Goal: Information Seeking & Learning: Learn about a topic

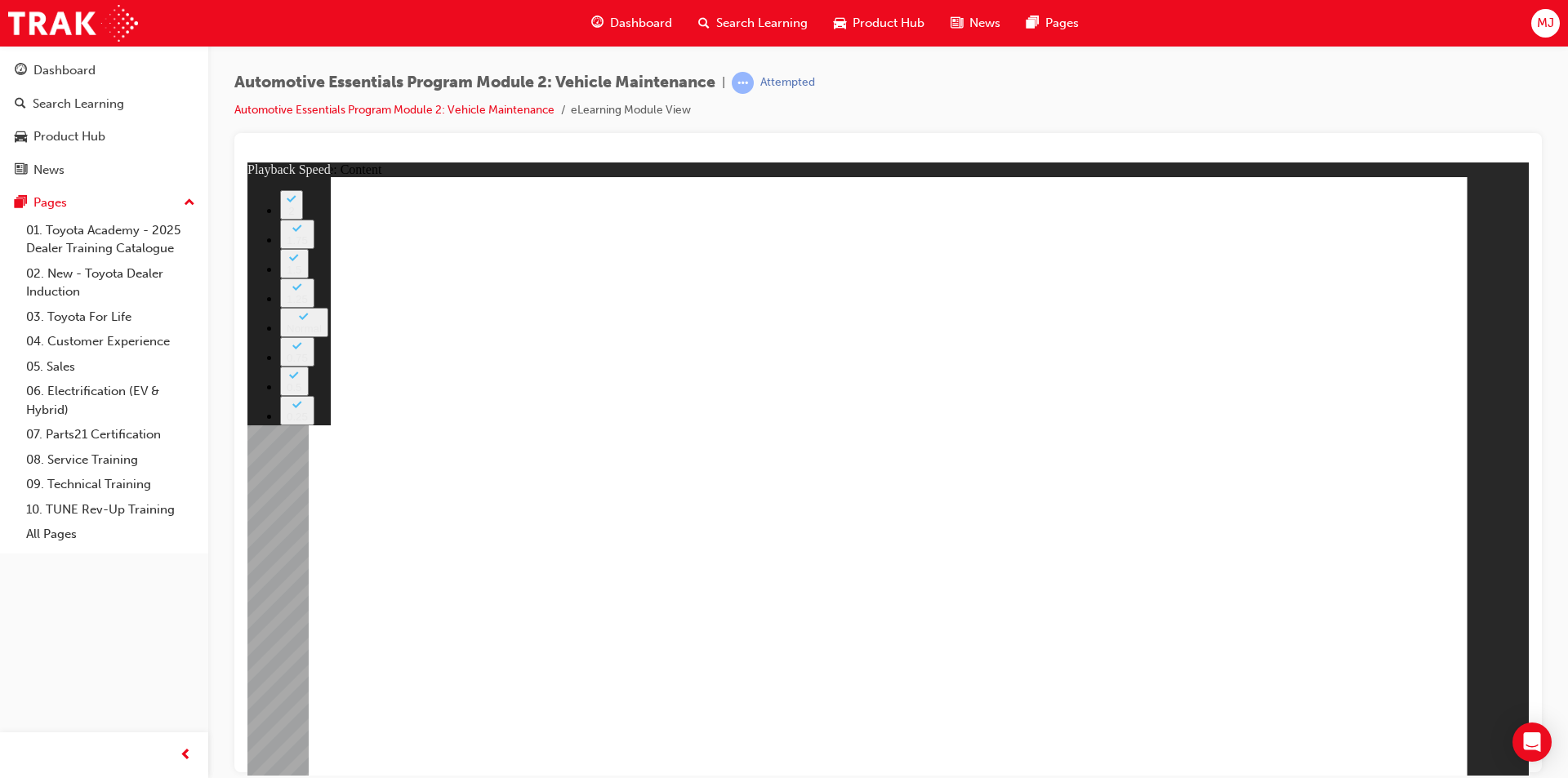
type input "33"
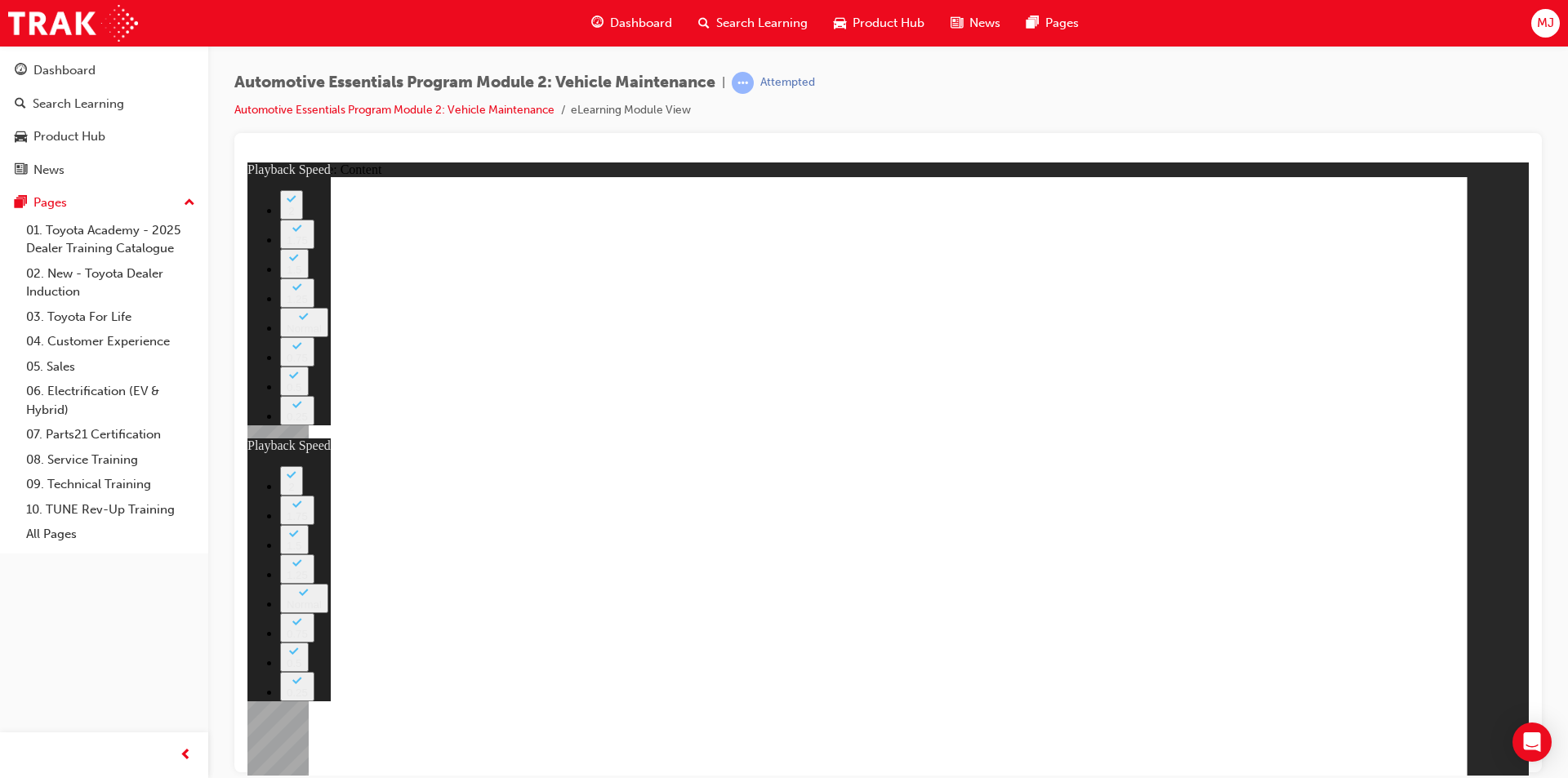
type input "35"
type input "33"
type input "35"
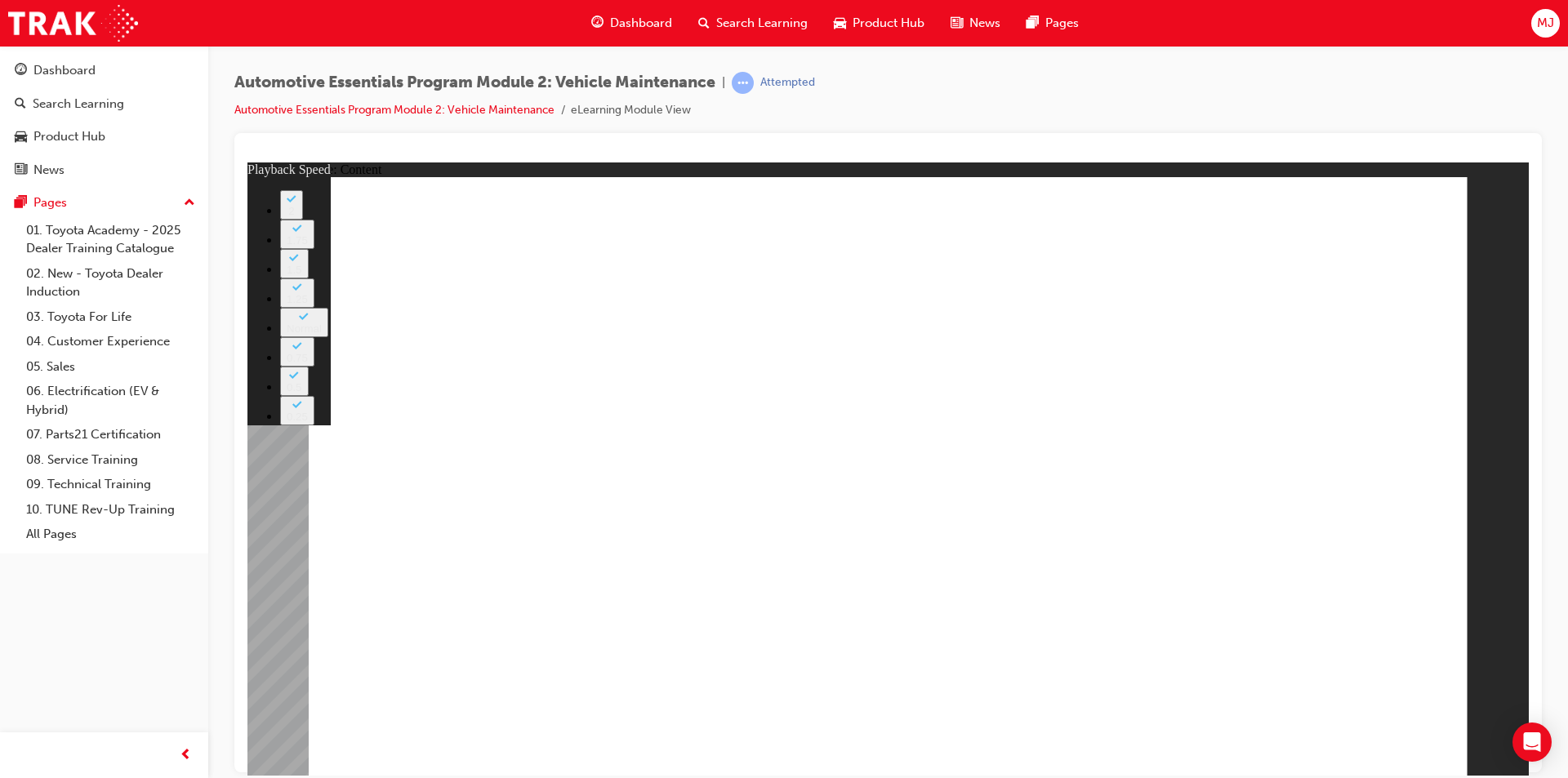
type input "6"
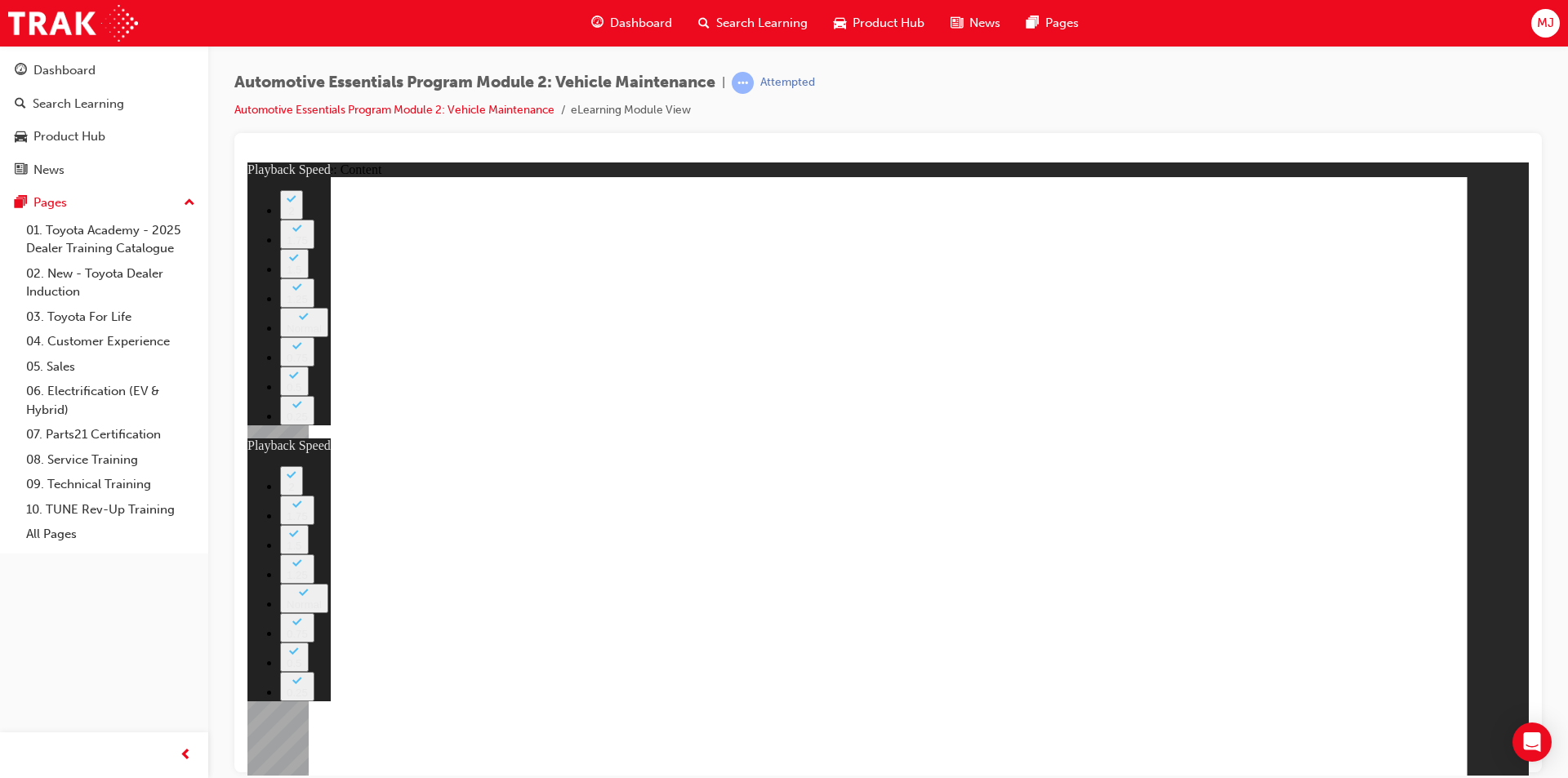
type input "23"
type input "6"
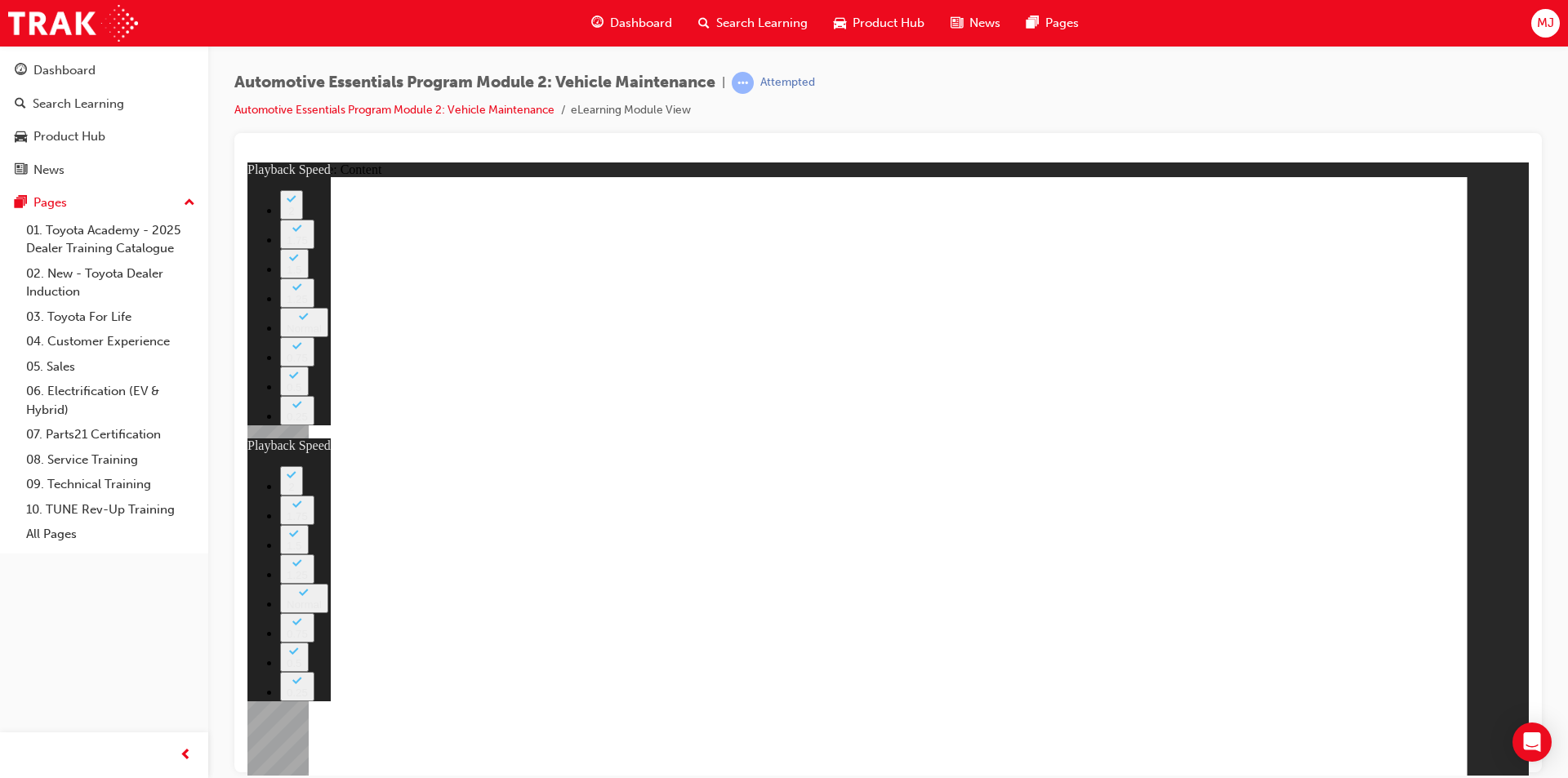
type input "23"
type input "12"
type input "6"
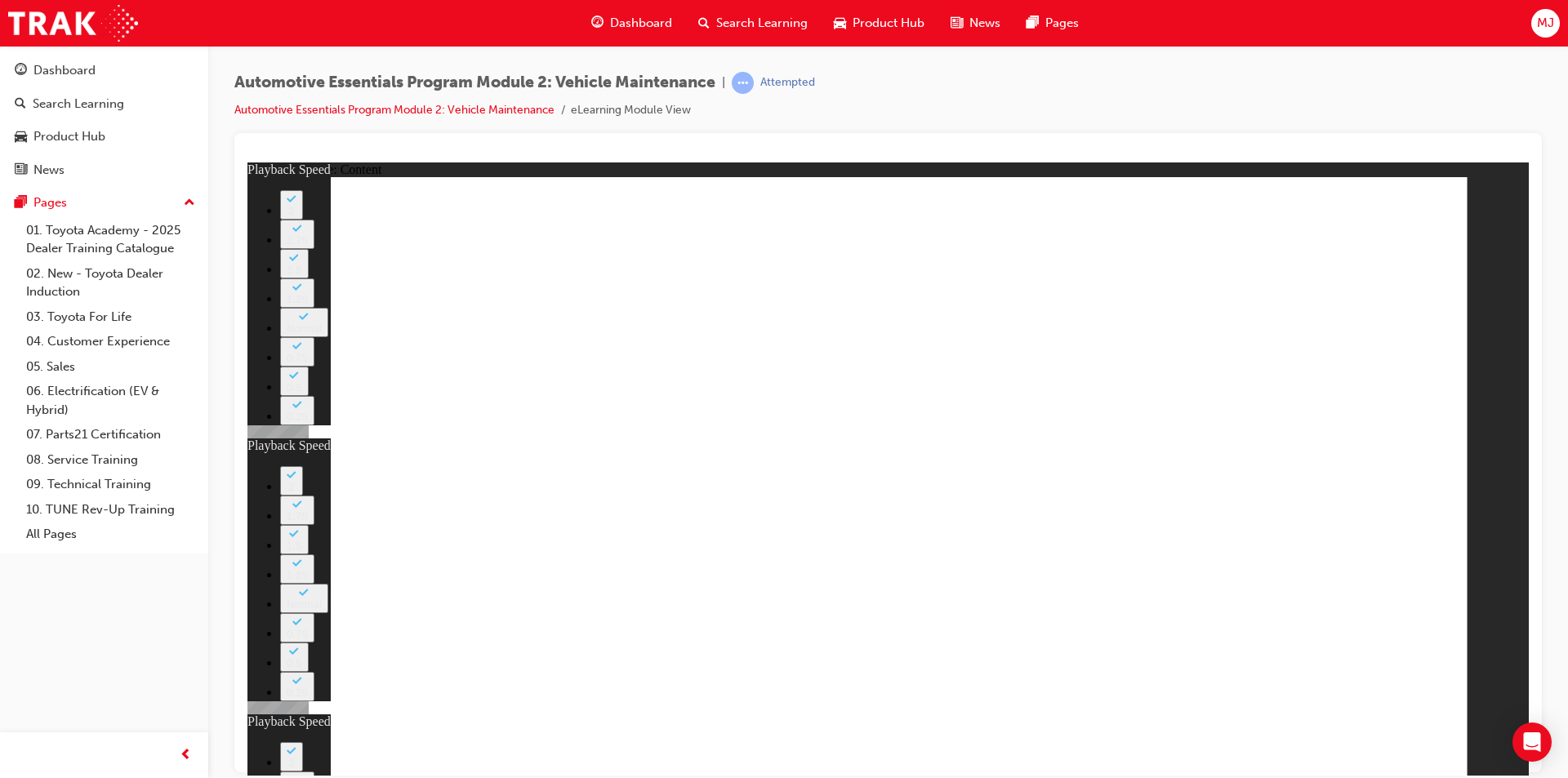
type input "23"
type input "12"
type input "40"
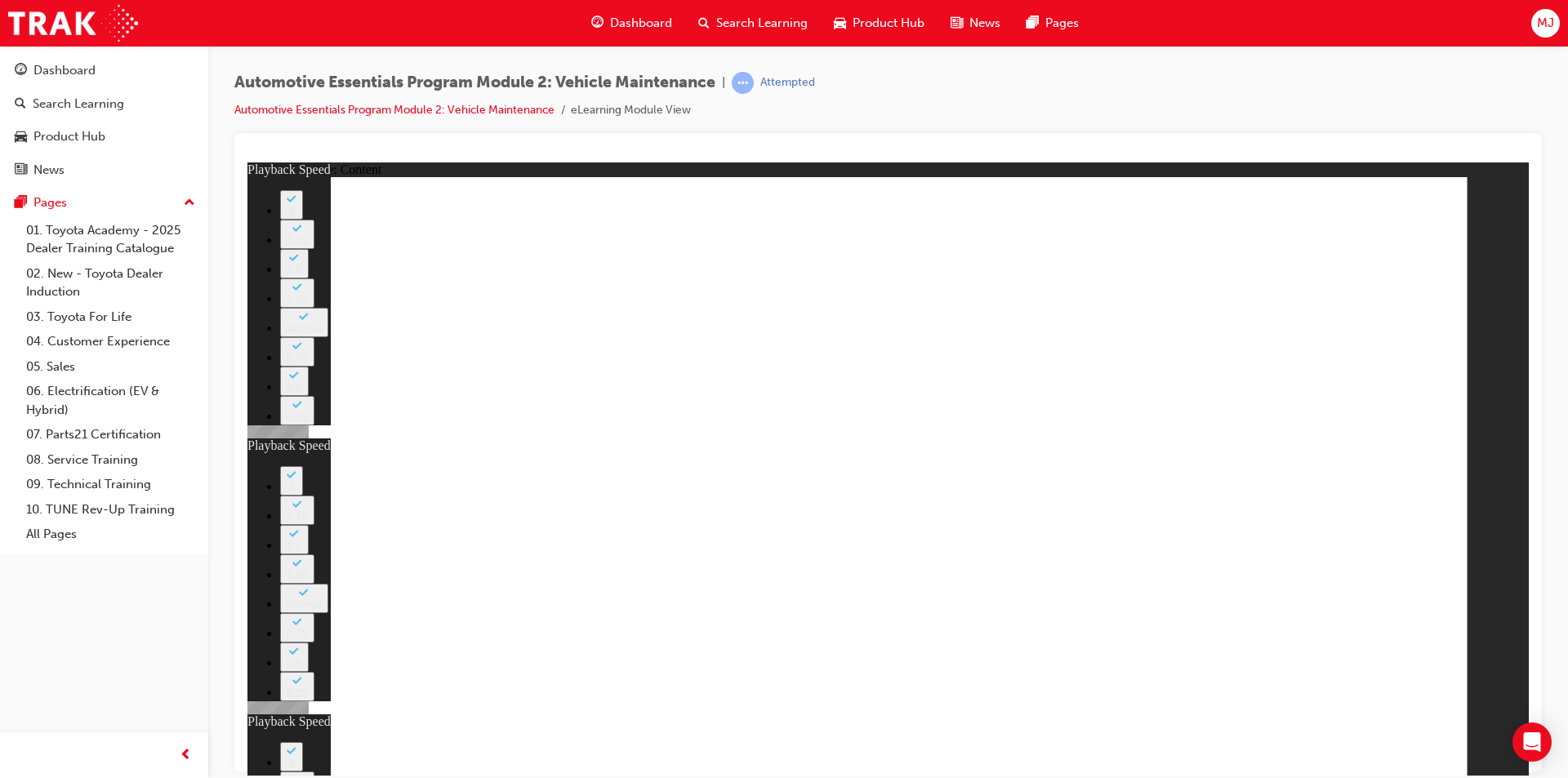
type input "6"
type input "23"
type input "12"
type input "11"
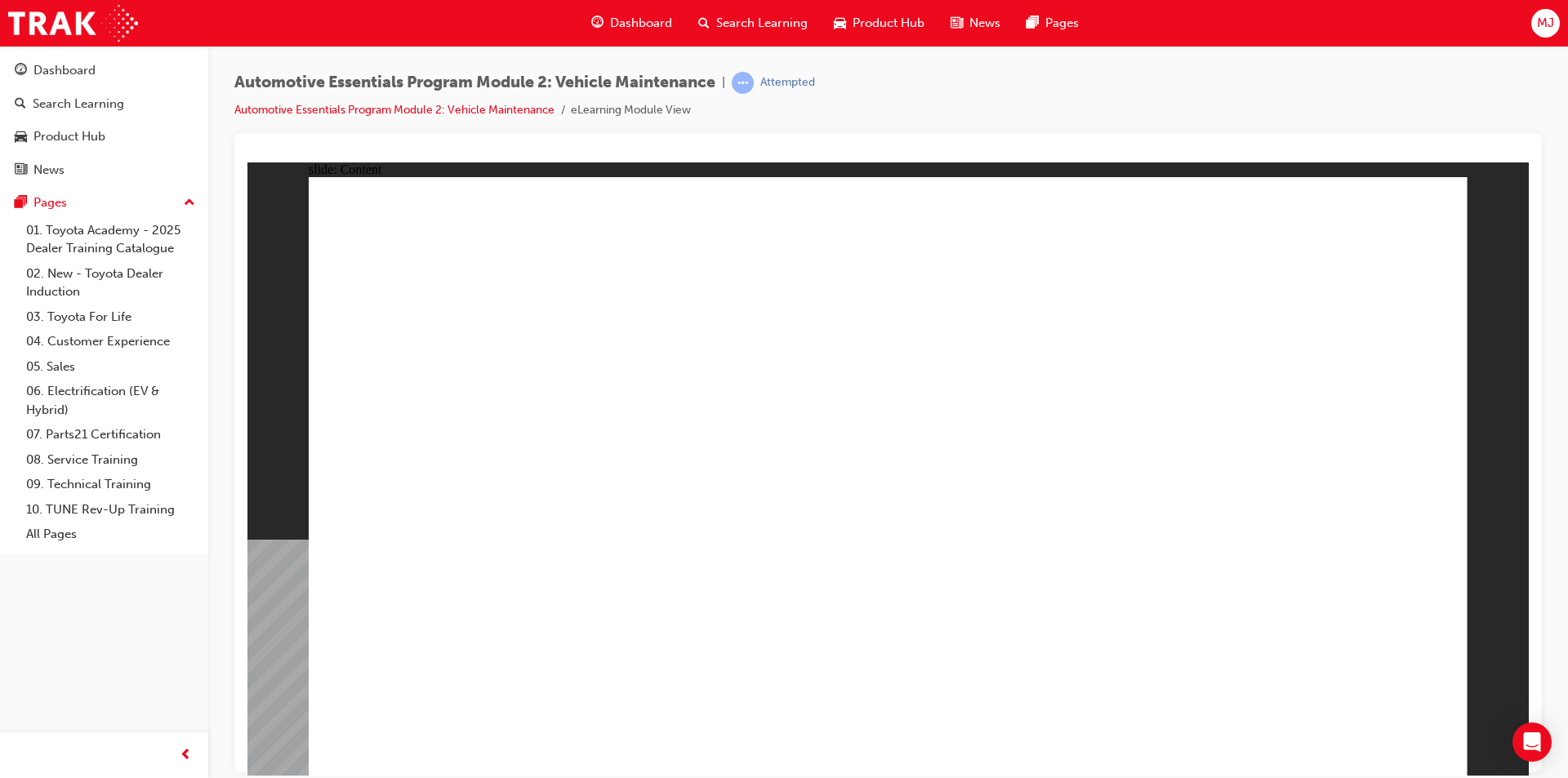
radio input "true"
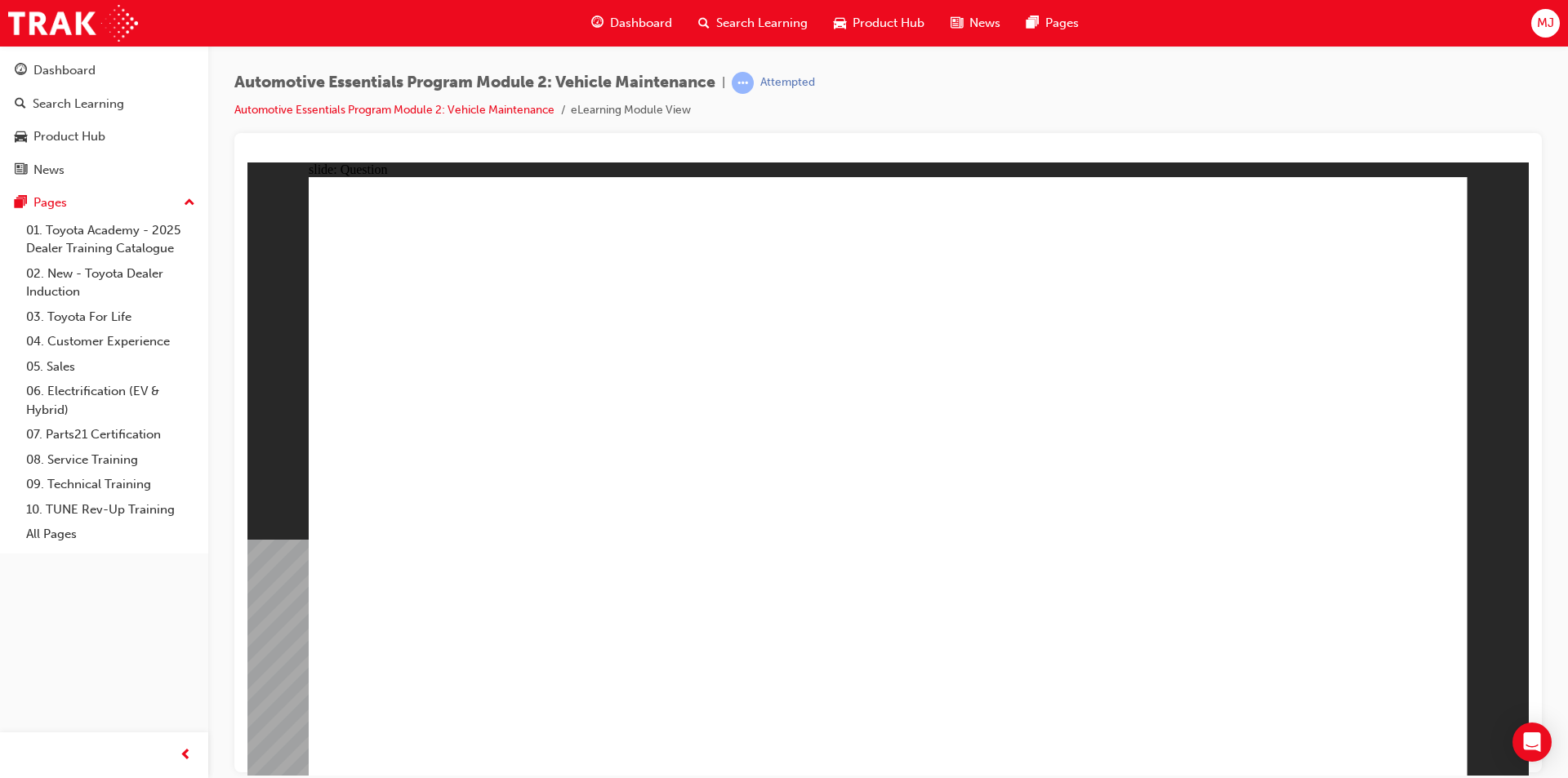
radio input "true"
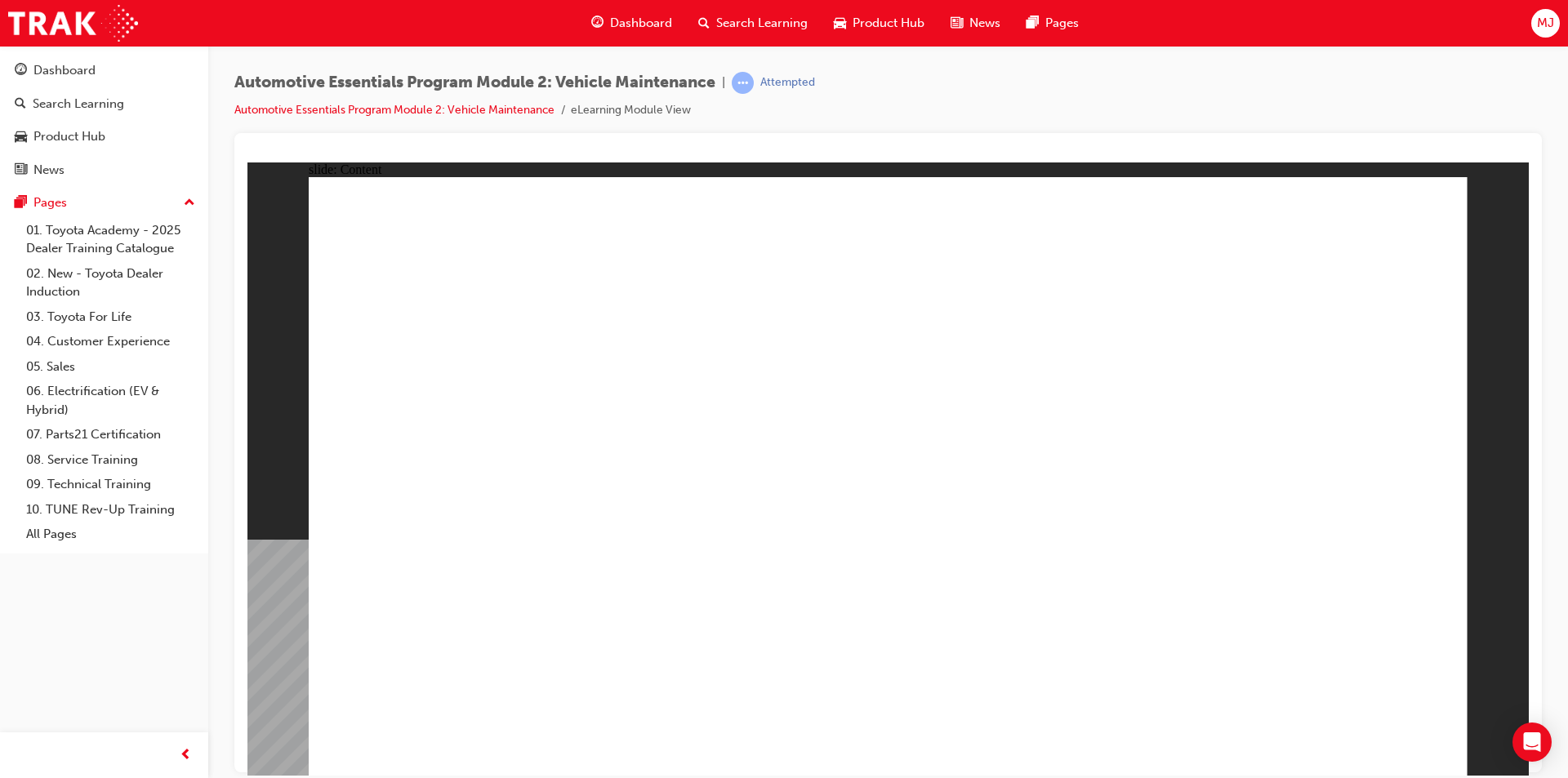
radio input "true"
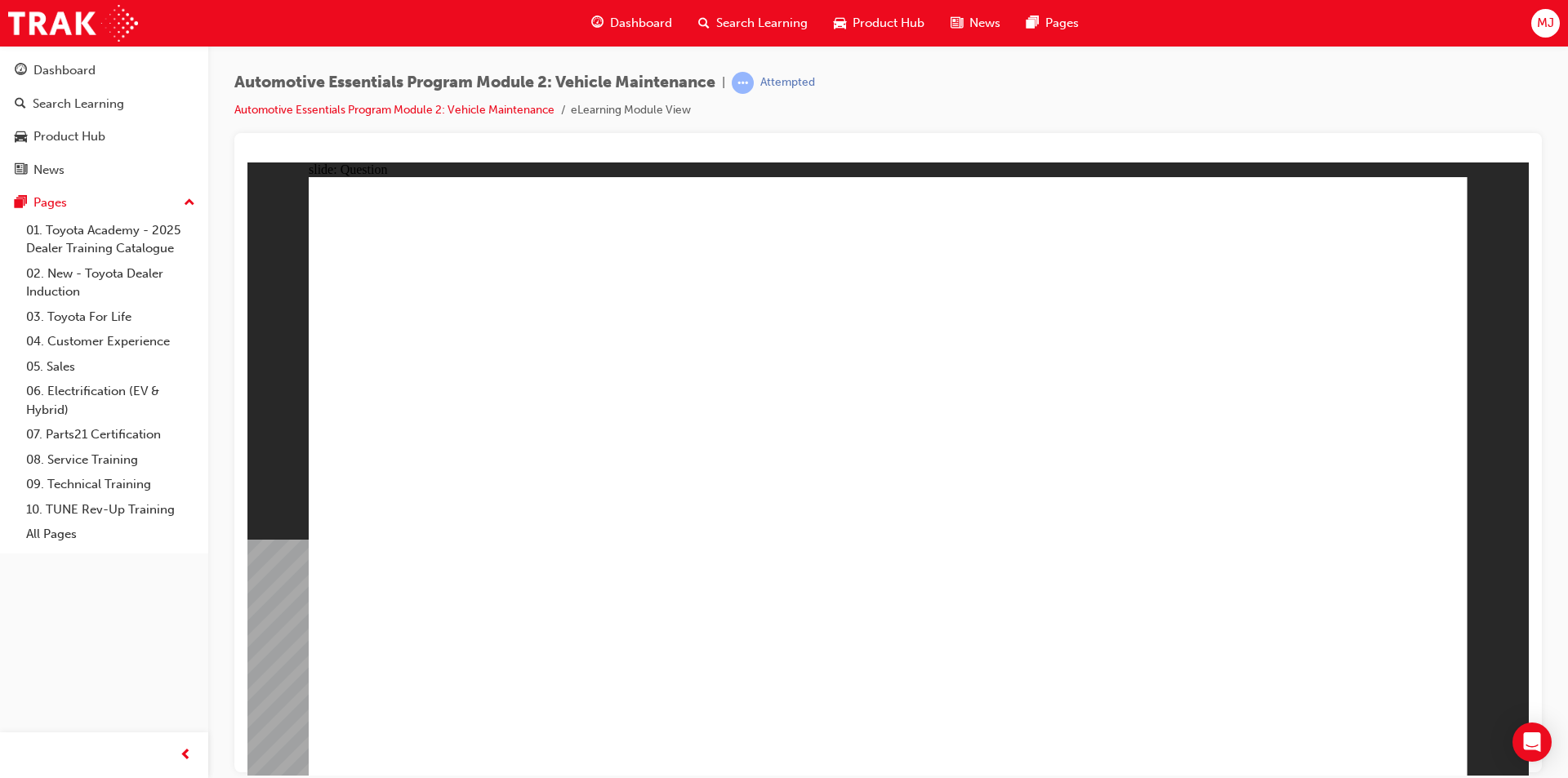
radio input "true"
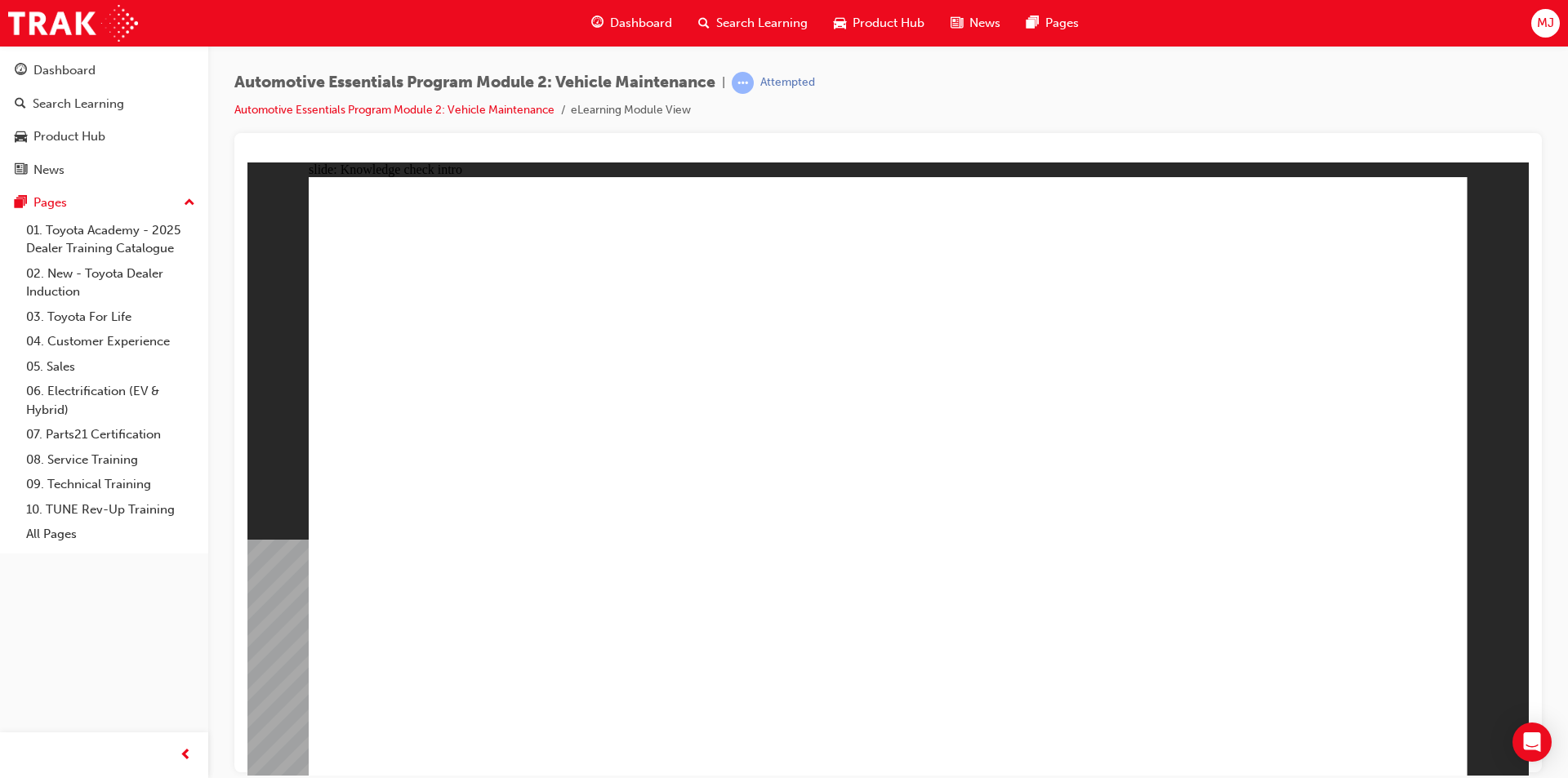
radio input "true"
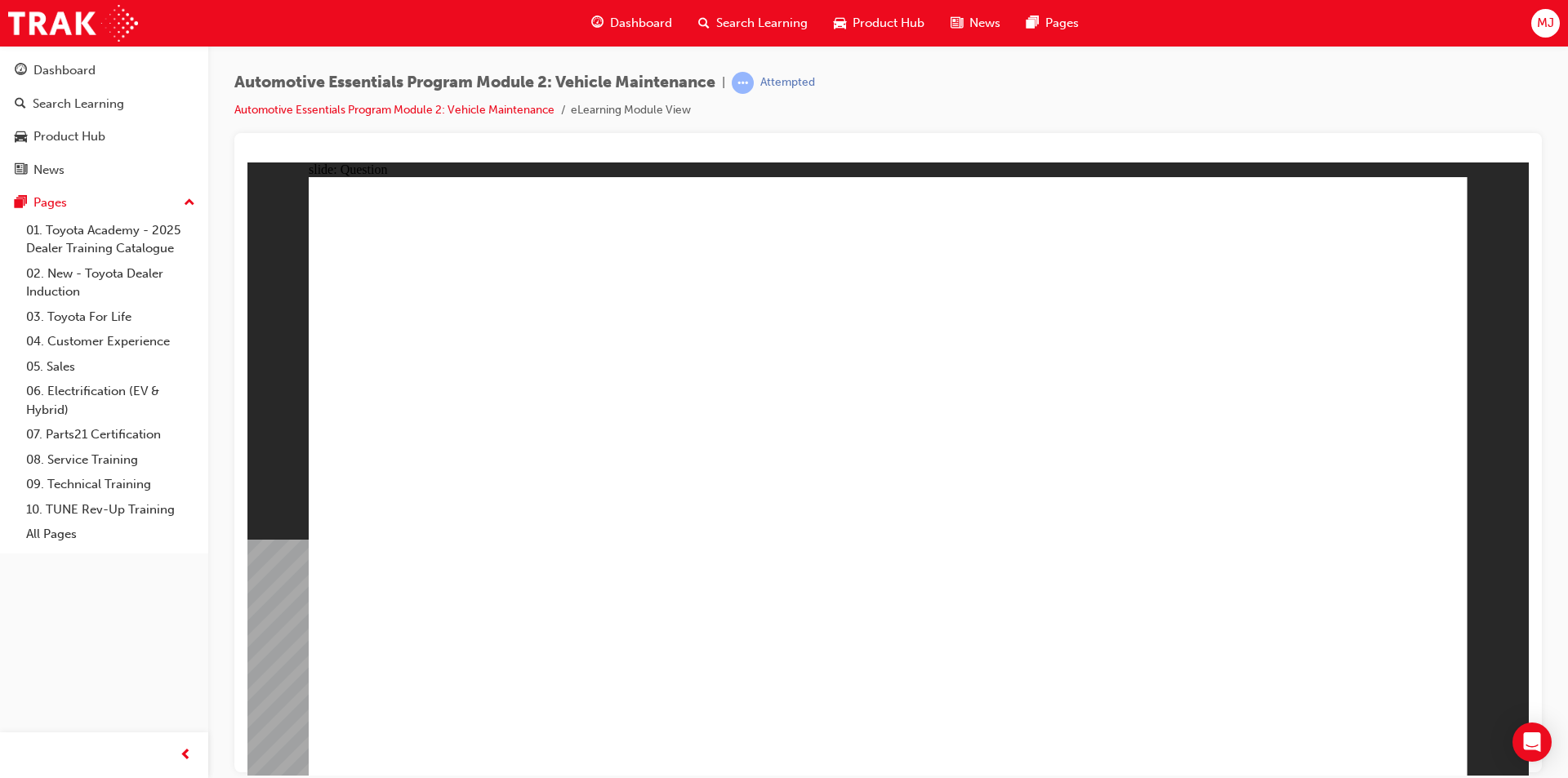
radio input "true"
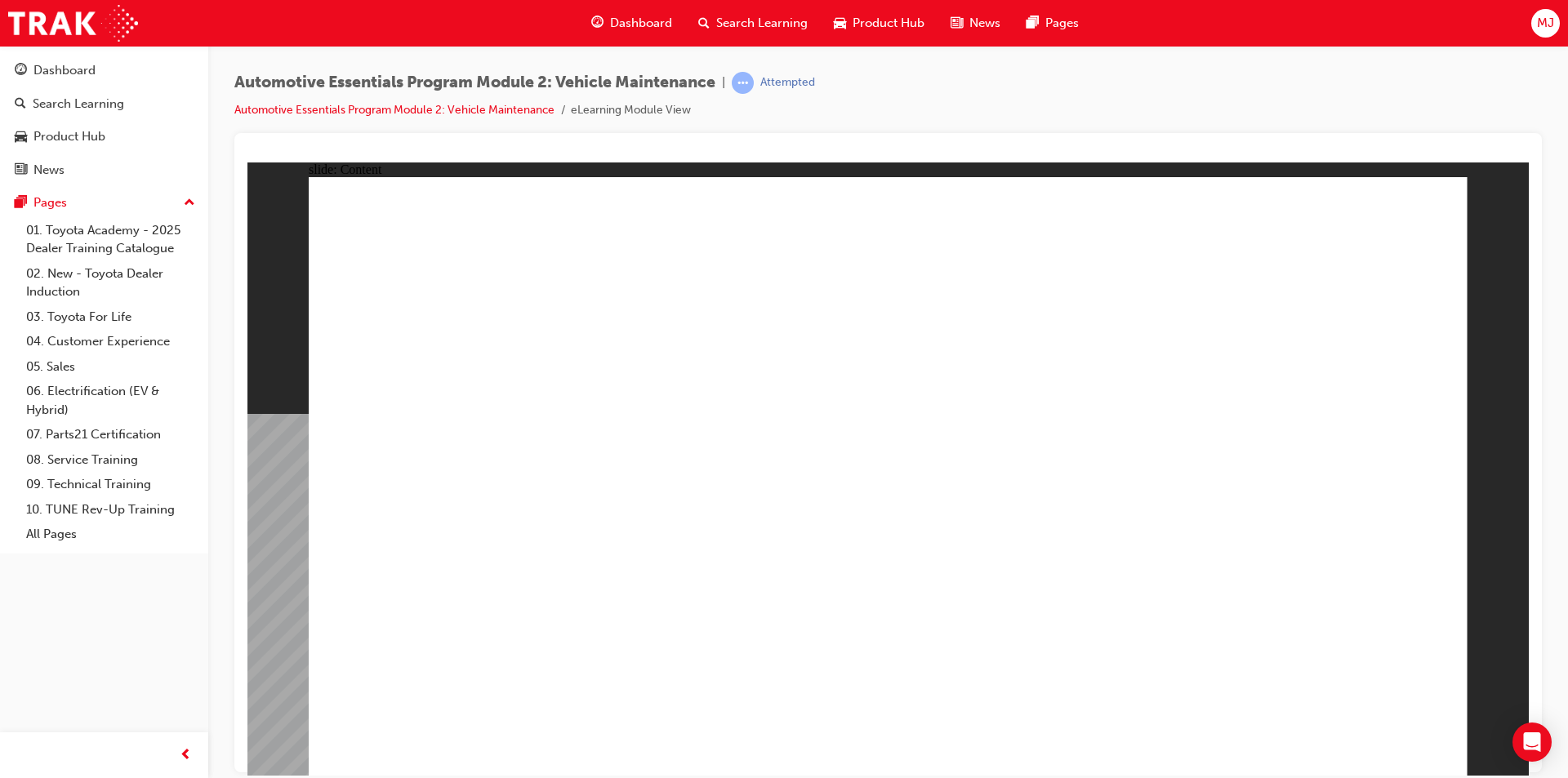
radio input "true"
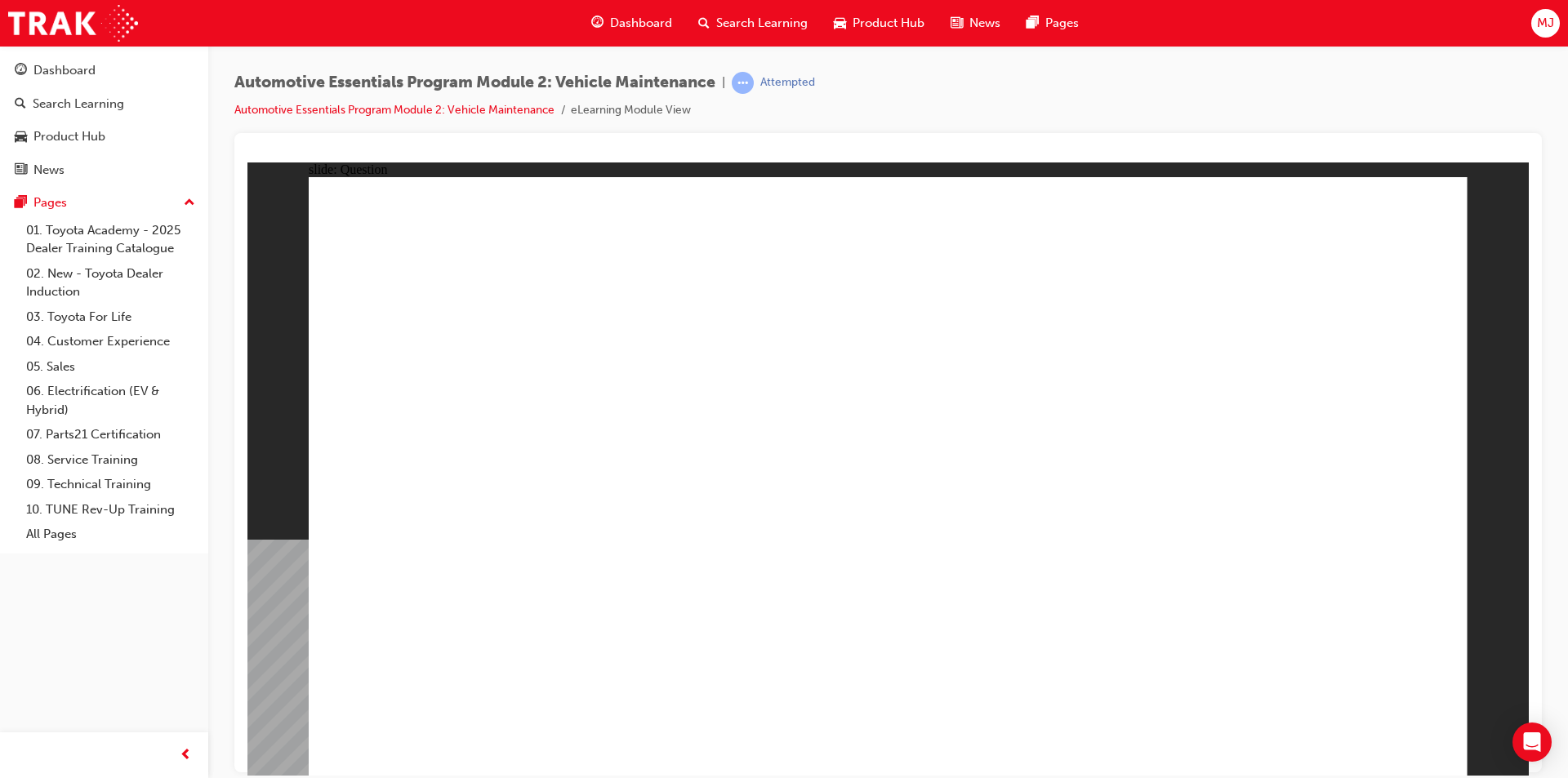
radio input "true"
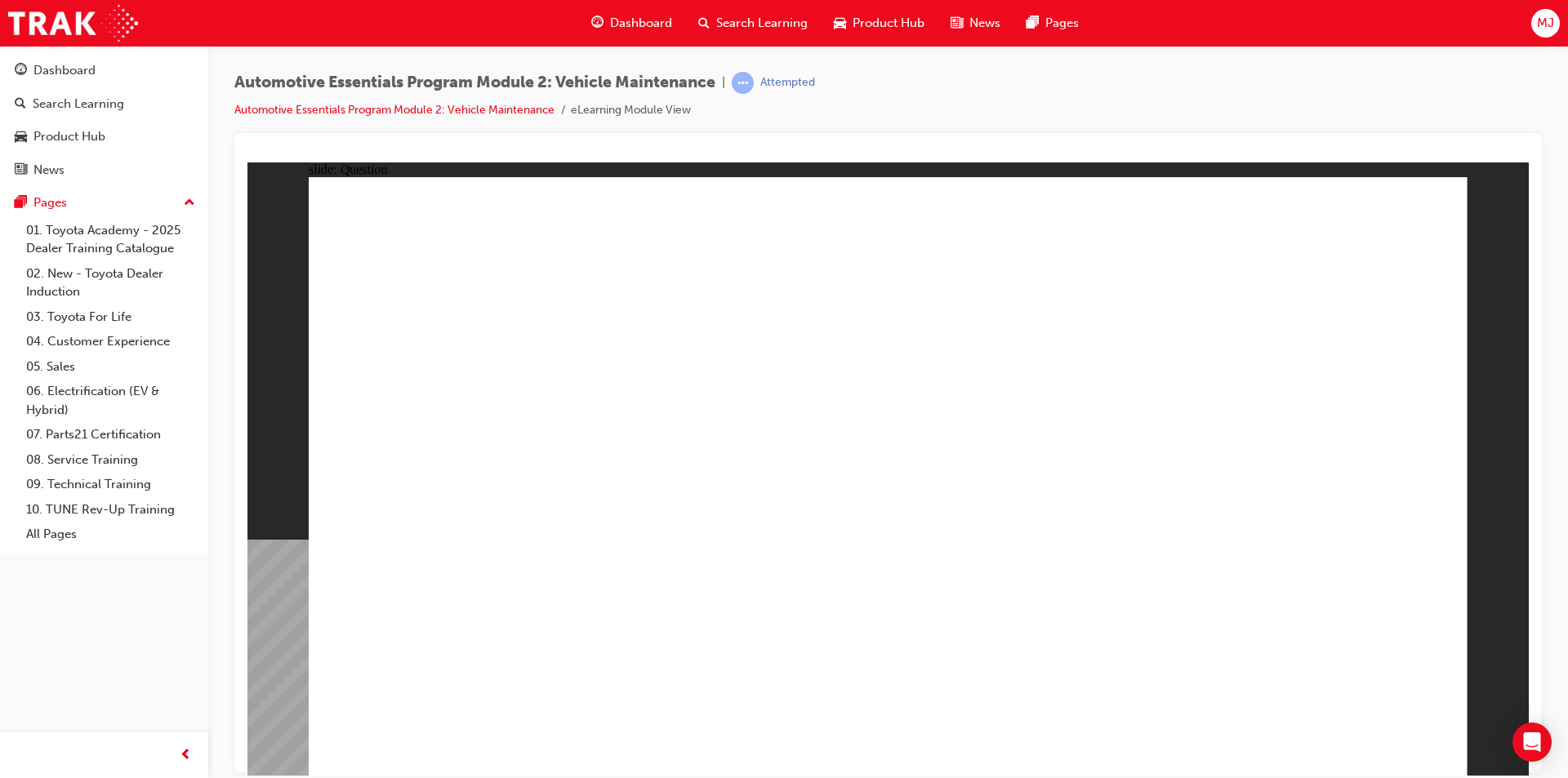
radio input "true"
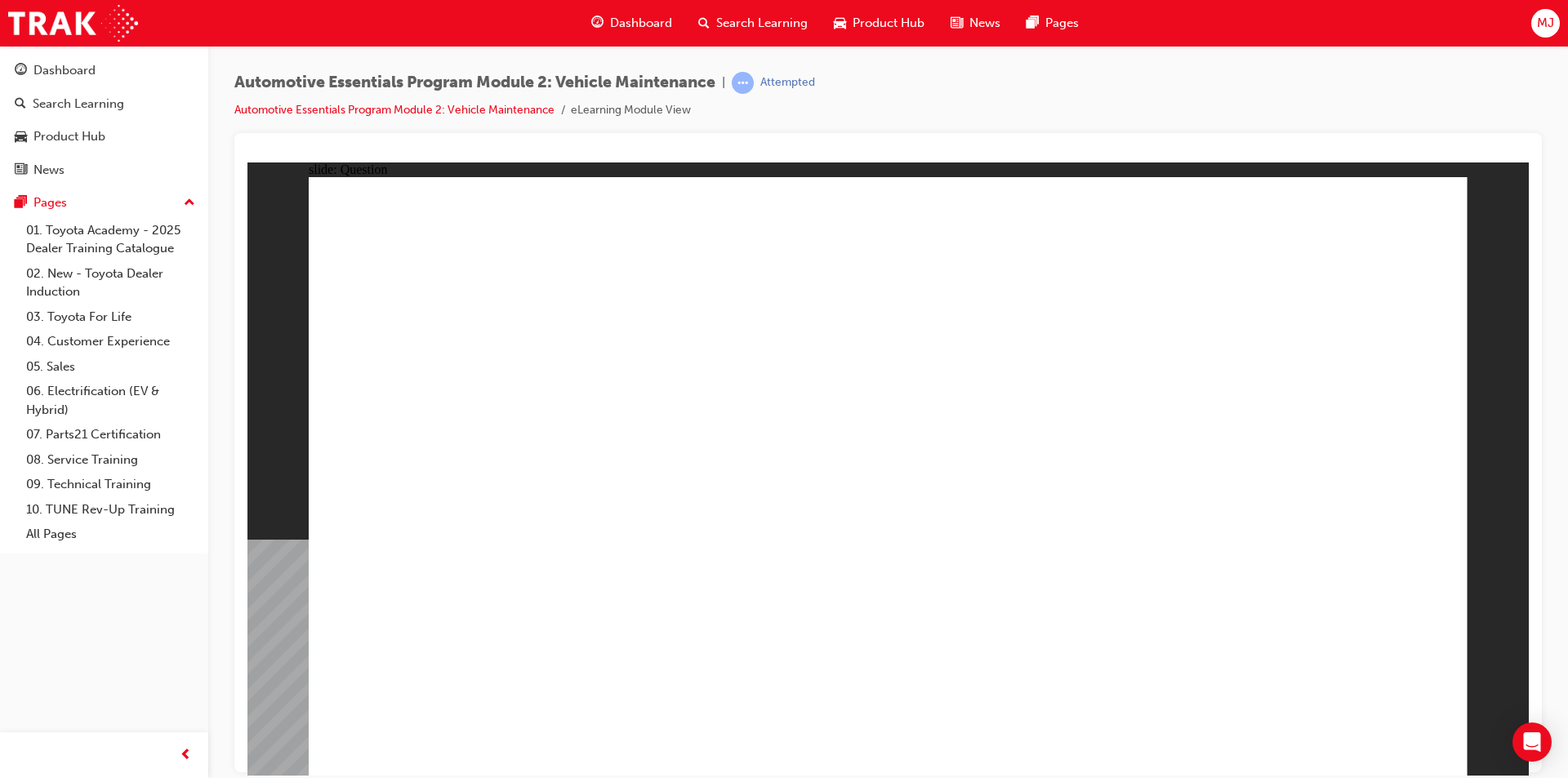
radio input "true"
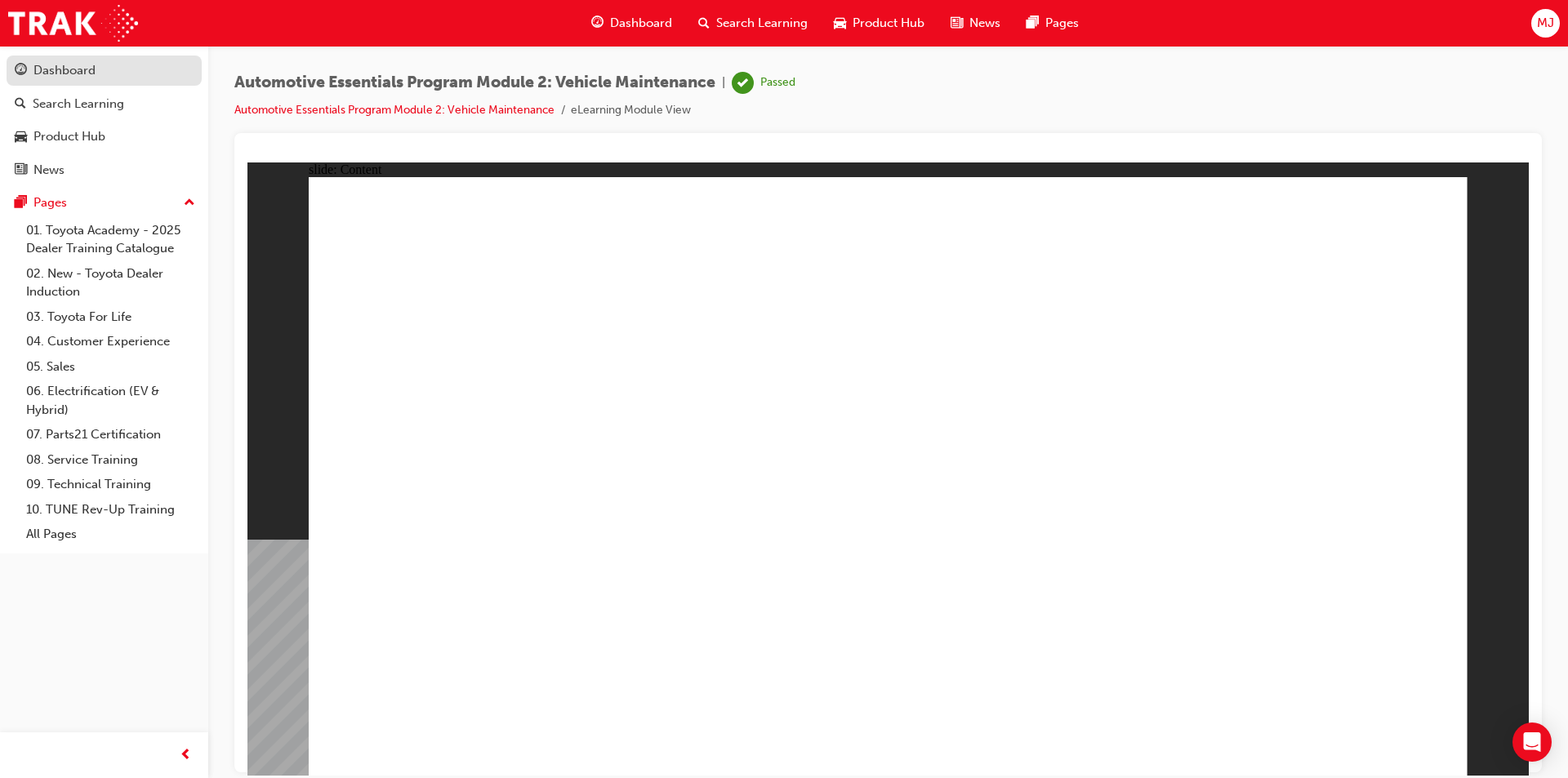
click at [85, 68] on div "Dashboard" at bounding box center [64, 70] width 62 height 19
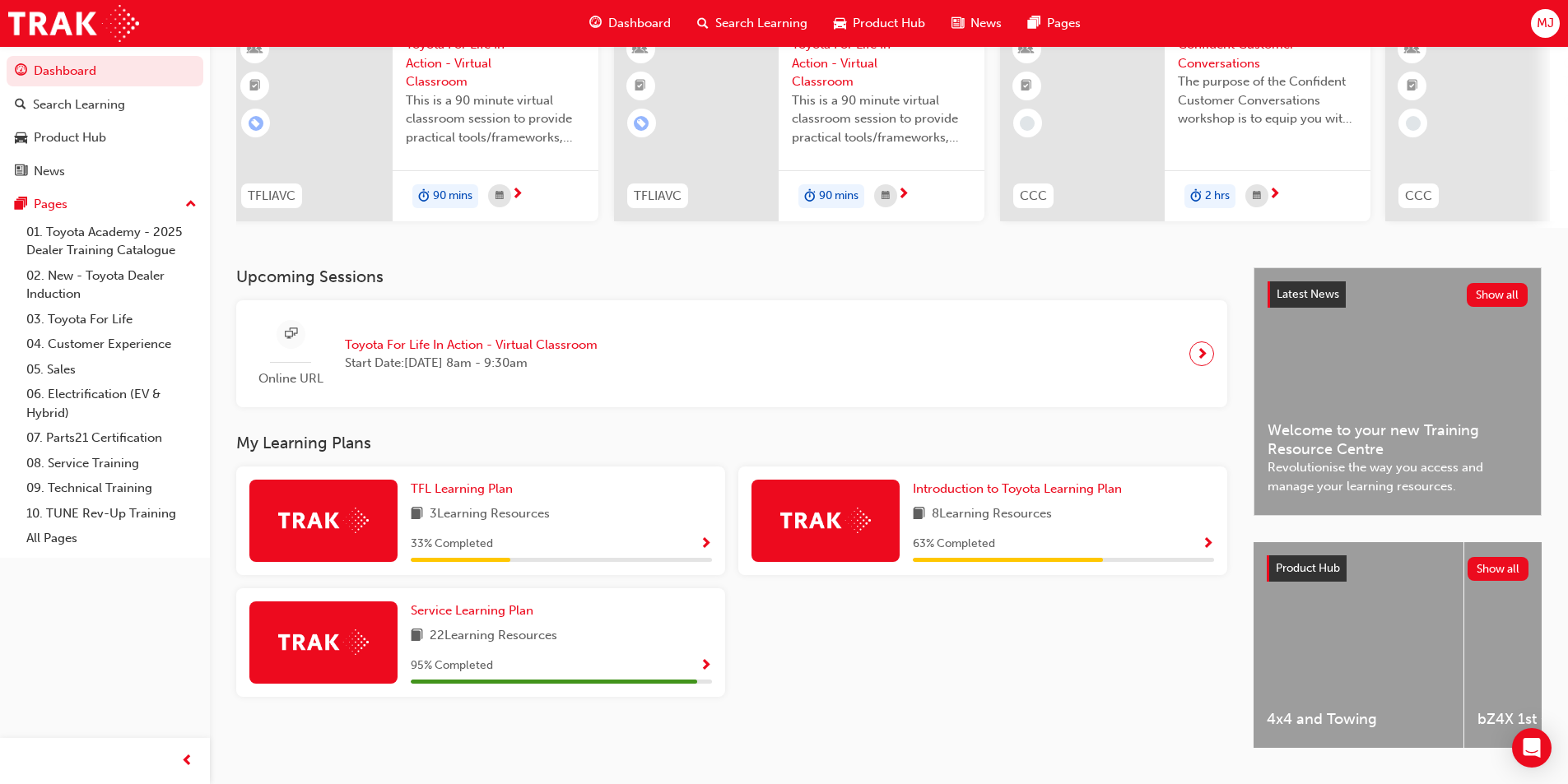
scroll to position [165, 0]
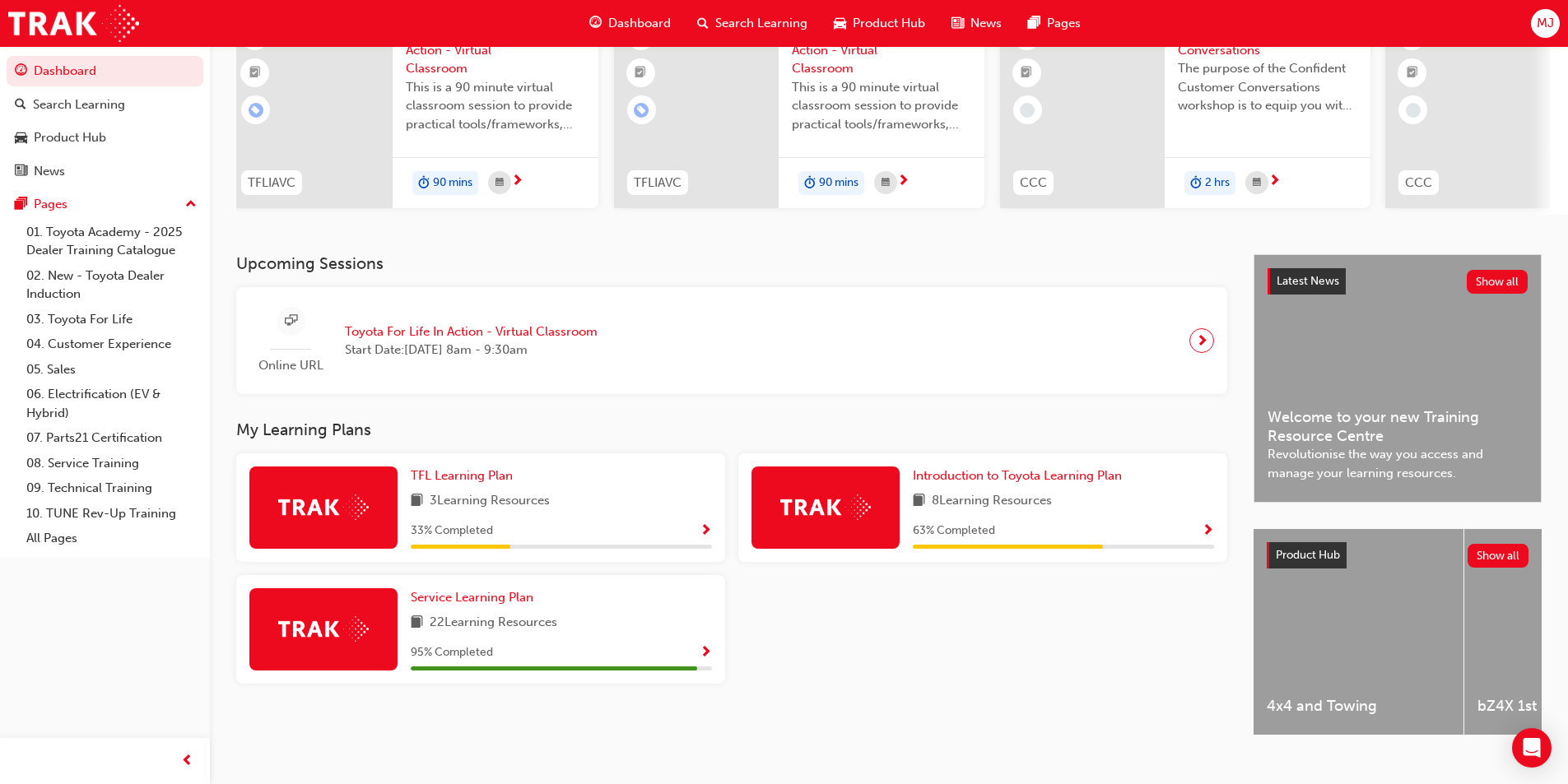
click at [708, 658] on span "Show Progress" at bounding box center [706, 653] width 13 height 15
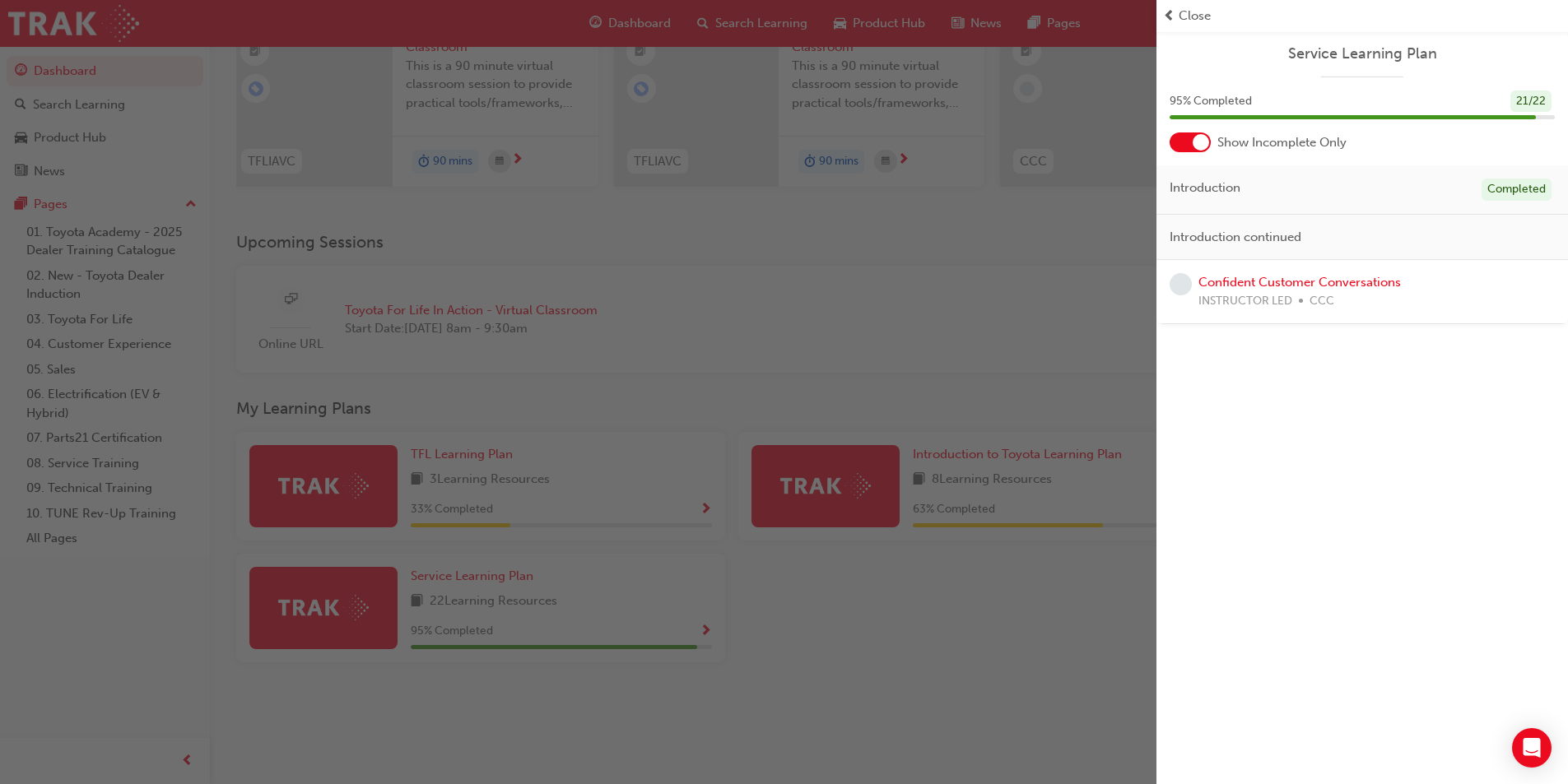
scroll to position [199, 0]
click at [973, 513] on div "button" at bounding box center [578, 392] width 1157 height 784
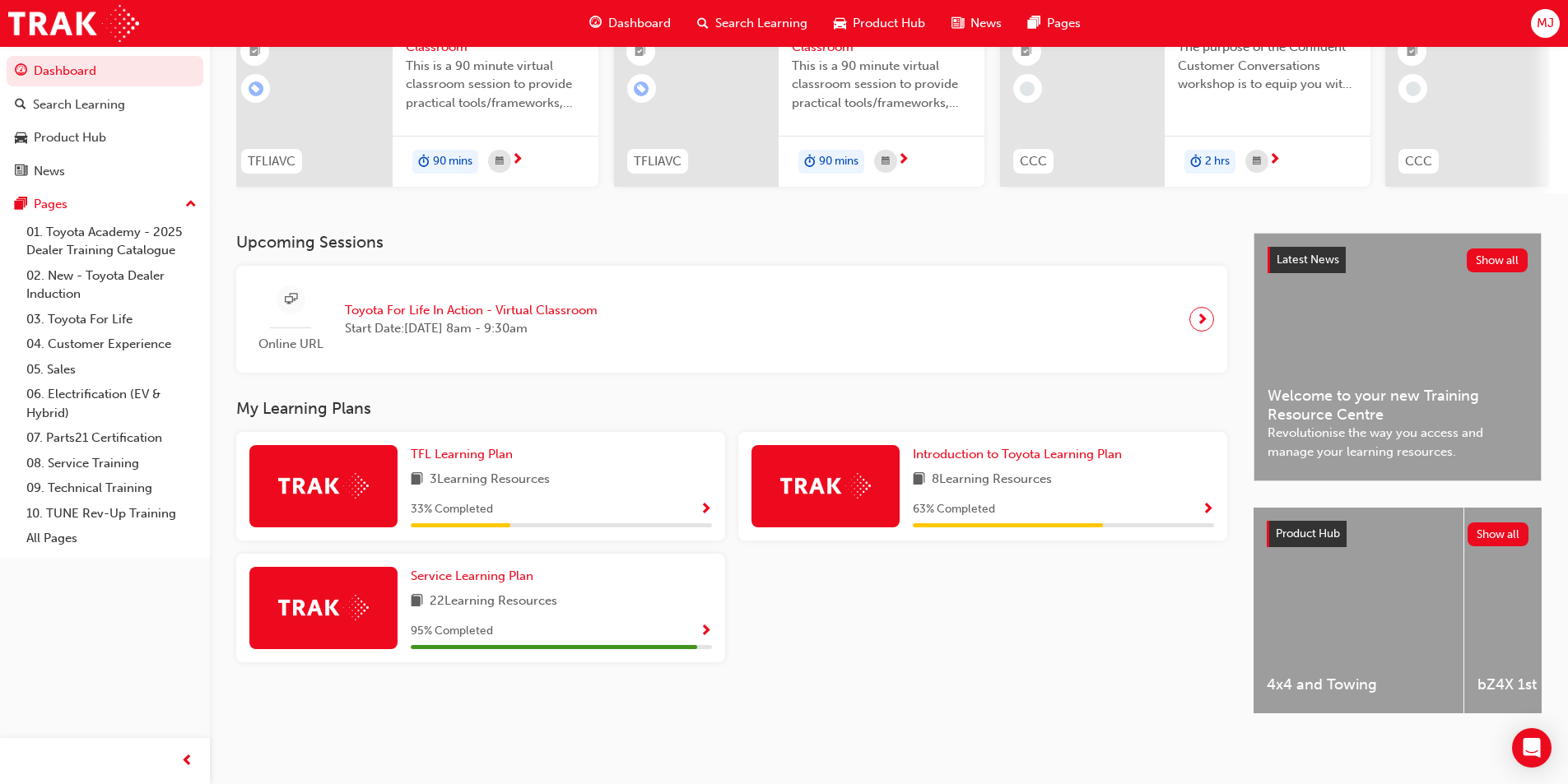
click at [1208, 503] on span "Show Progress" at bounding box center [1208, 510] width 13 height 15
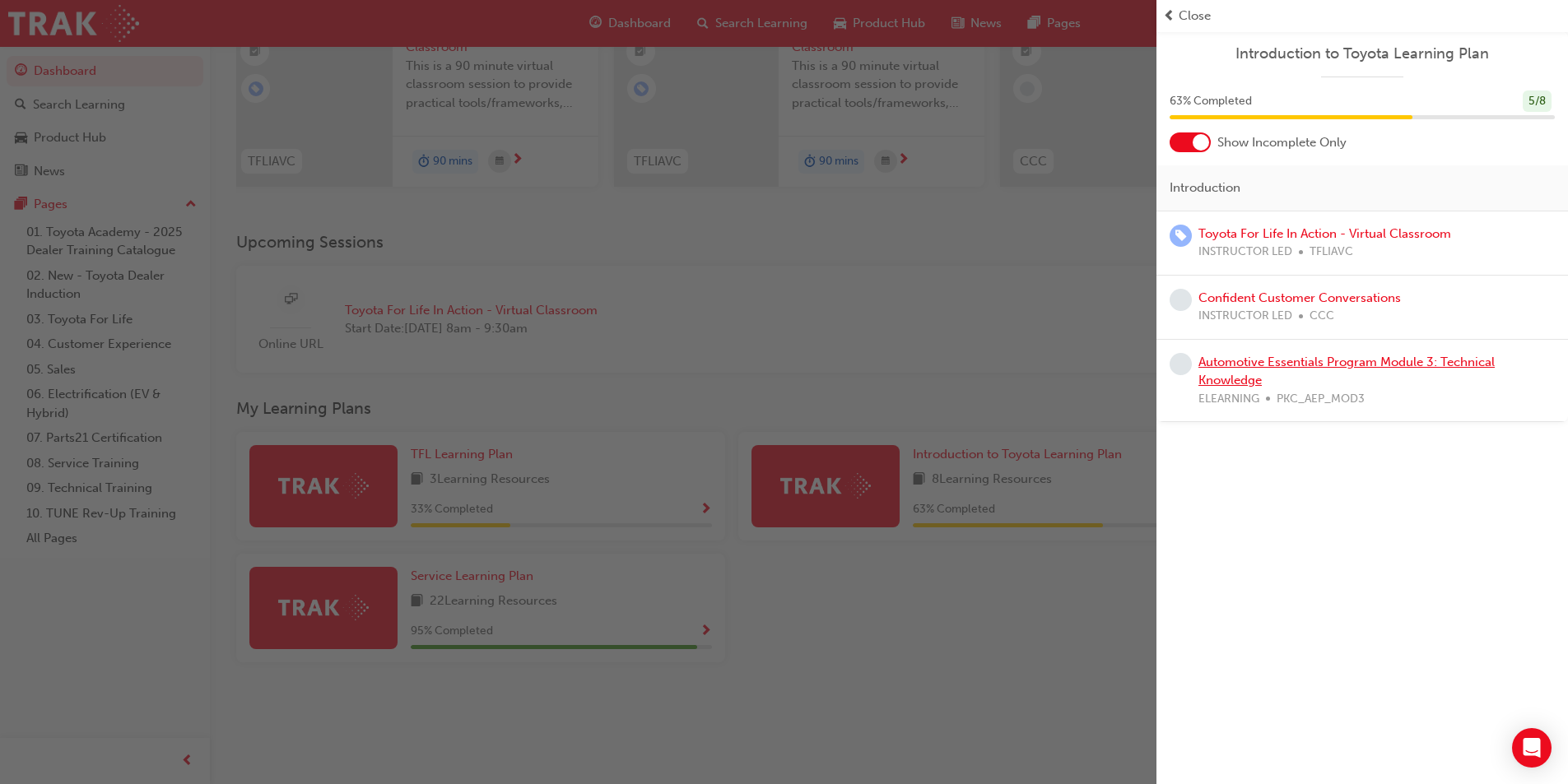
click at [1234, 365] on link "Automotive Essentials Program Module 3: Technical Knowledge" at bounding box center [1346, 371] width 296 height 34
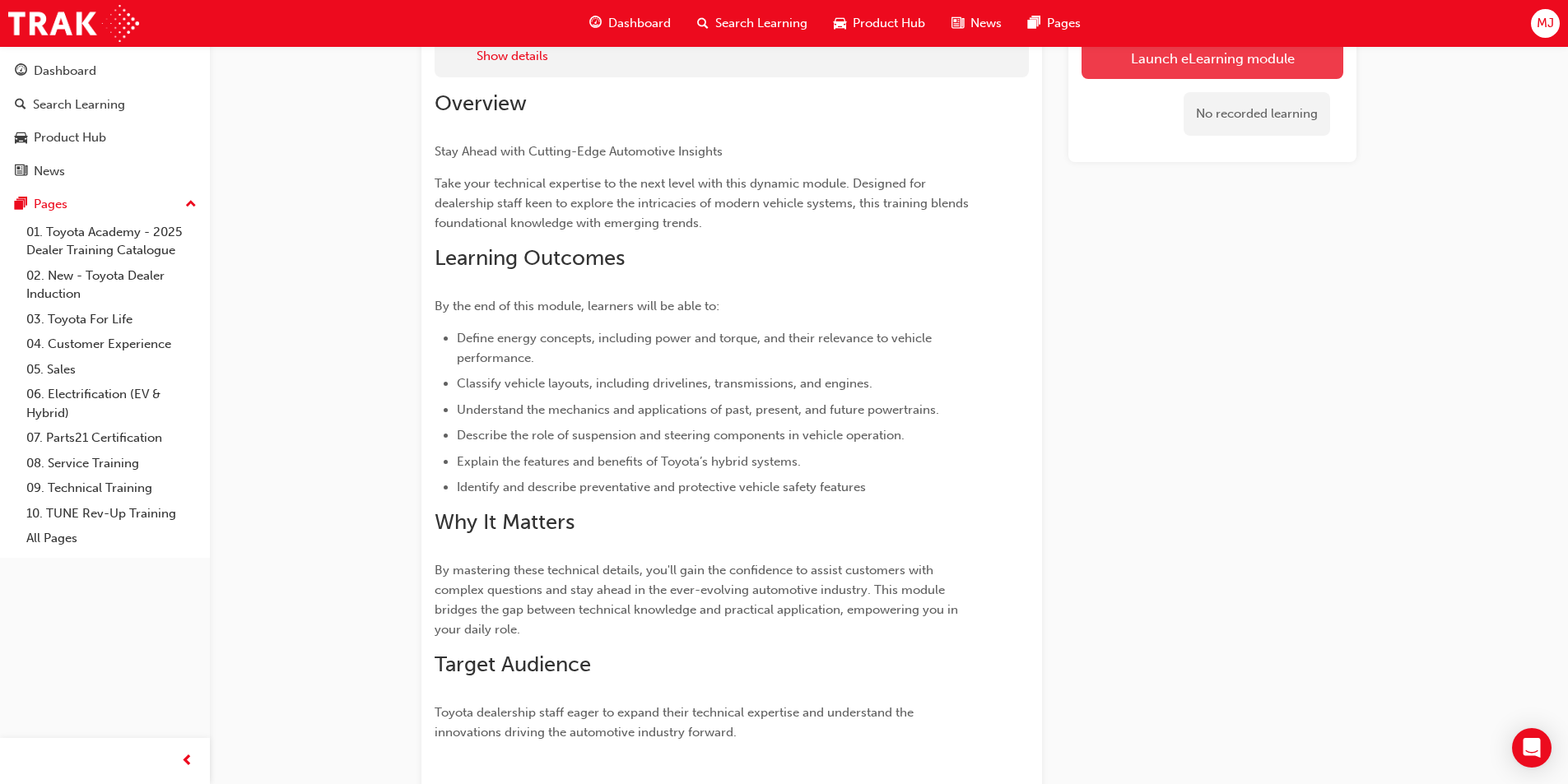
scroll to position [117, 0]
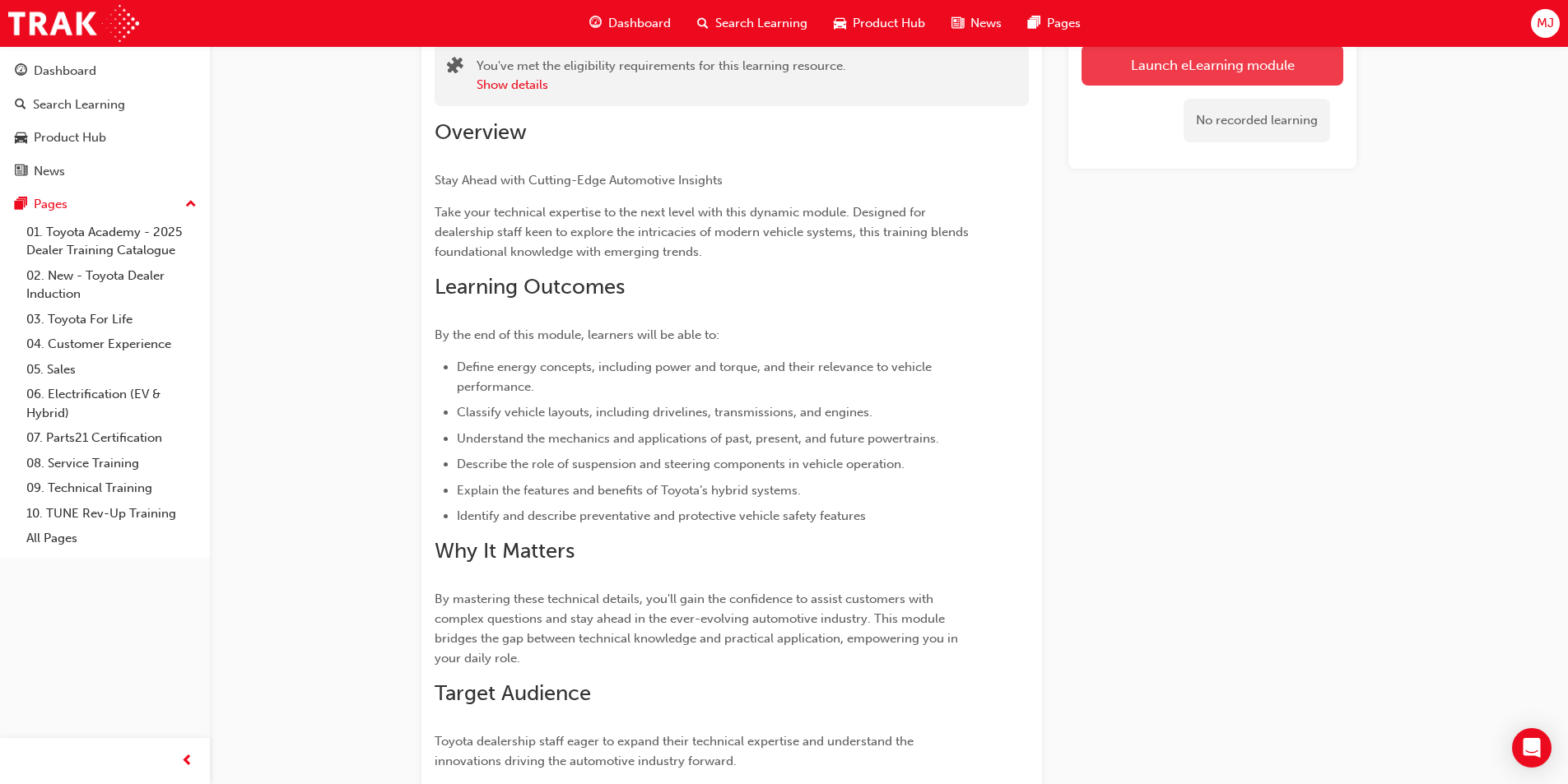
click at [1213, 59] on link "Launch eLearning module" at bounding box center [1212, 64] width 262 height 41
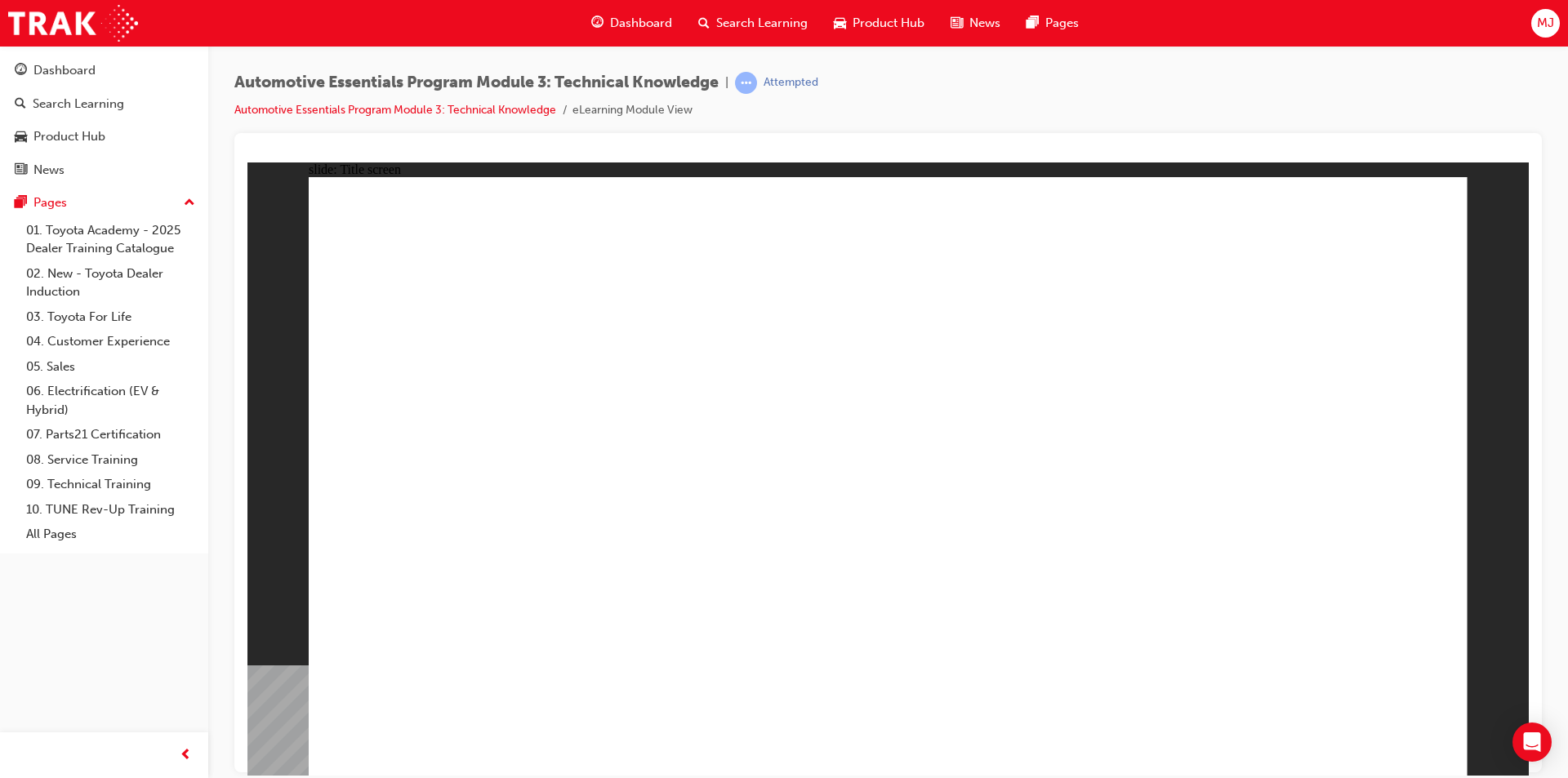
drag, startPoint x: 1393, startPoint y: 751, endPoint x: 1389, endPoint y: 742, distance: 9.8
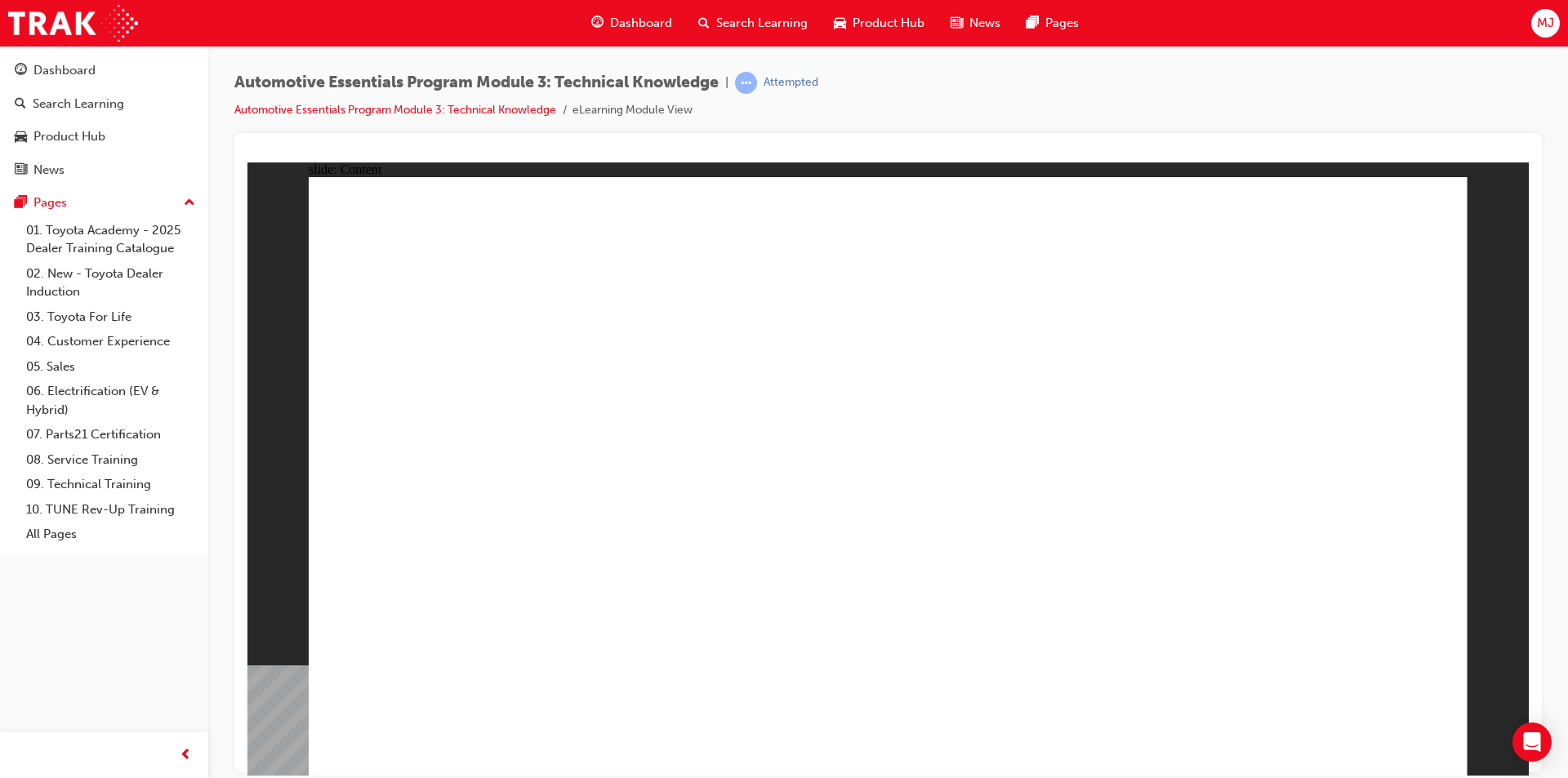
radio input "true"
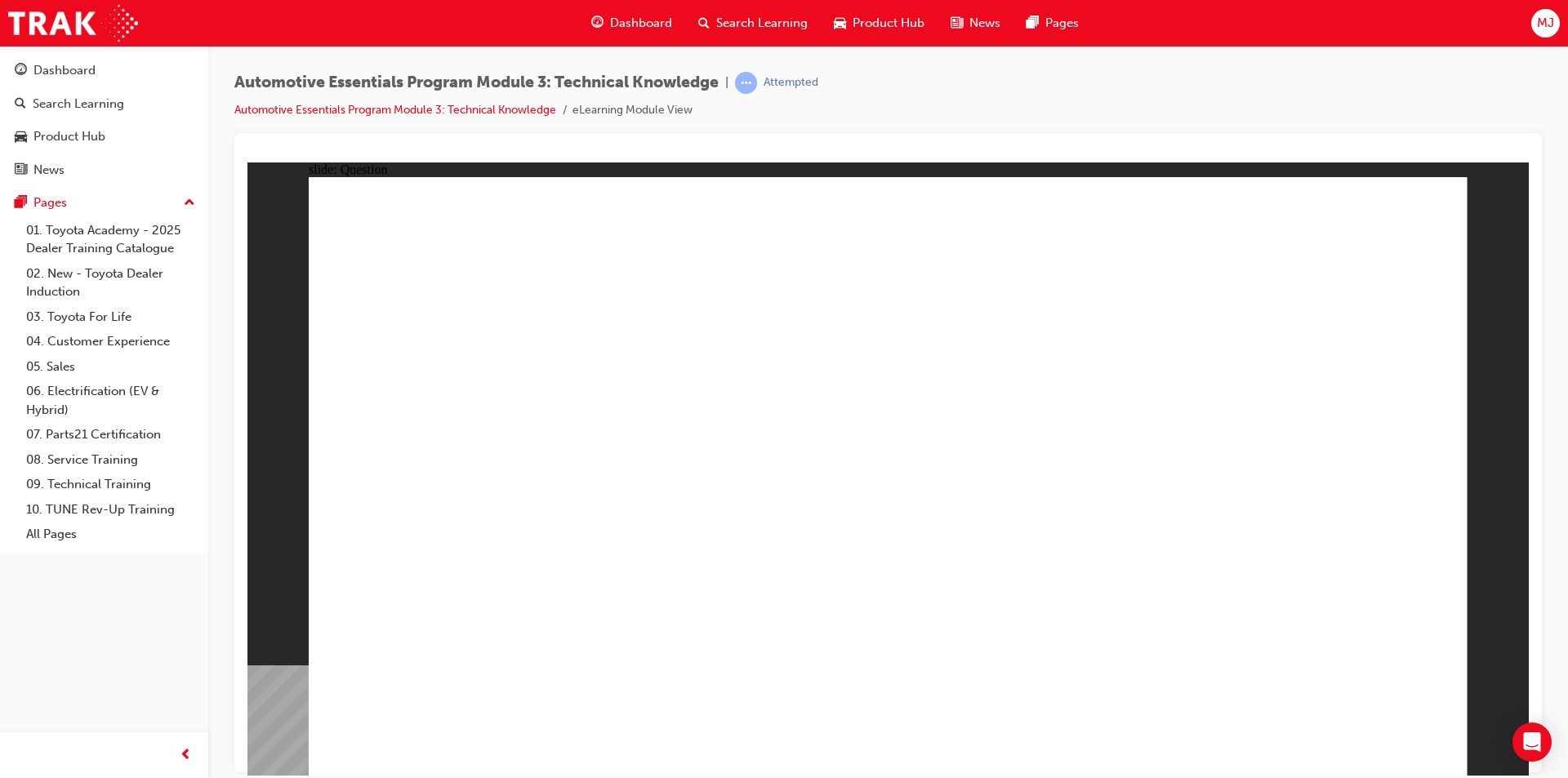
radio input "true"
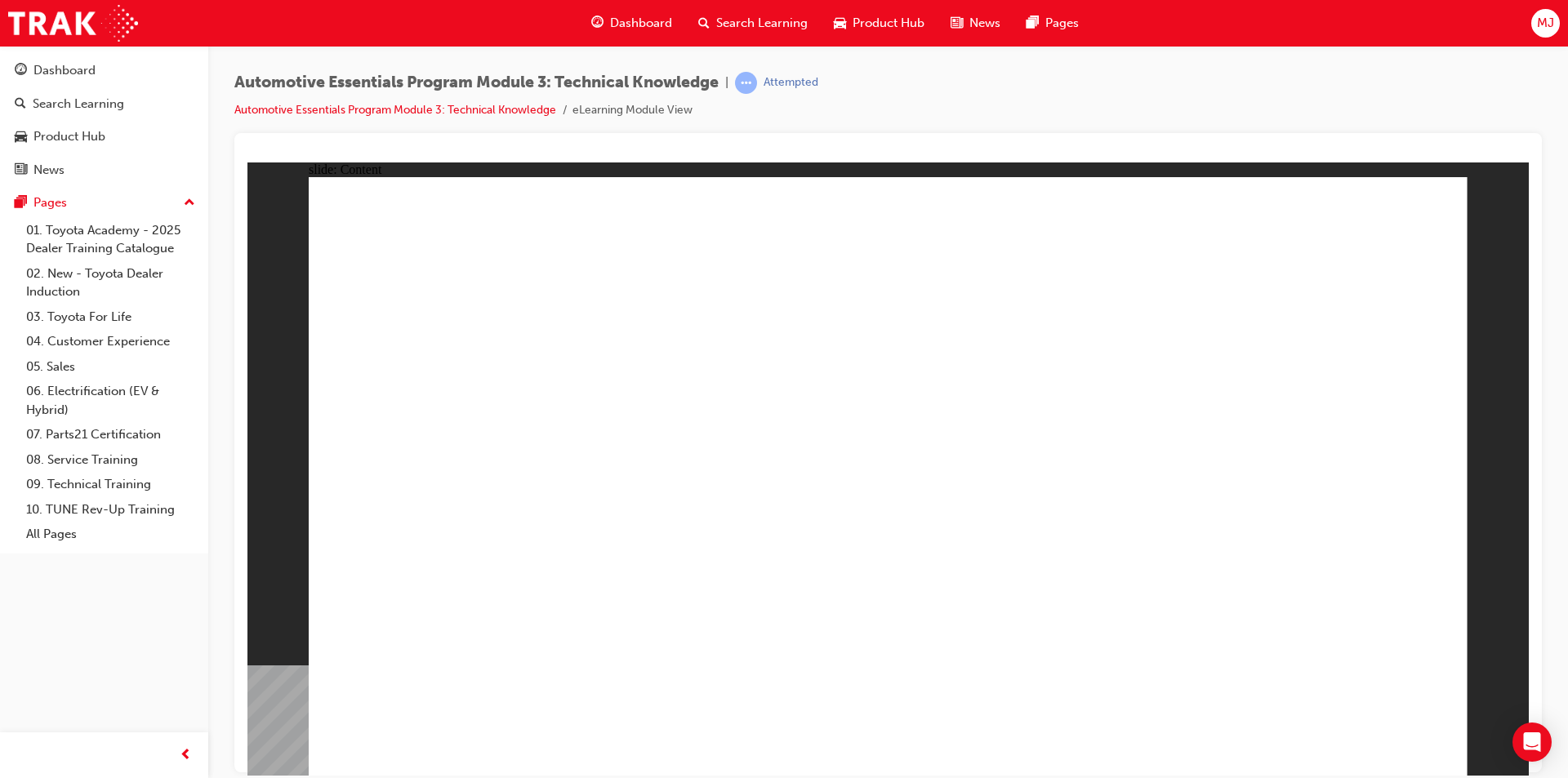
drag, startPoint x: 1382, startPoint y: 717, endPoint x: 1386, endPoint y: 746, distance: 29.3
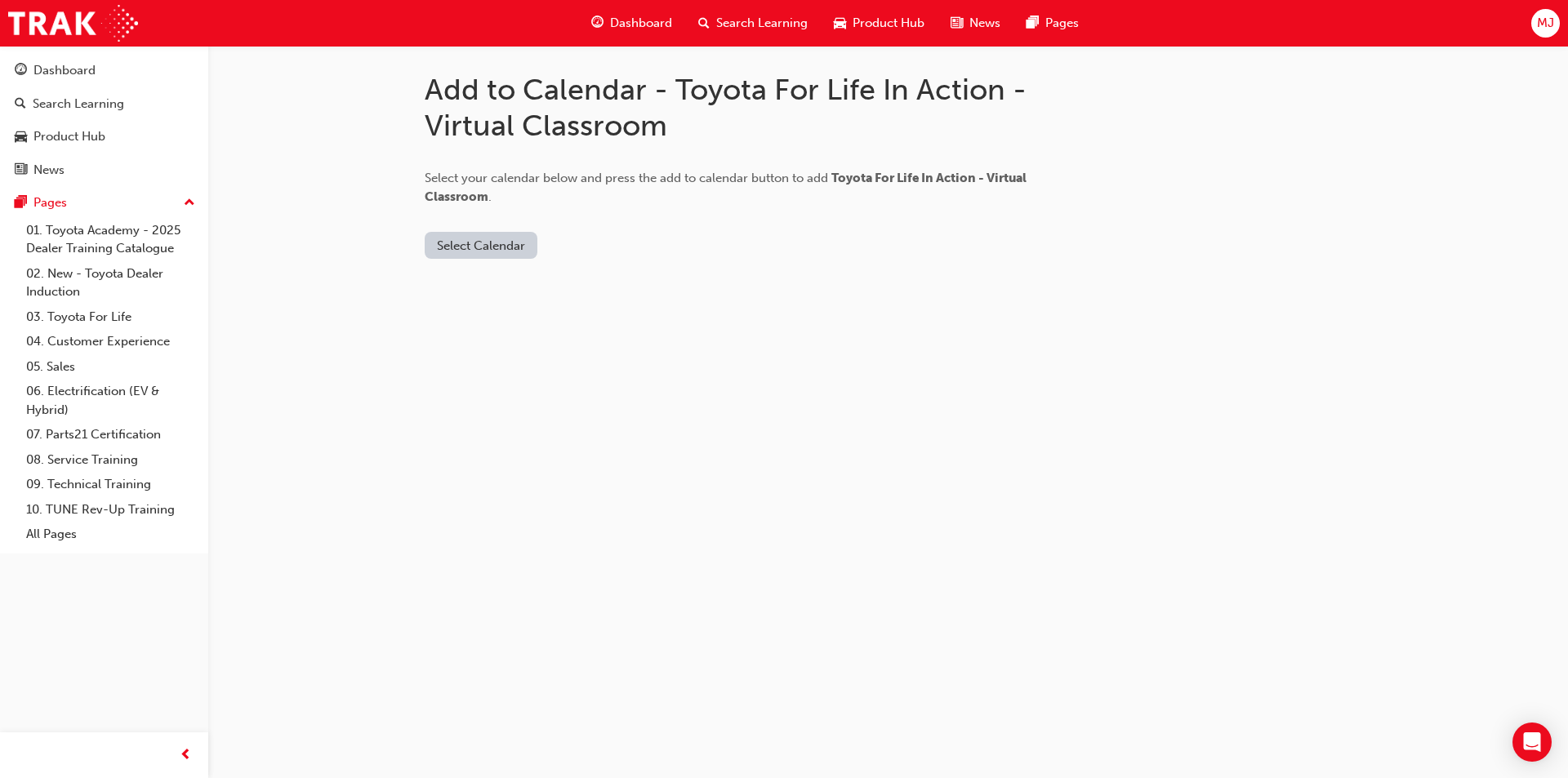
click at [505, 247] on button "Select Calendar" at bounding box center [480, 246] width 112 height 27
click at [486, 287] on div "Outlook.com" at bounding box center [482, 285] width 99 height 19
click at [602, 243] on button "Add to Calendar" at bounding box center [619, 246] width 116 height 27
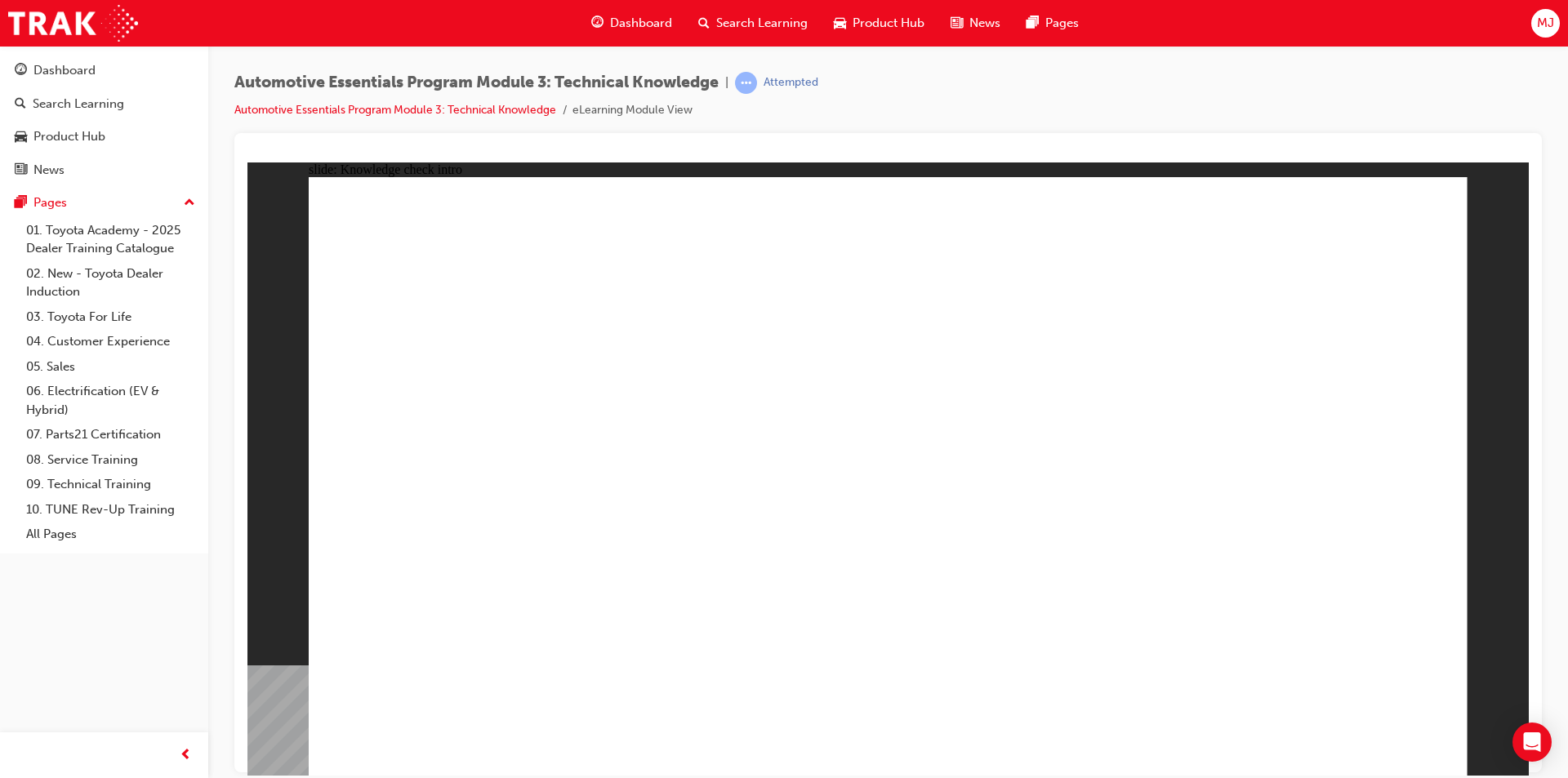
radio input "true"
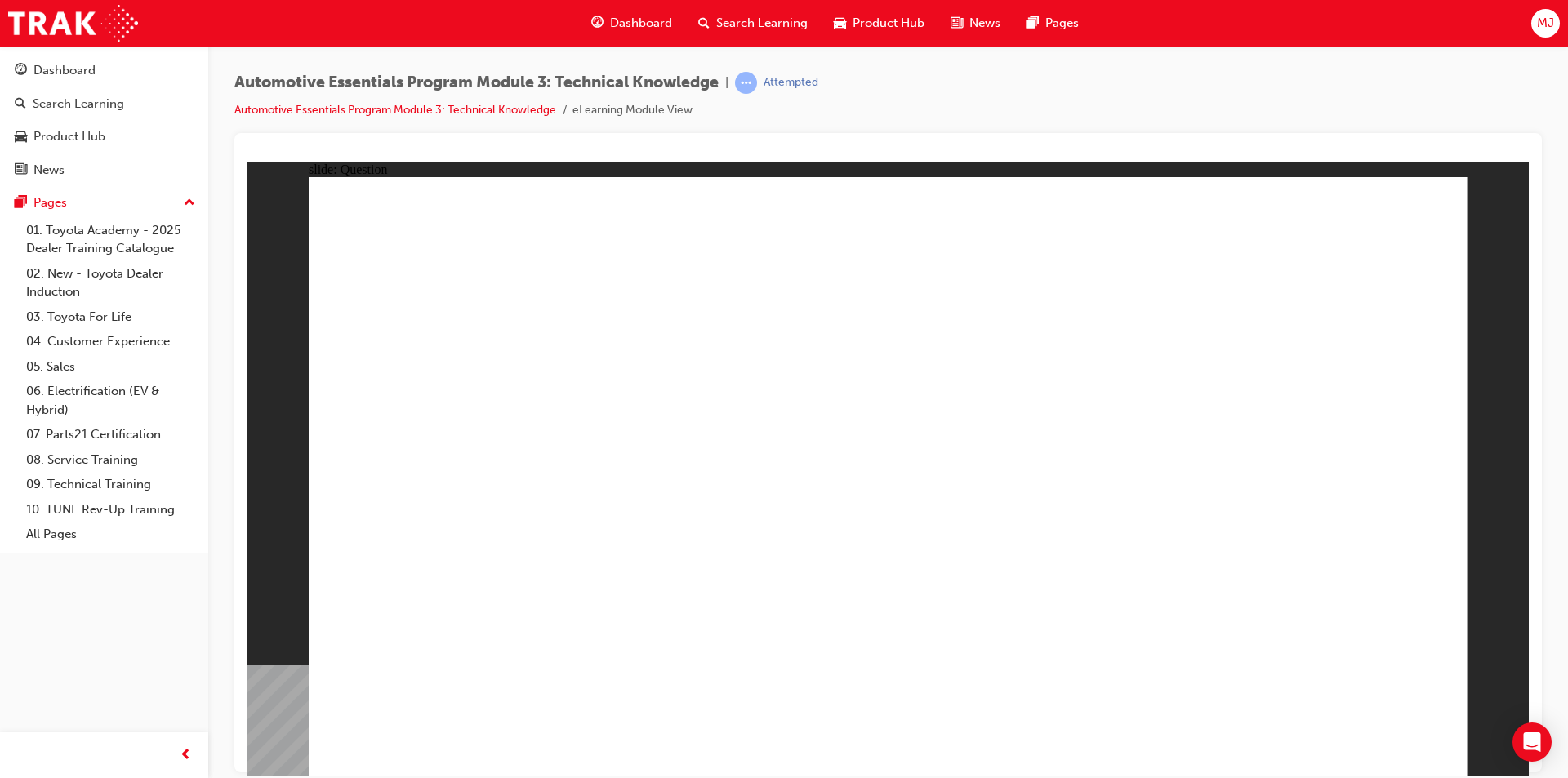
radio input "true"
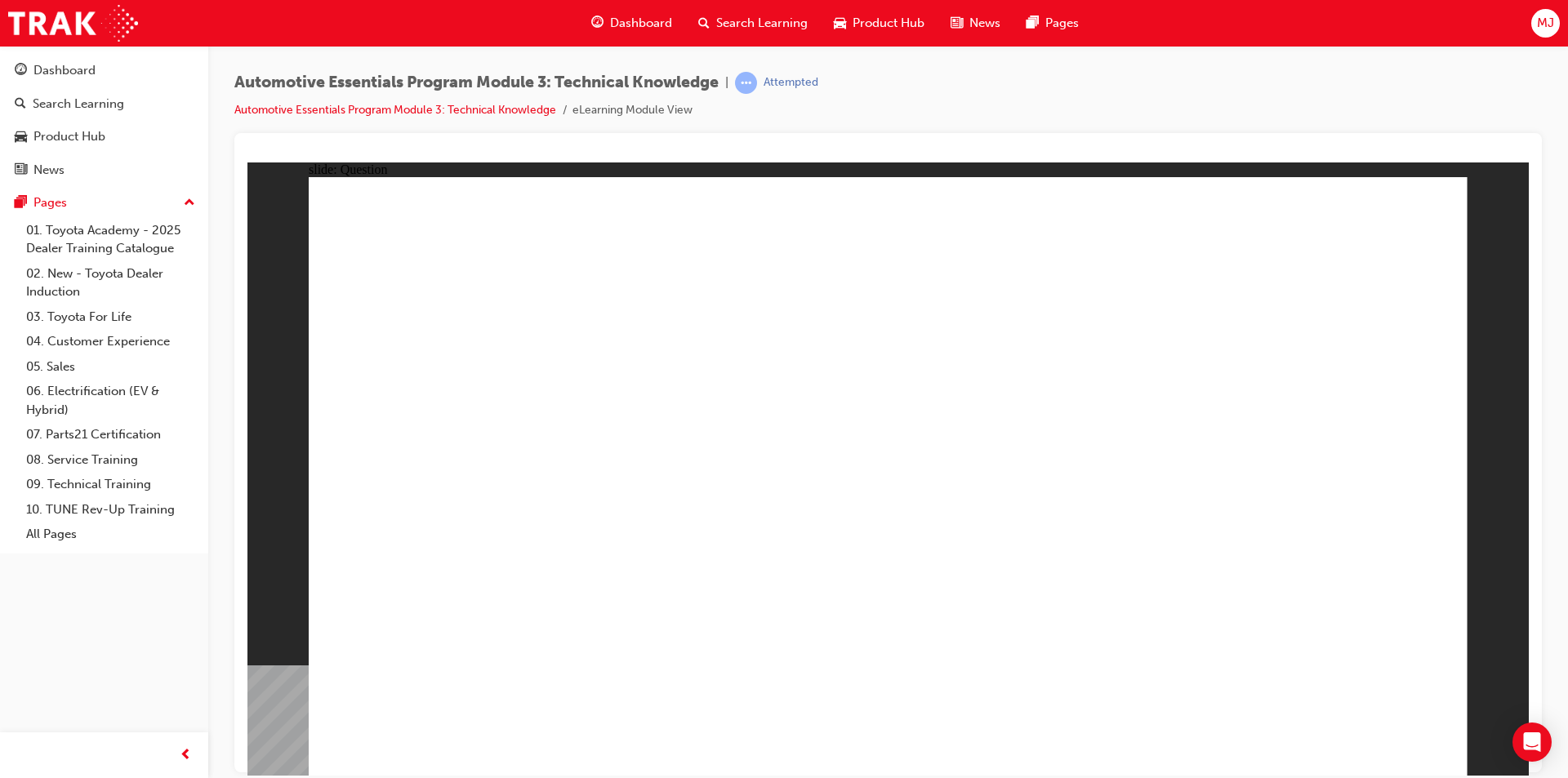
radio input "true"
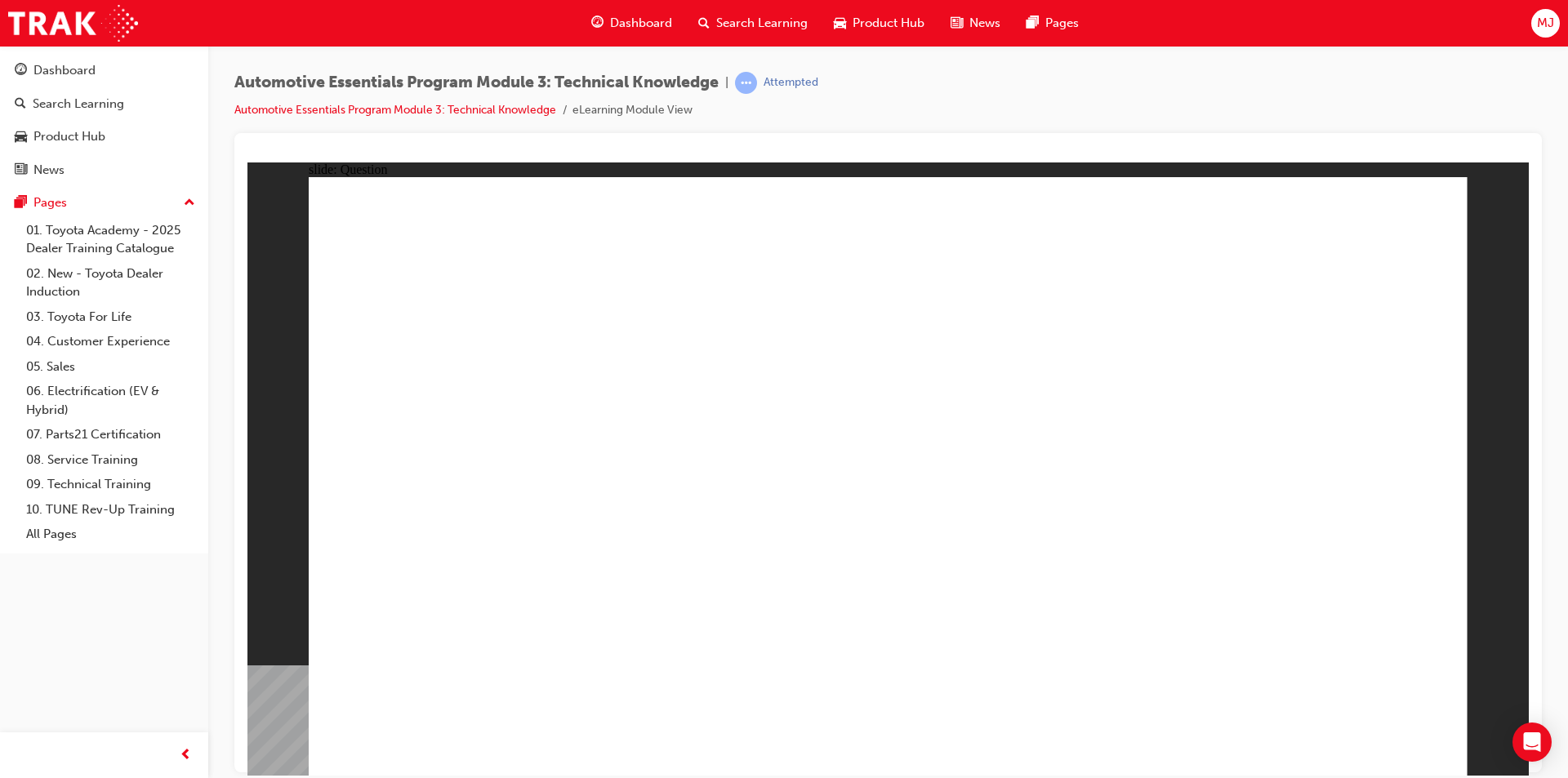
radio input "true"
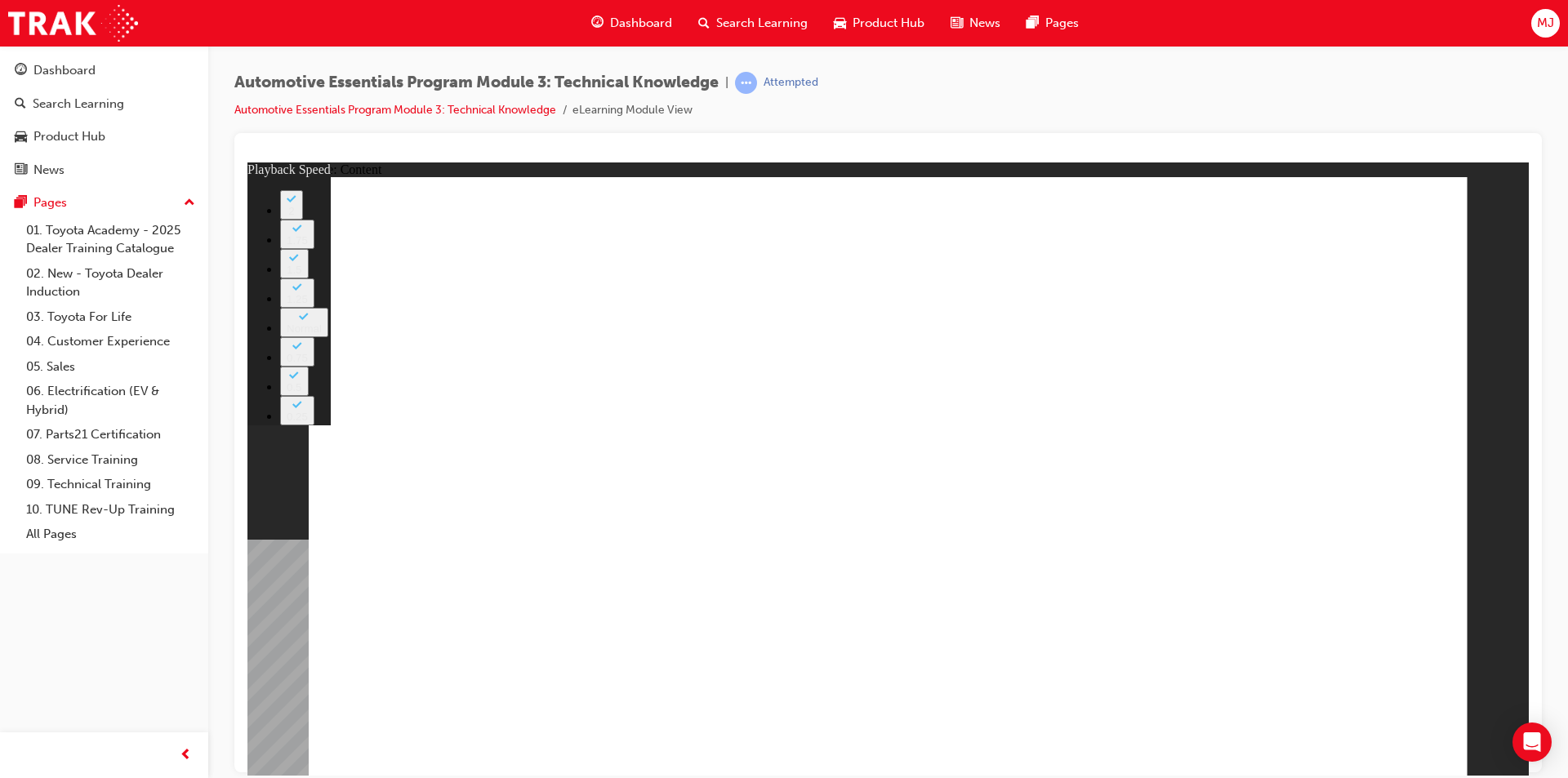
type input "227"
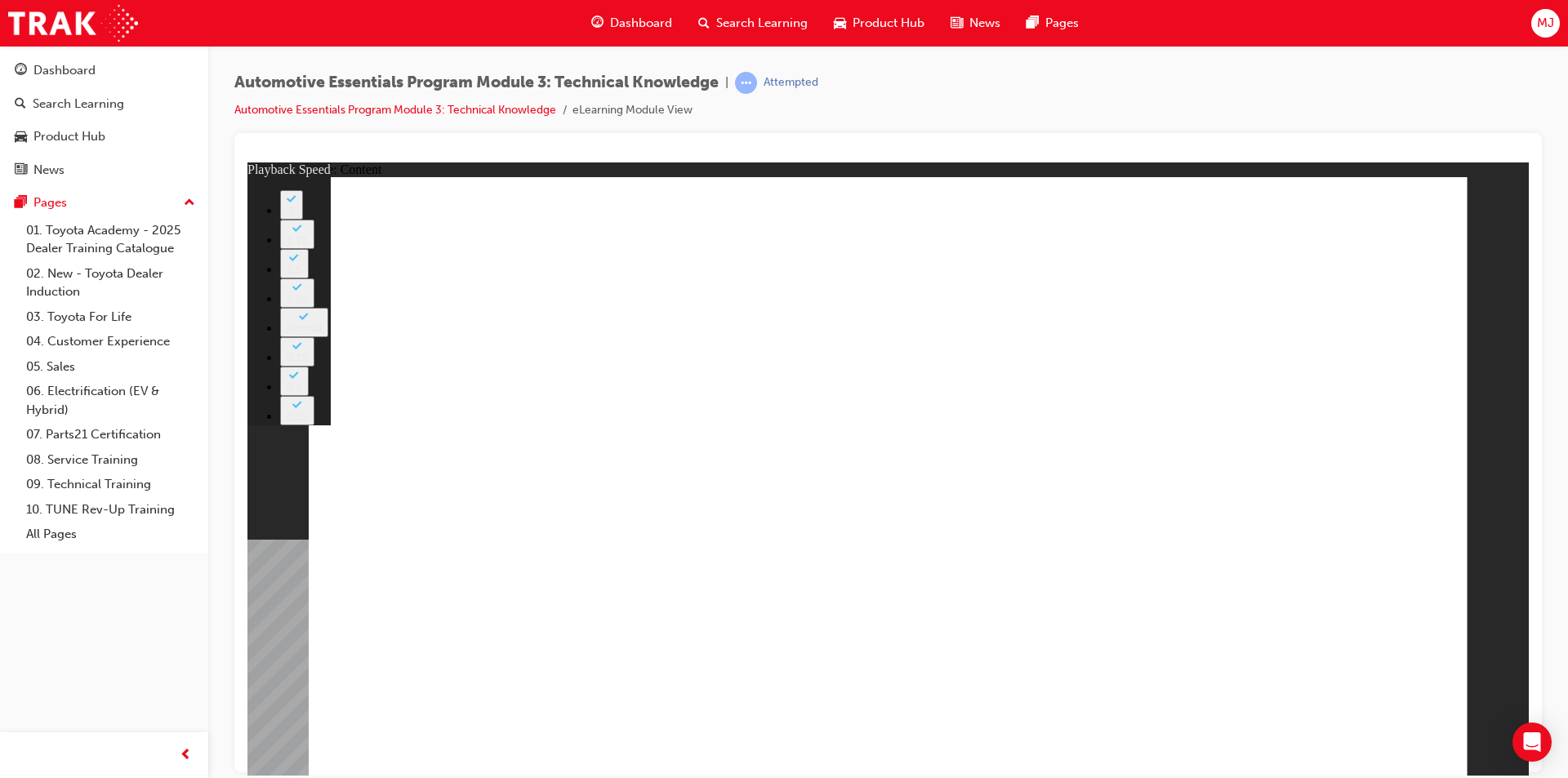
type input "4"
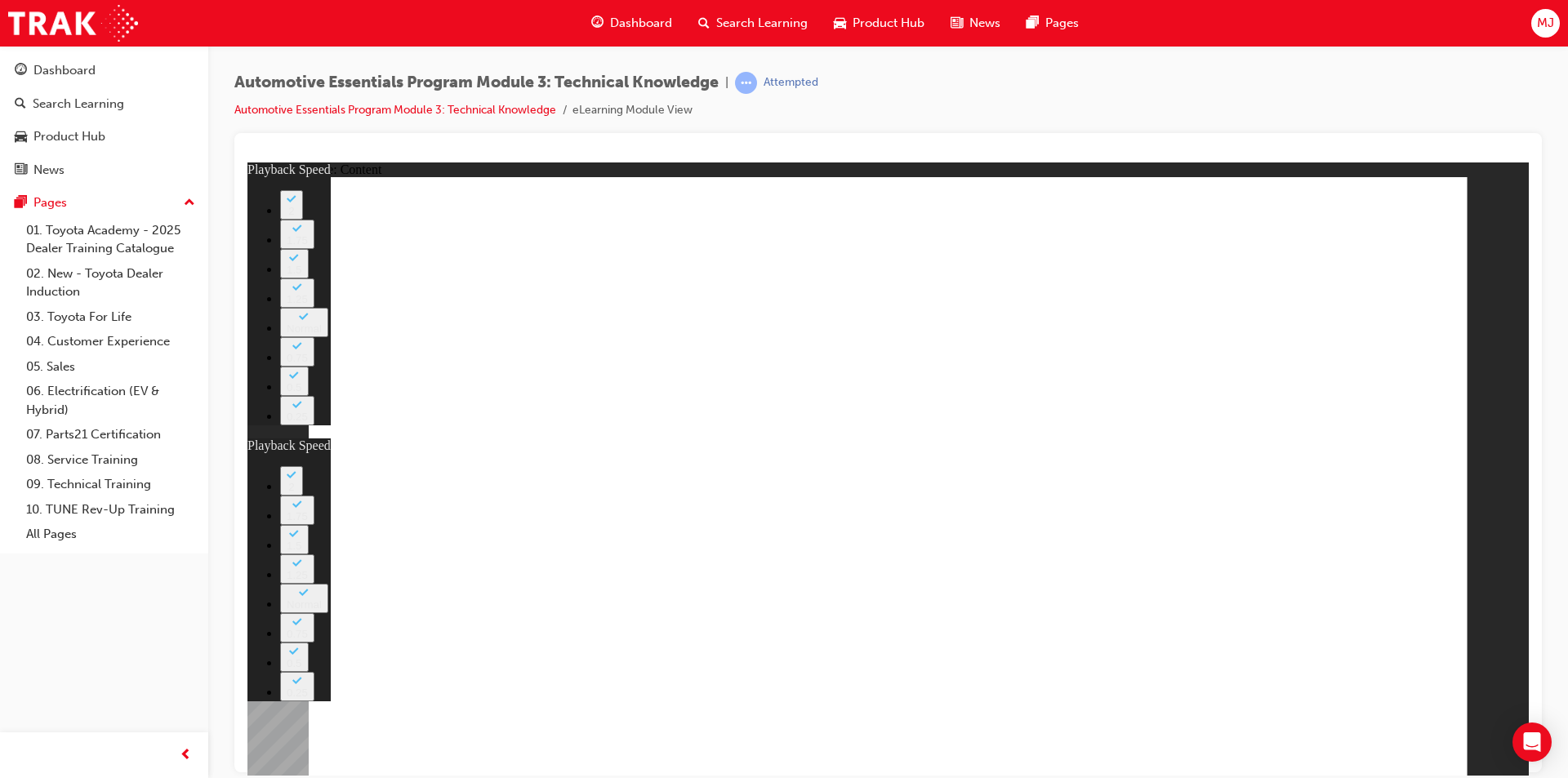
type input "2"
type input "4"
type input "3"
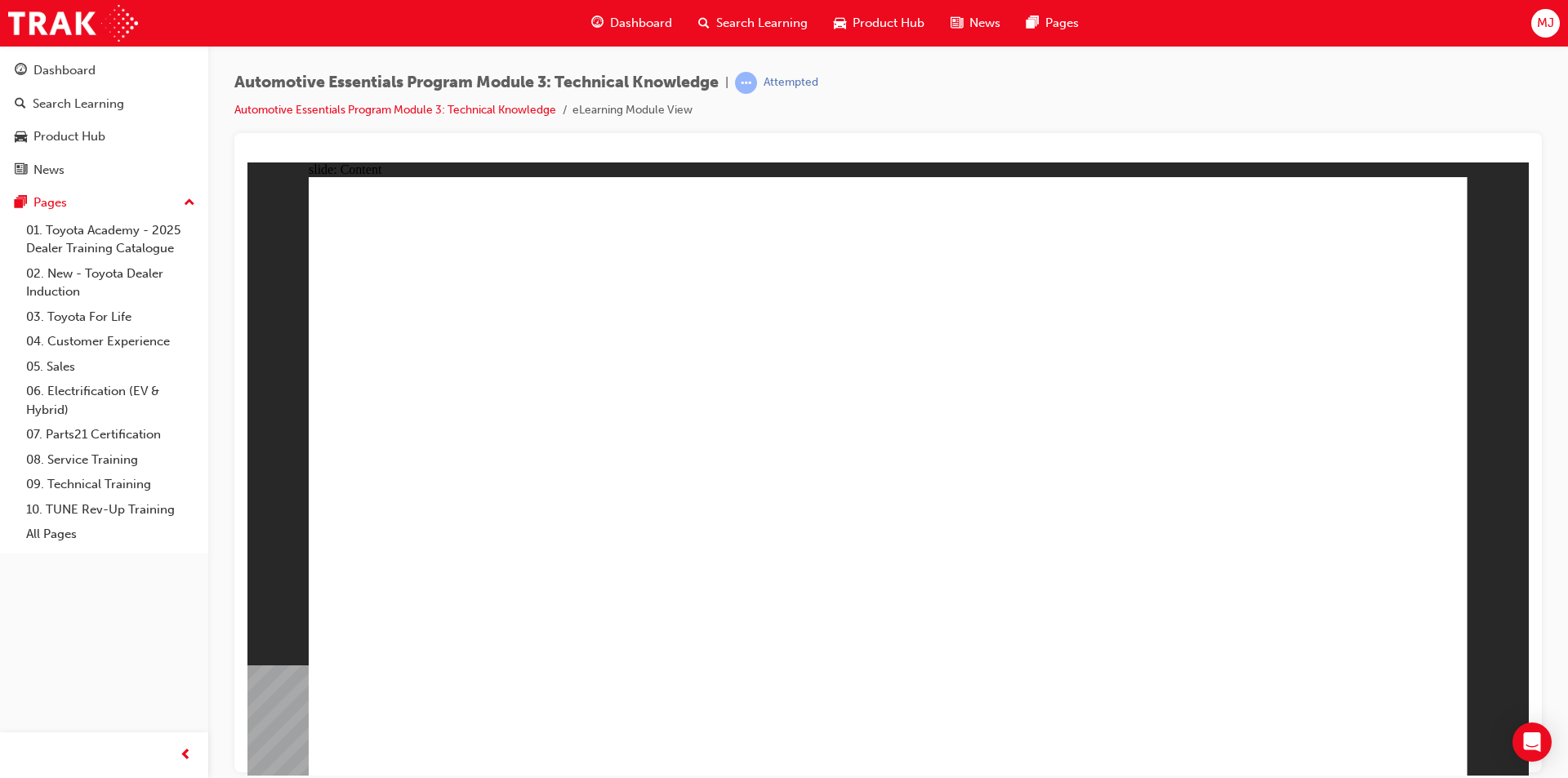
drag, startPoint x: 421, startPoint y: 655, endPoint x: 430, endPoint y: 653, distance: 9.2
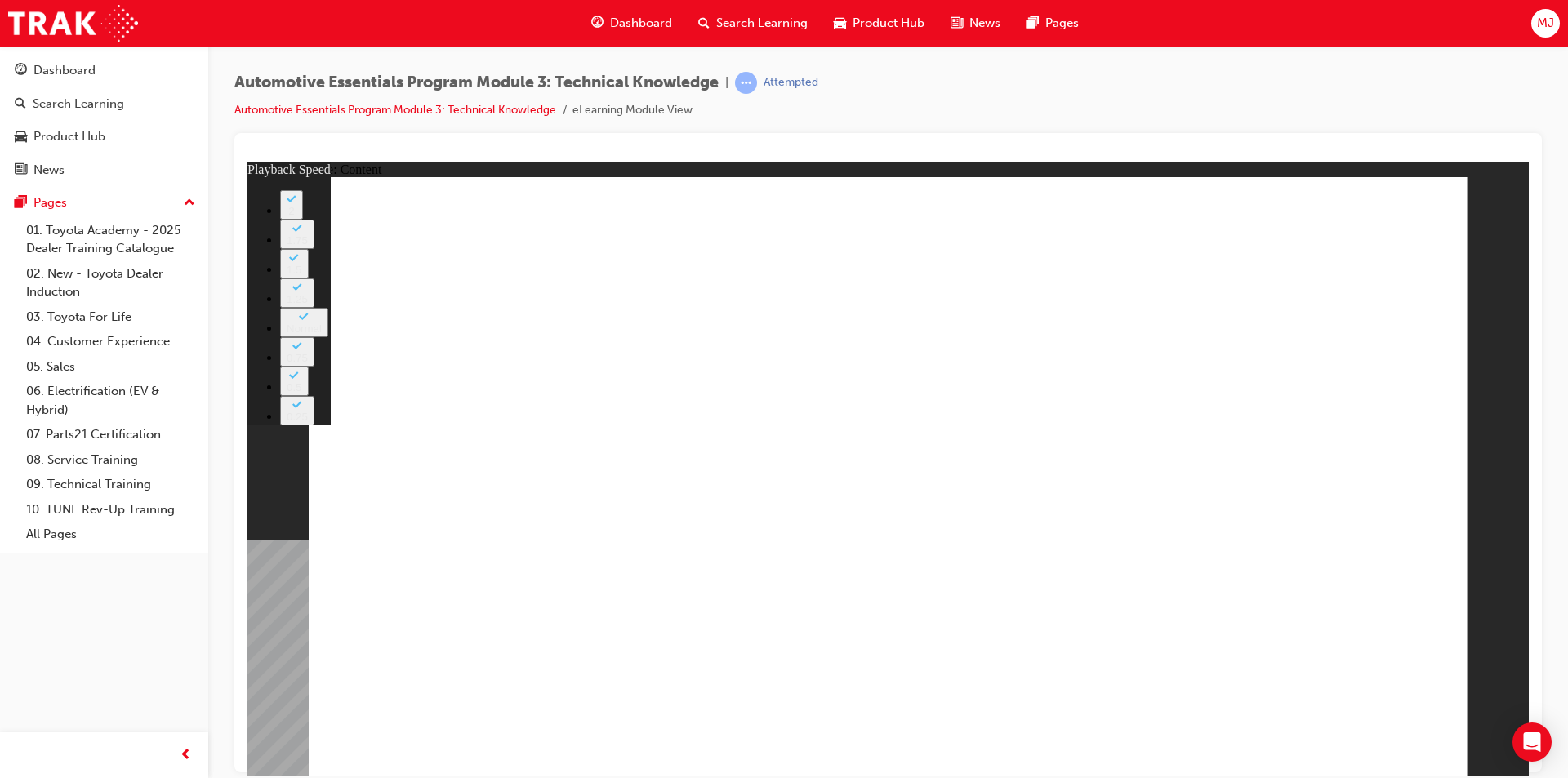
type input "18"
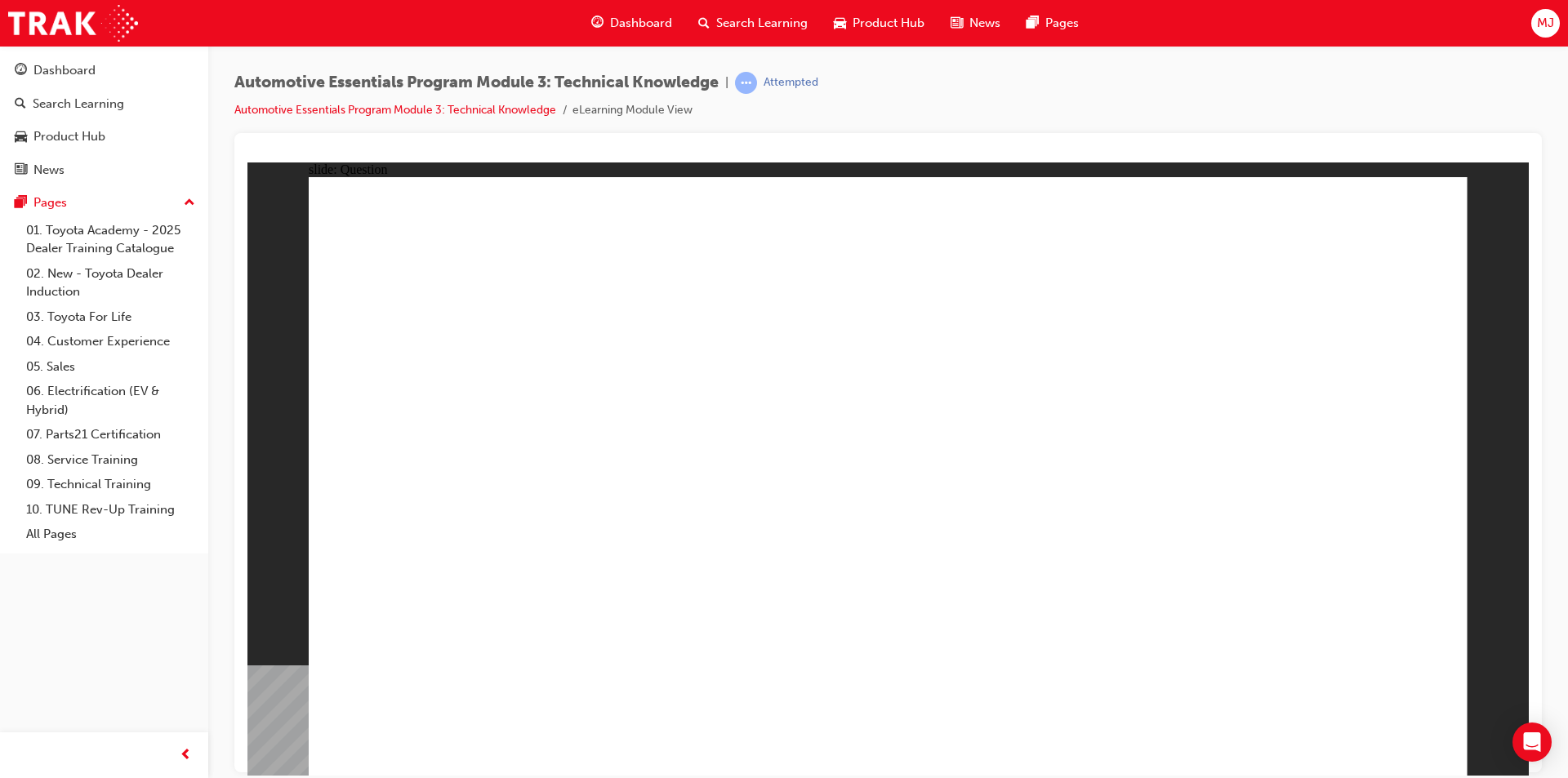
radio input "true"
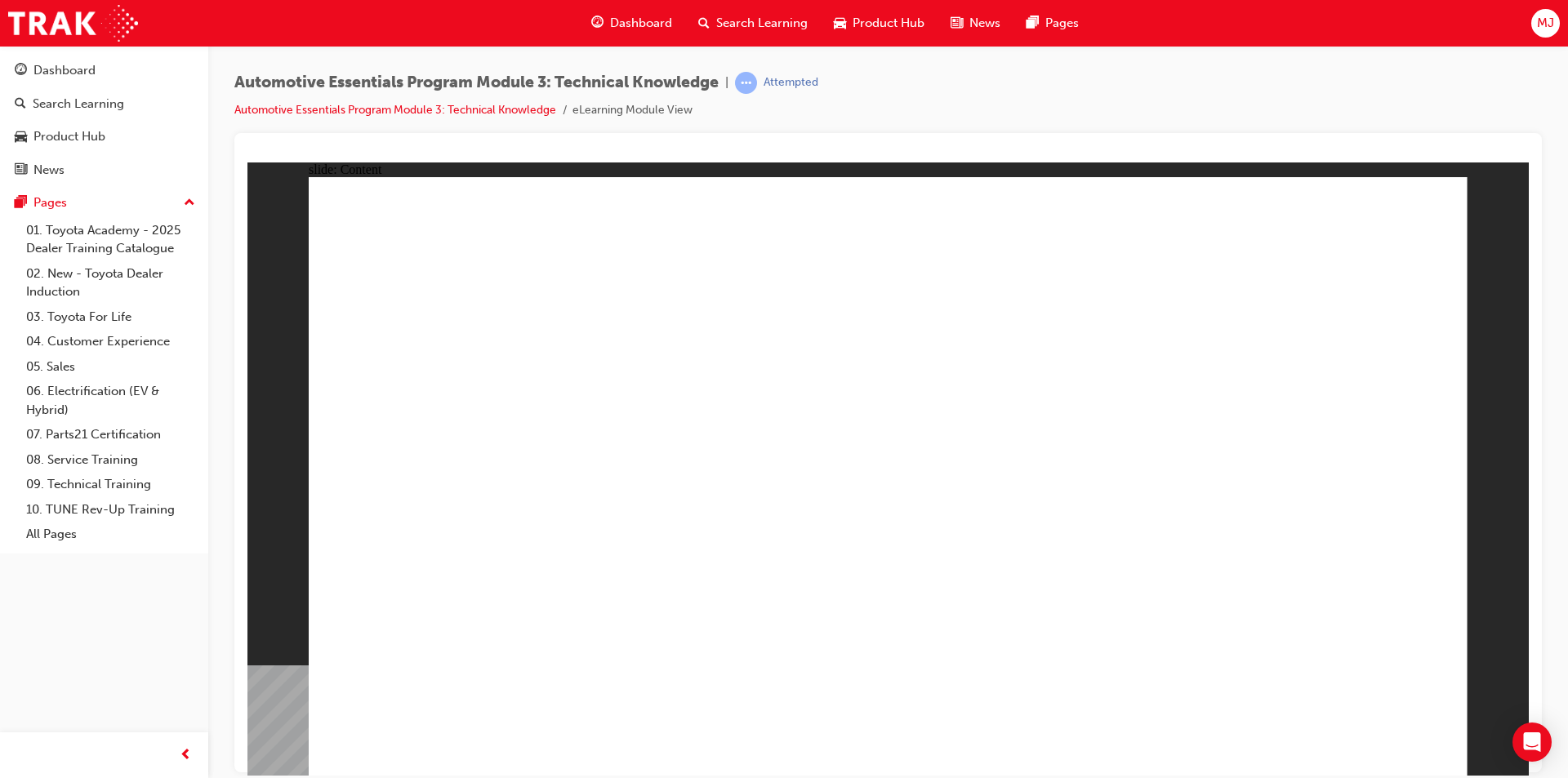
drag, startPoint x: 937, startPoint y: 697, endPoint x: 942, endPoint y: 705, distance: 9.4
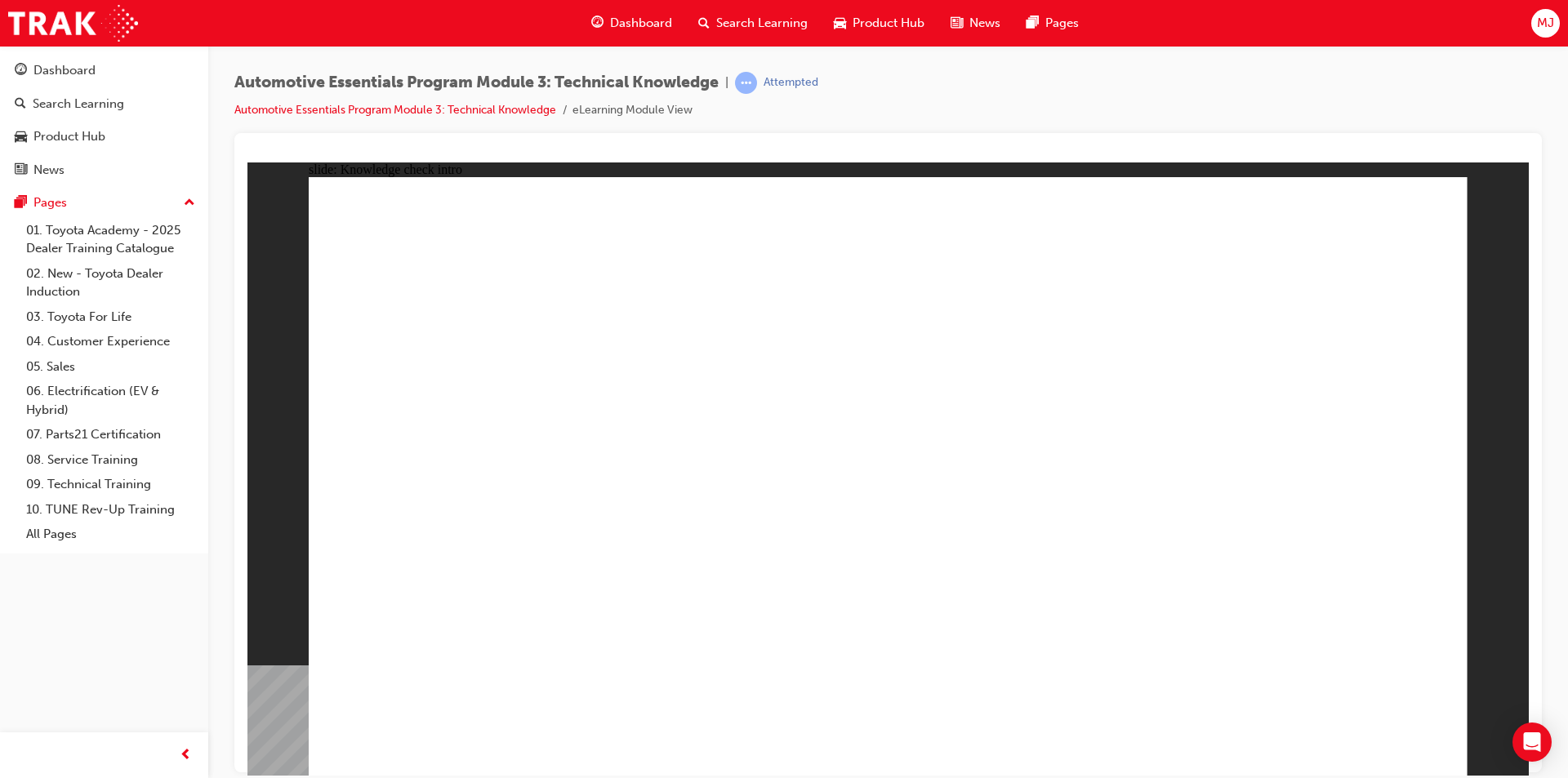
radio input "true"
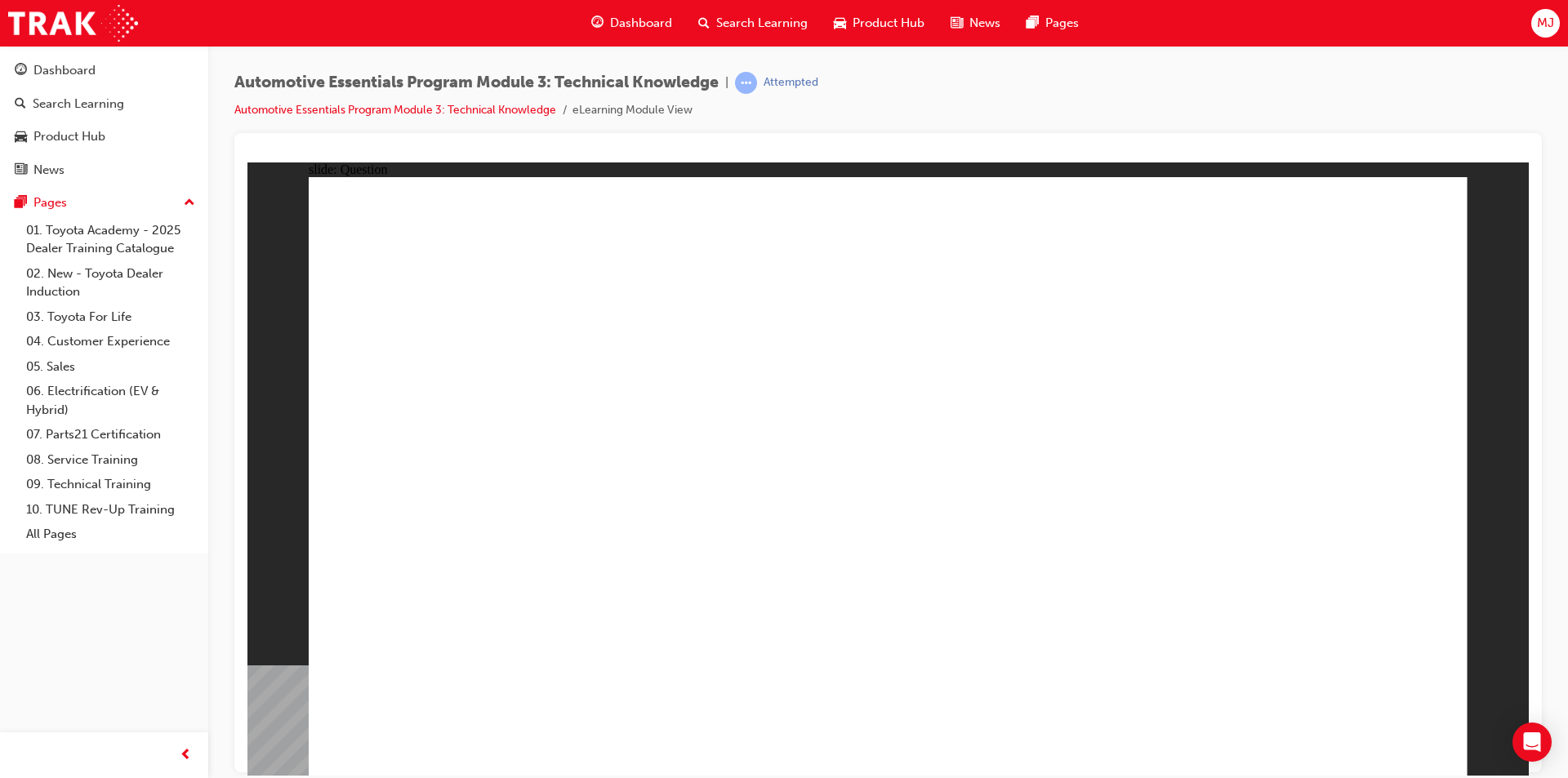
radio input "true"
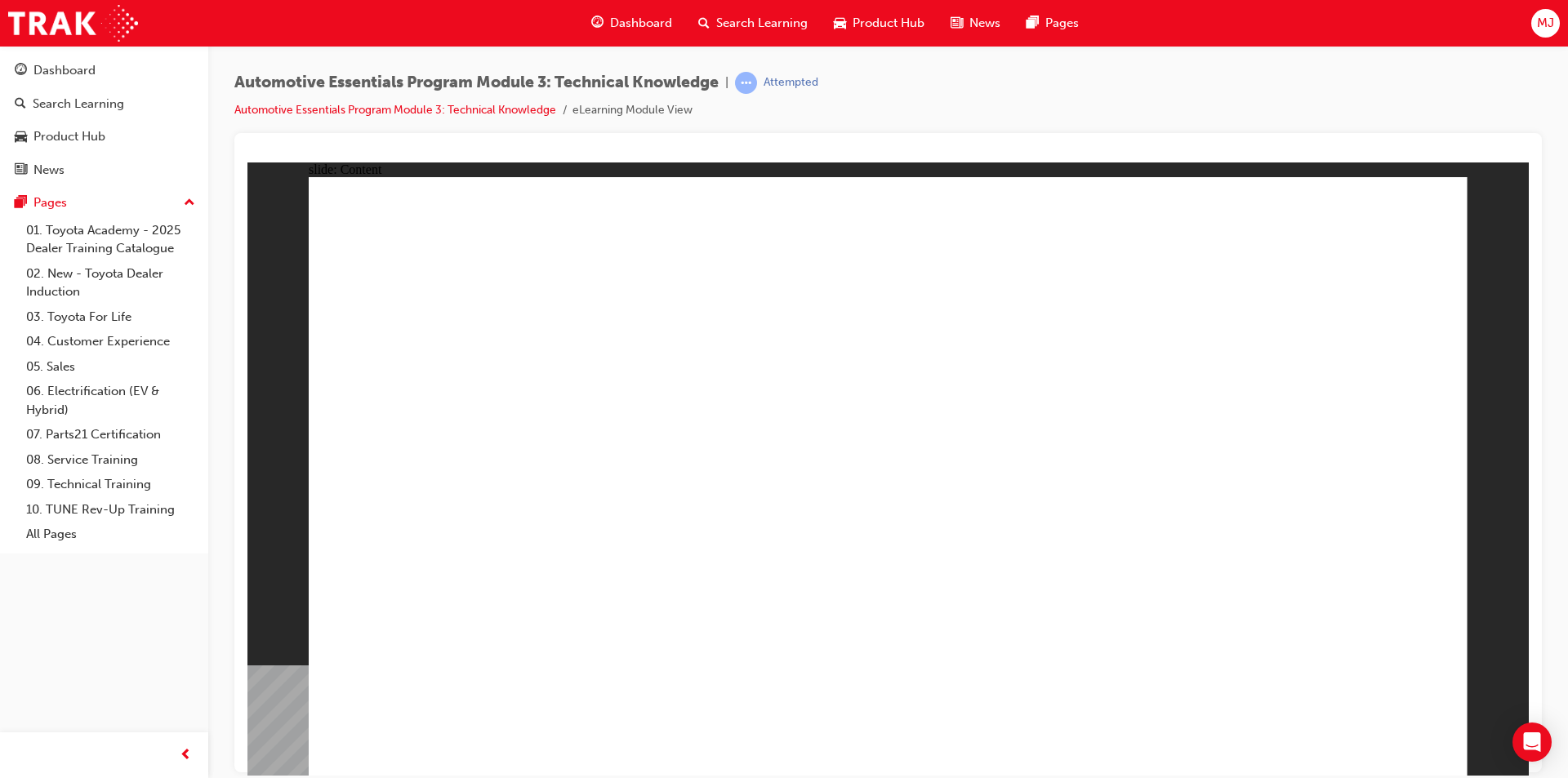
radio input "true"
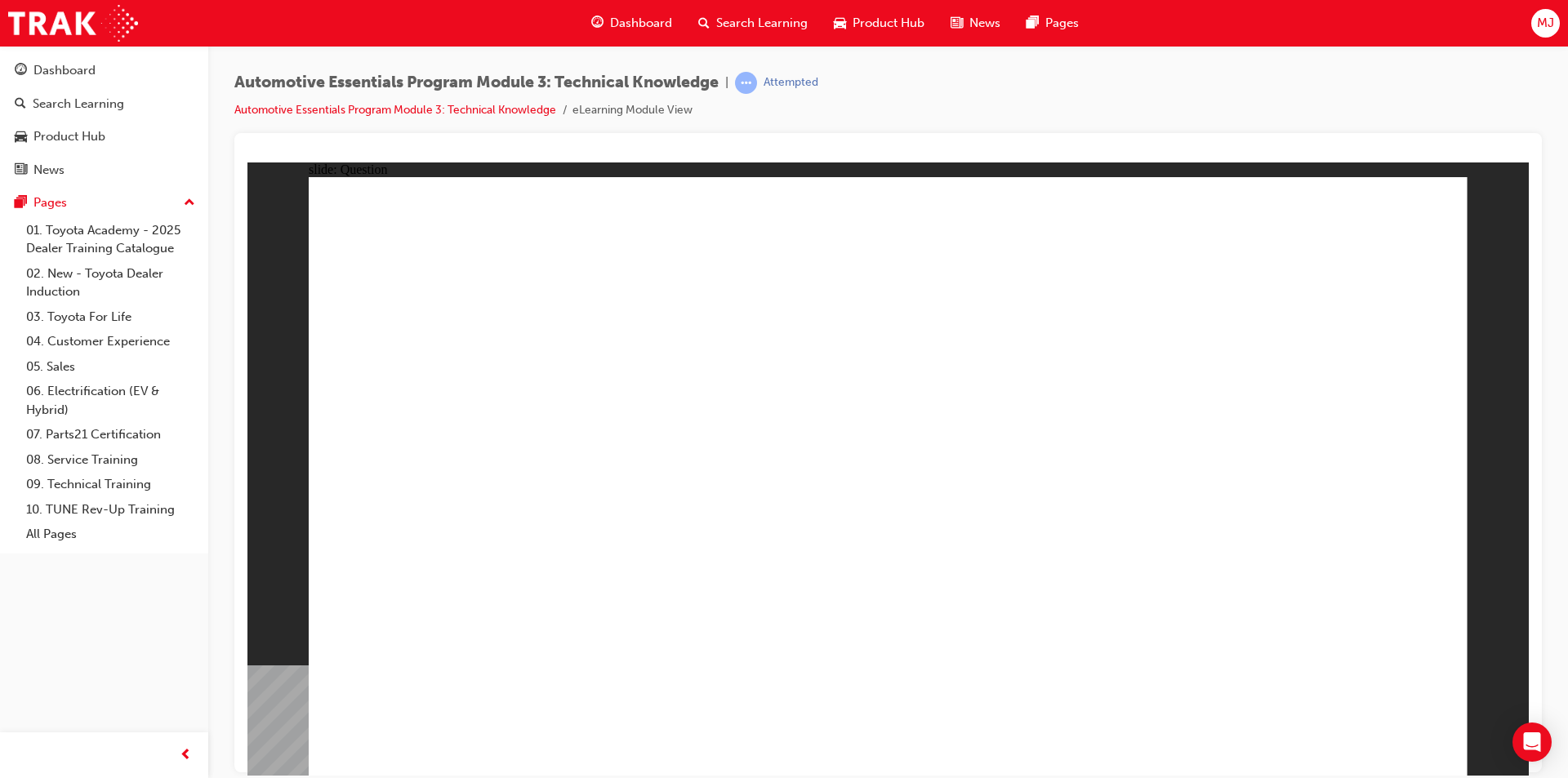
radio input "true"
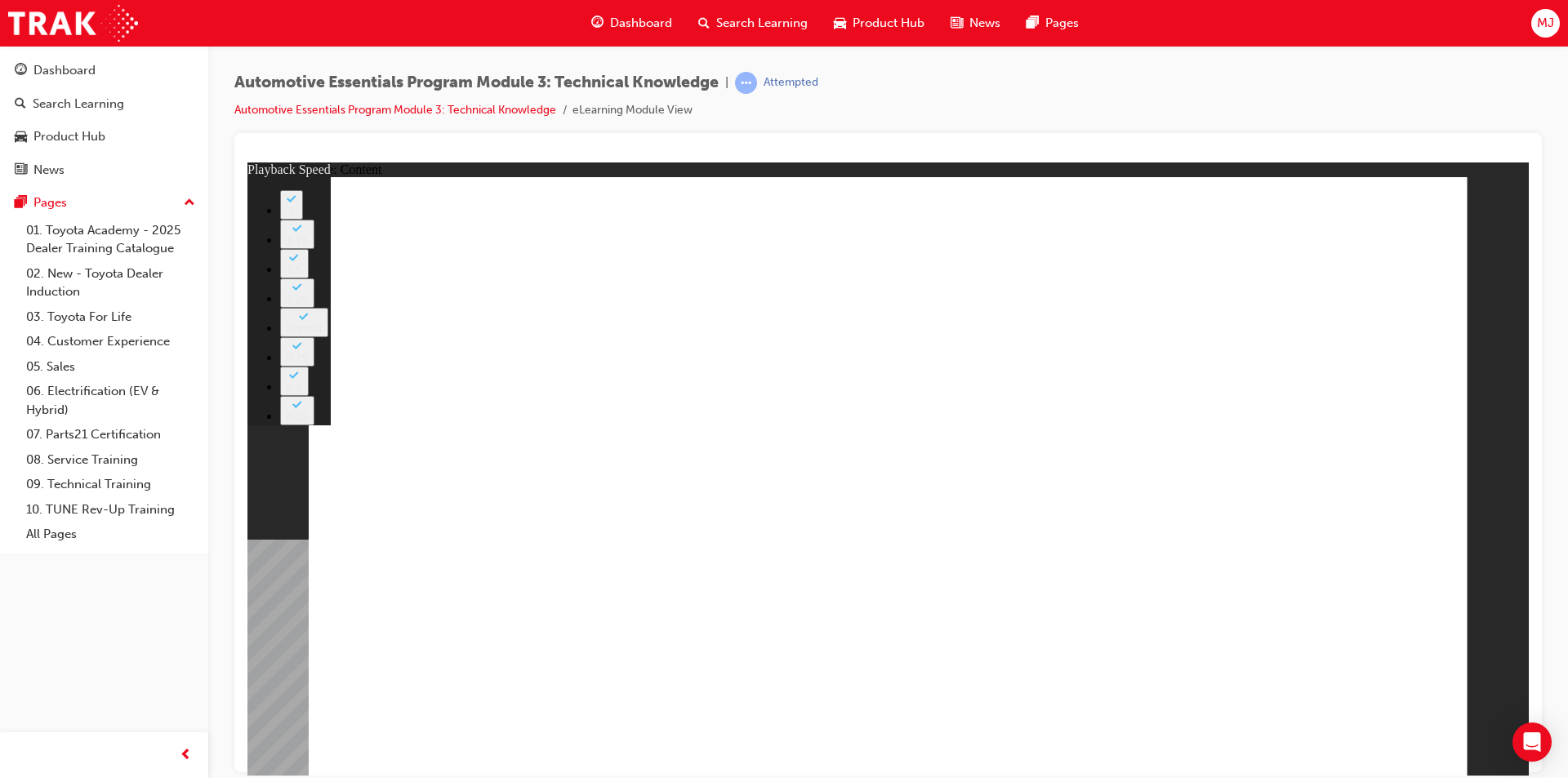
type input "8"
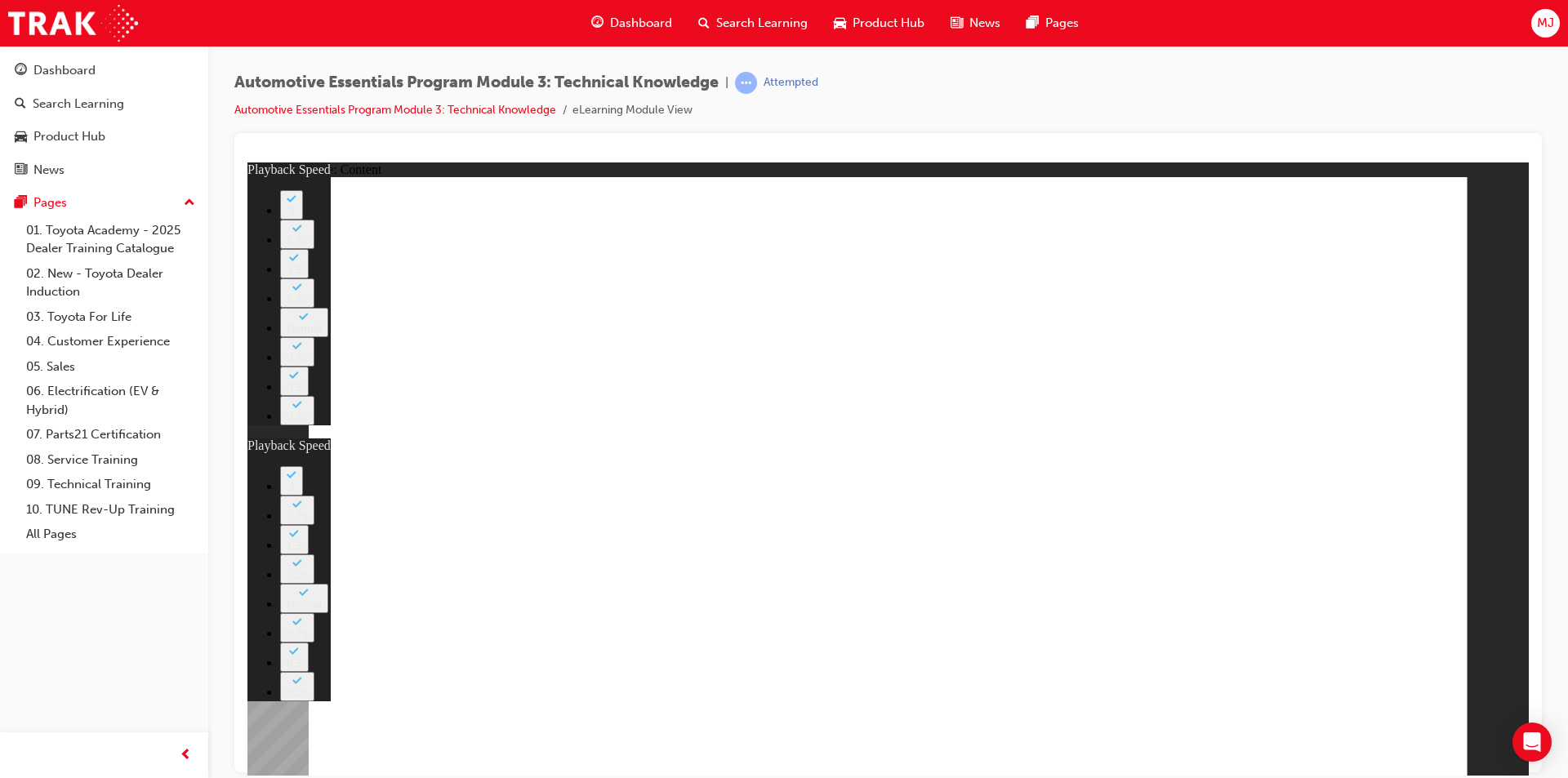
type input "135"
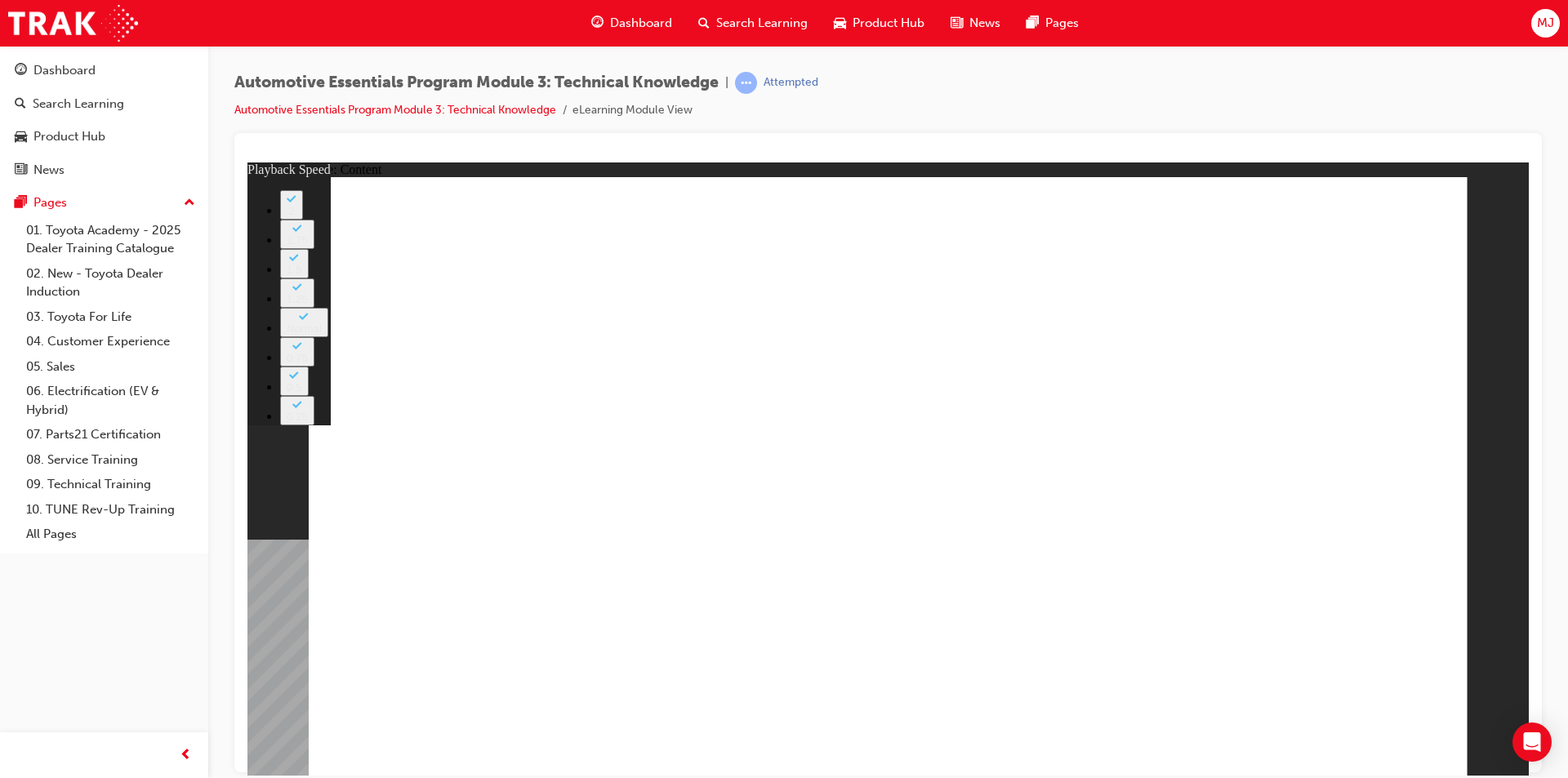
type input "7"
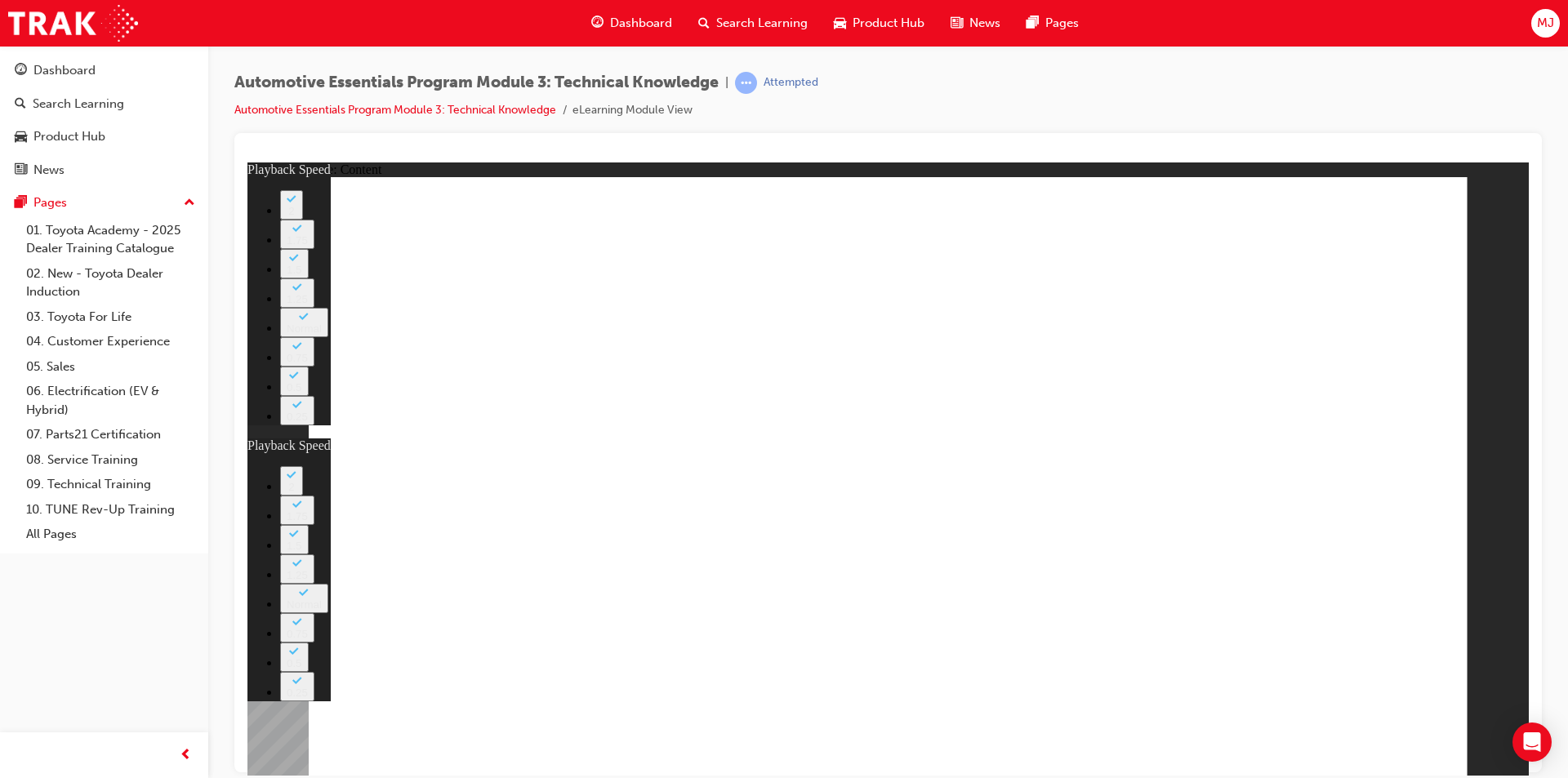
type input "105"
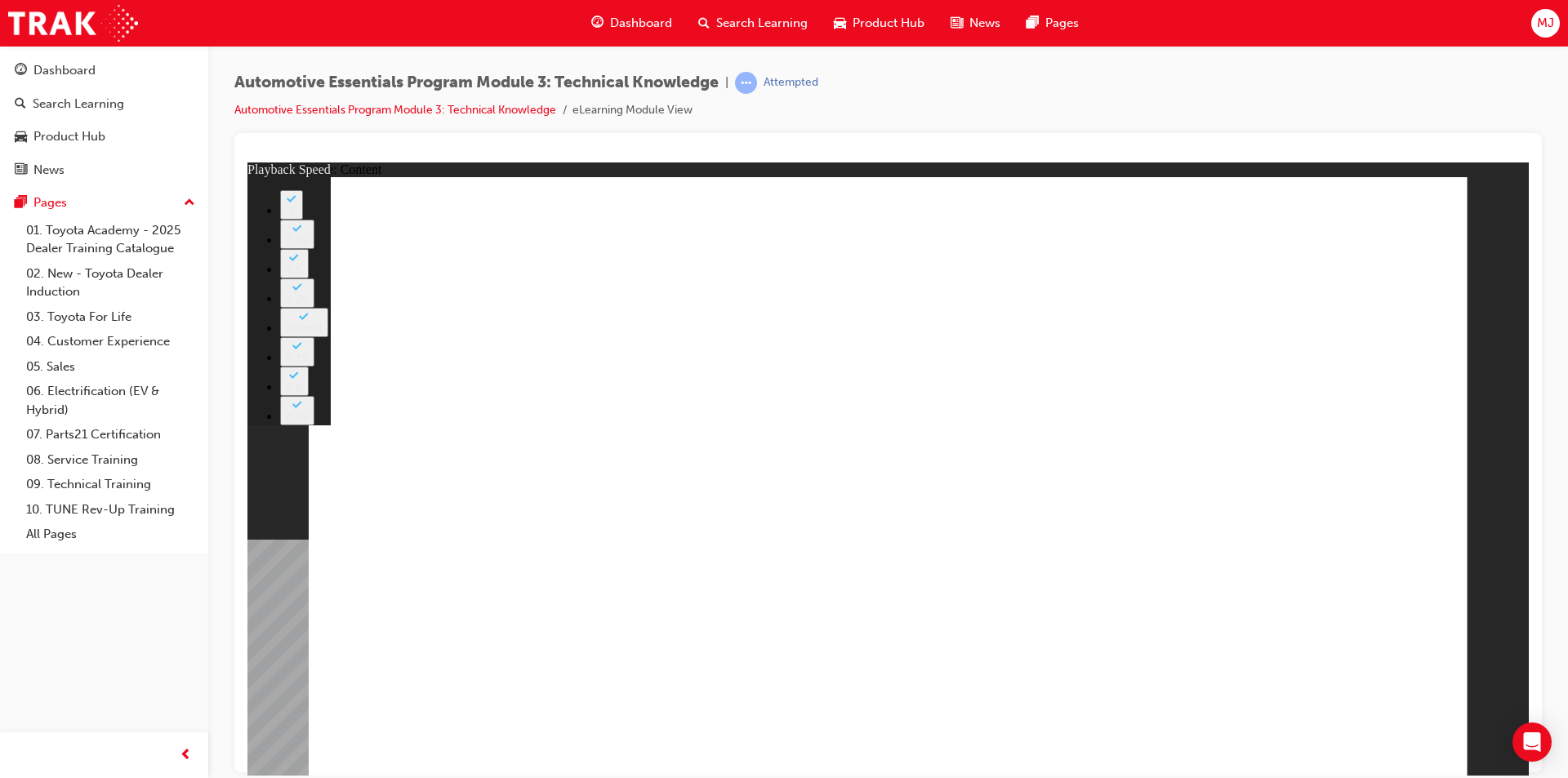
type input "7"
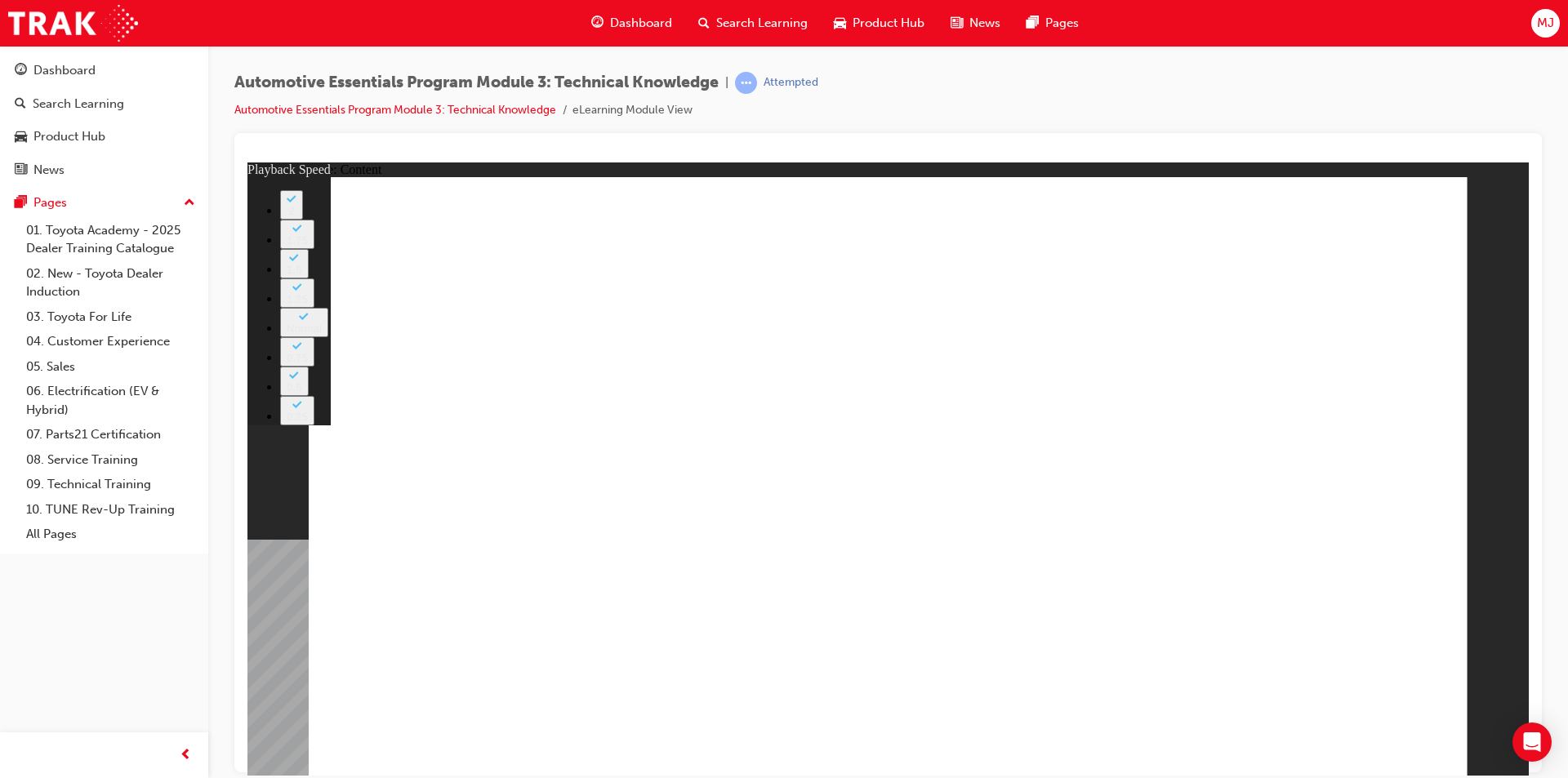
type input "7"
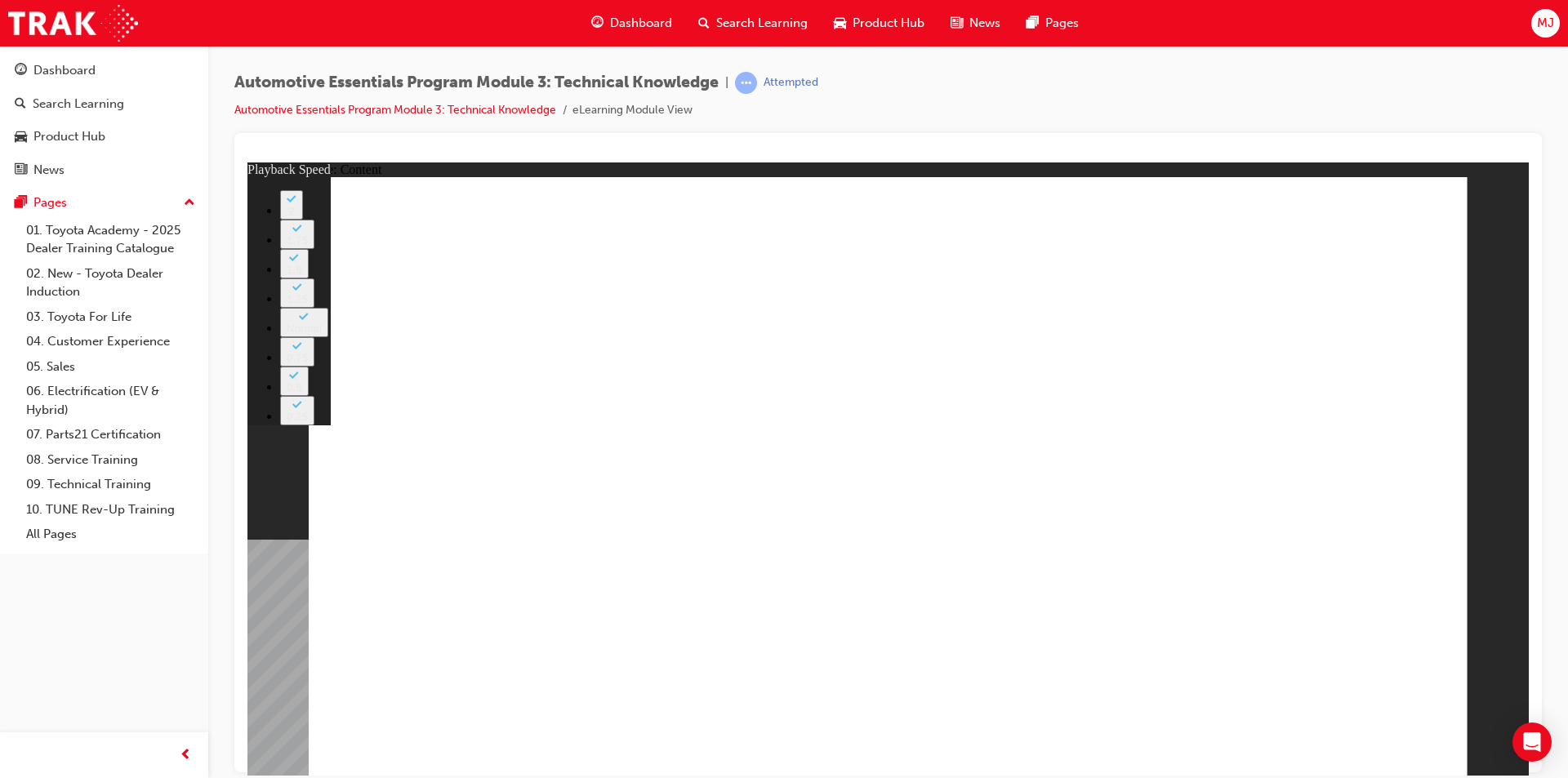
type input "74"
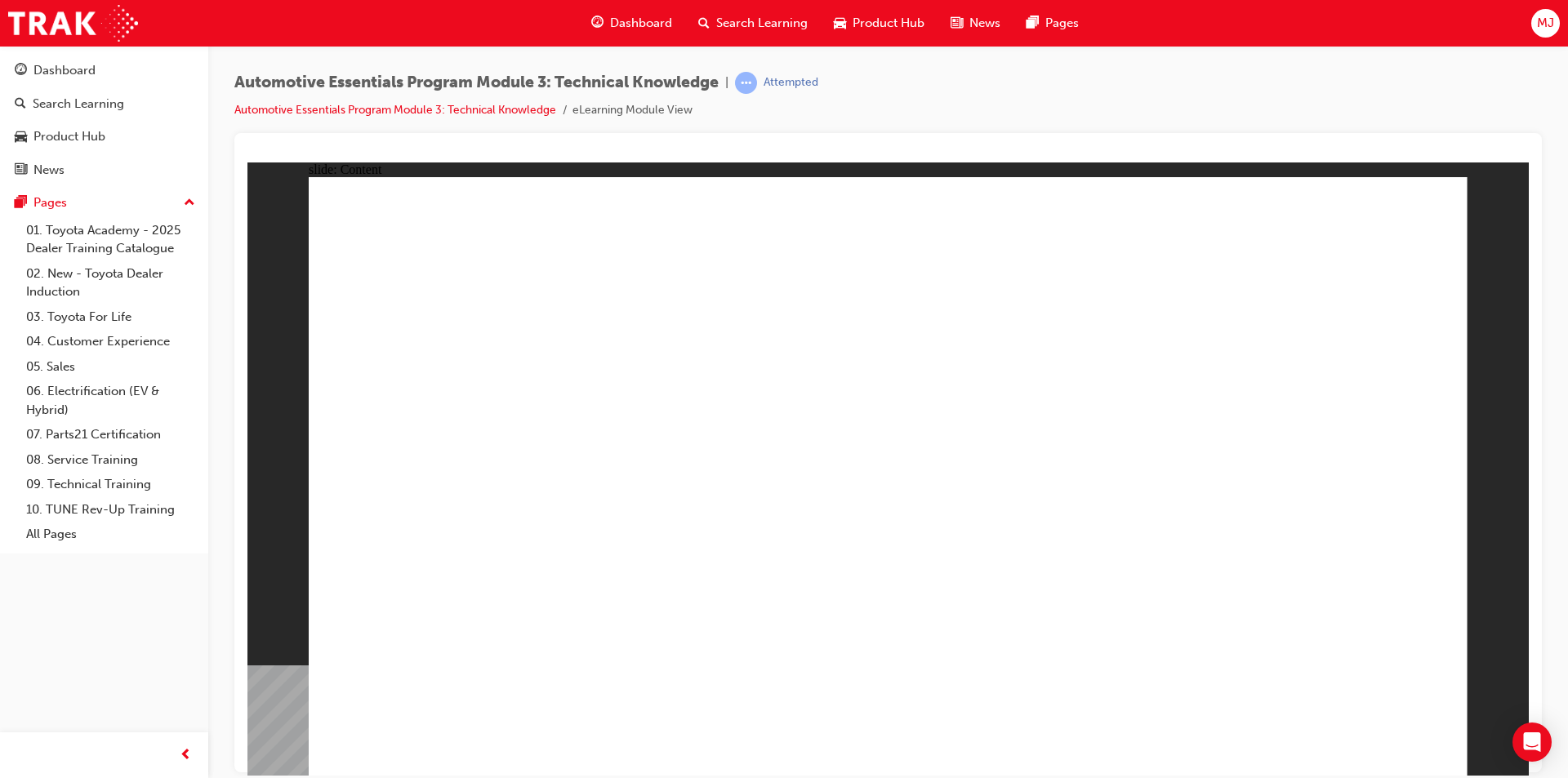
radio input "true"
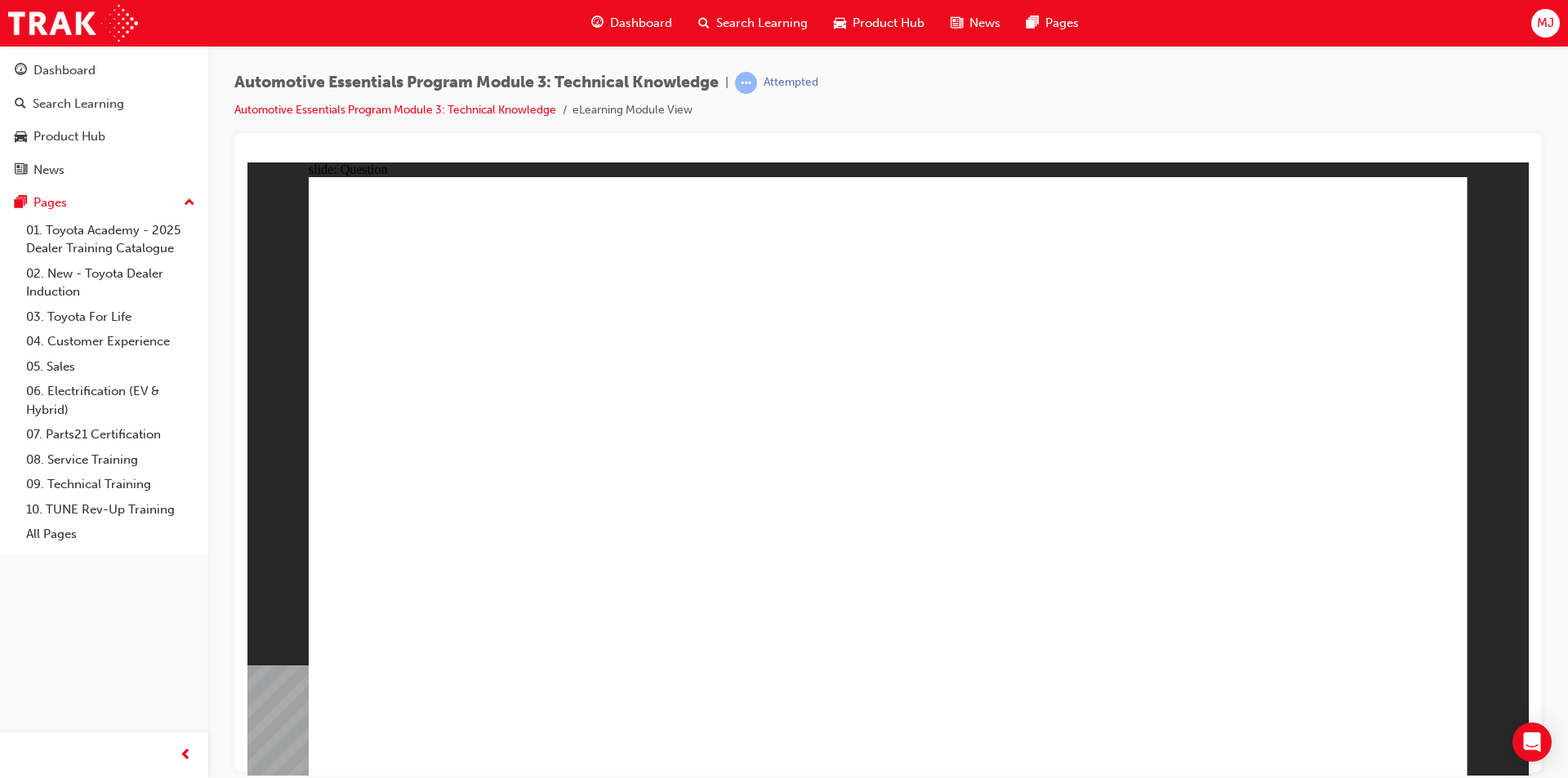
radio input "true"
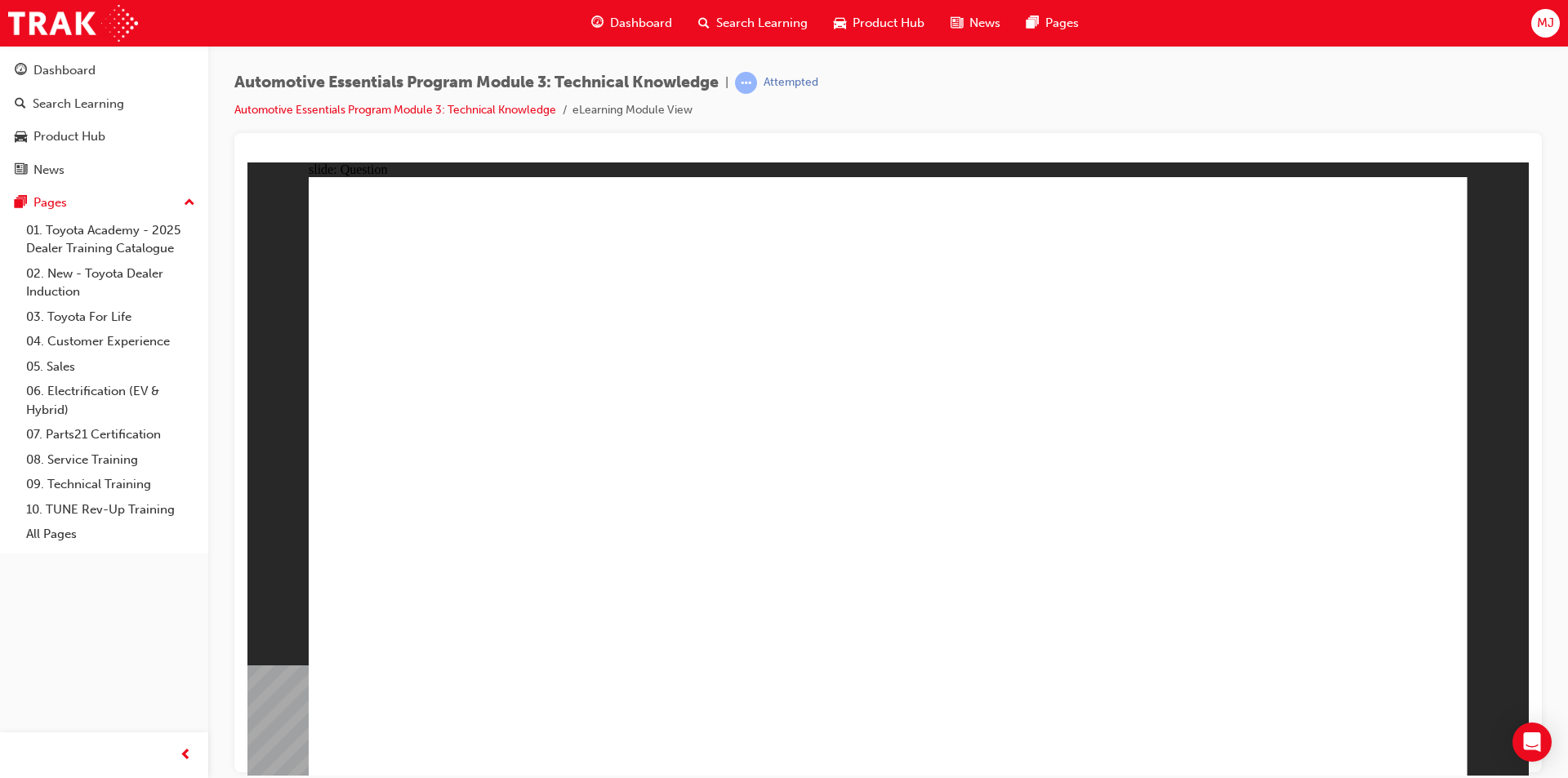
click at [626, 23] on span "Dashboard" at bounding box center [641, 22] width 62 height 19
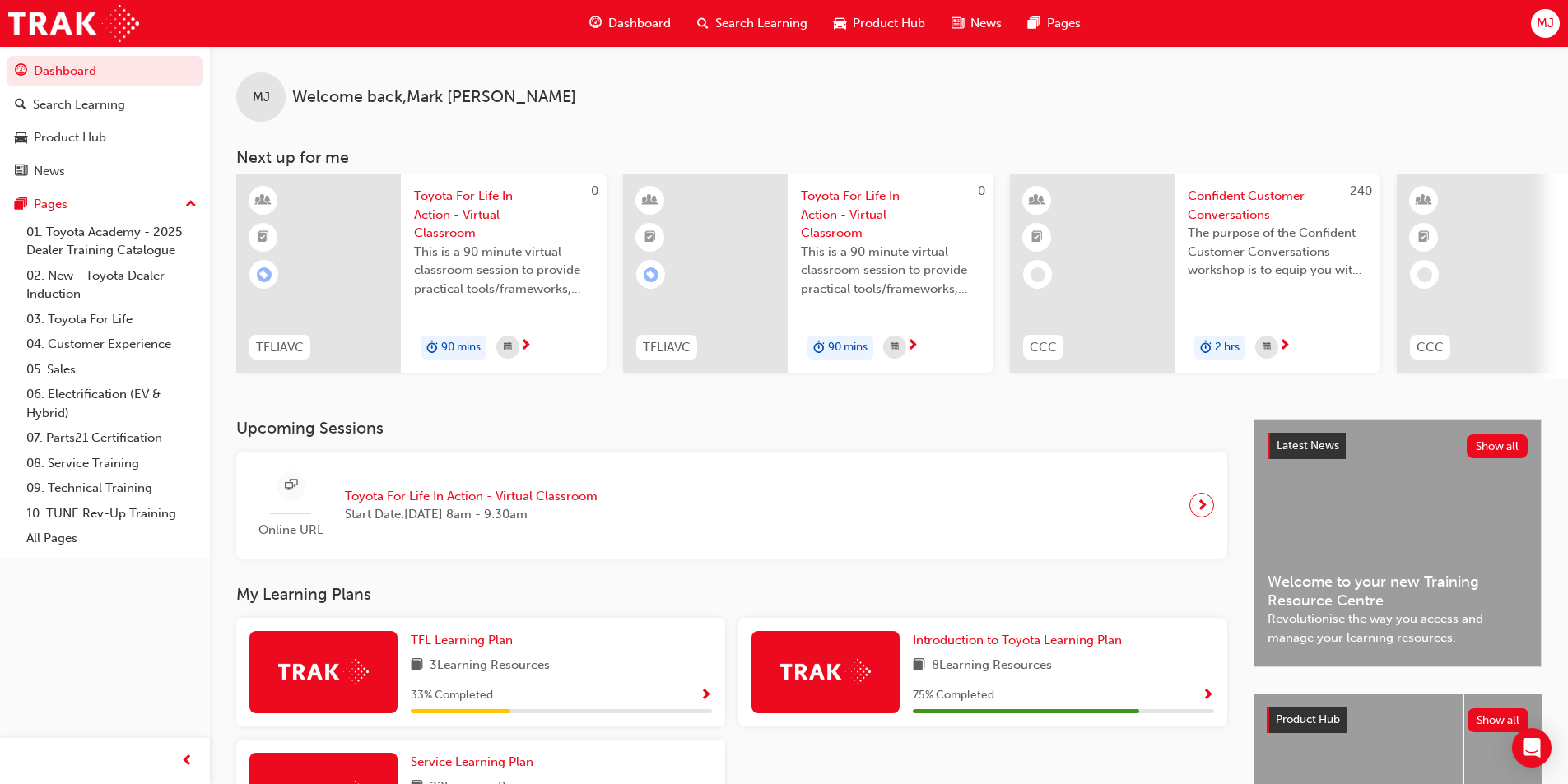
click at [706, 702] on span "Show Progress" at bounding box center [706, 696] width 13 height 15
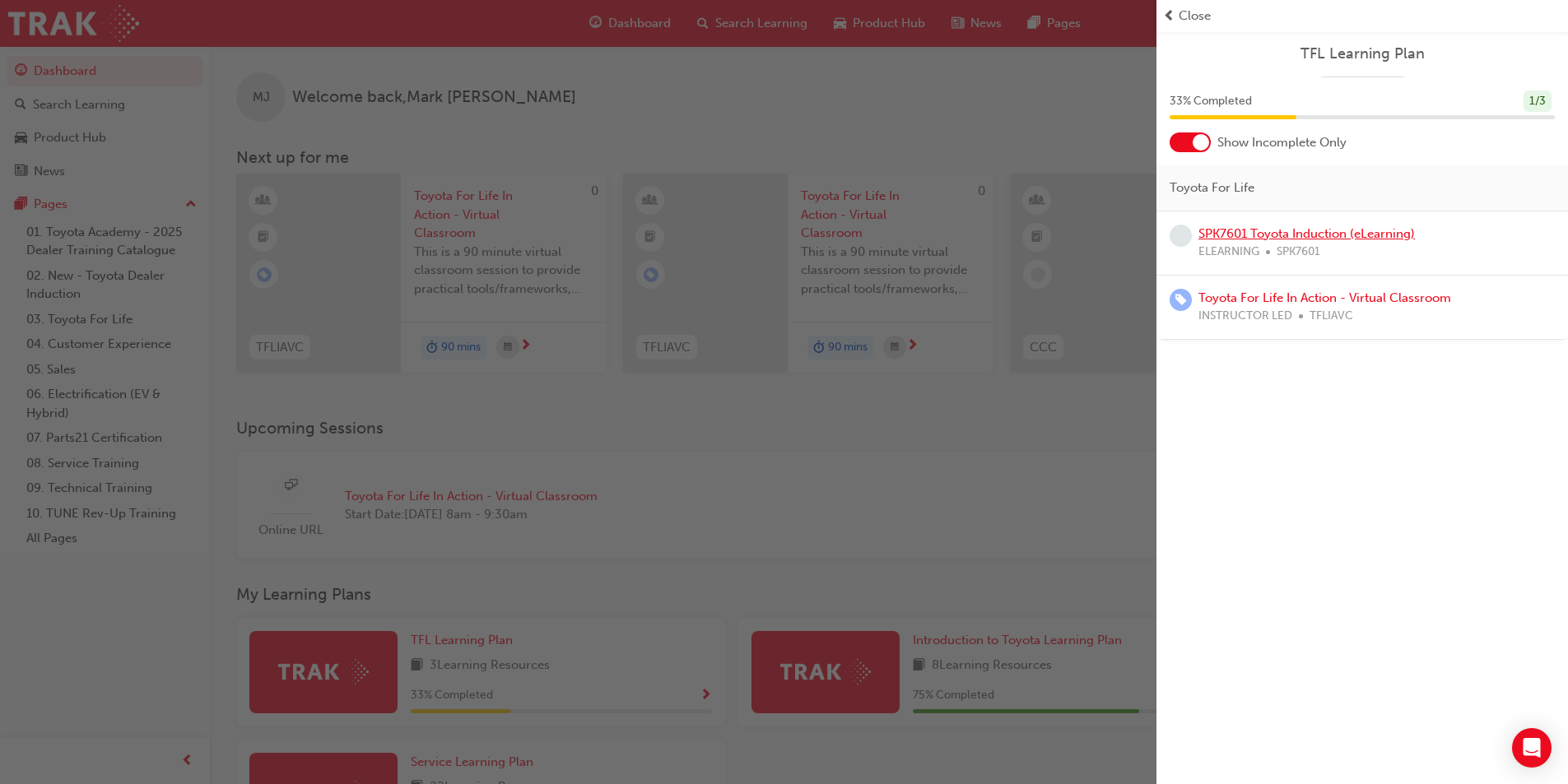
click at [1333, 233] on link "SPK7601 Toyota Induction (eLearning)" at bounding box center [1306, 234] width 217 height 15
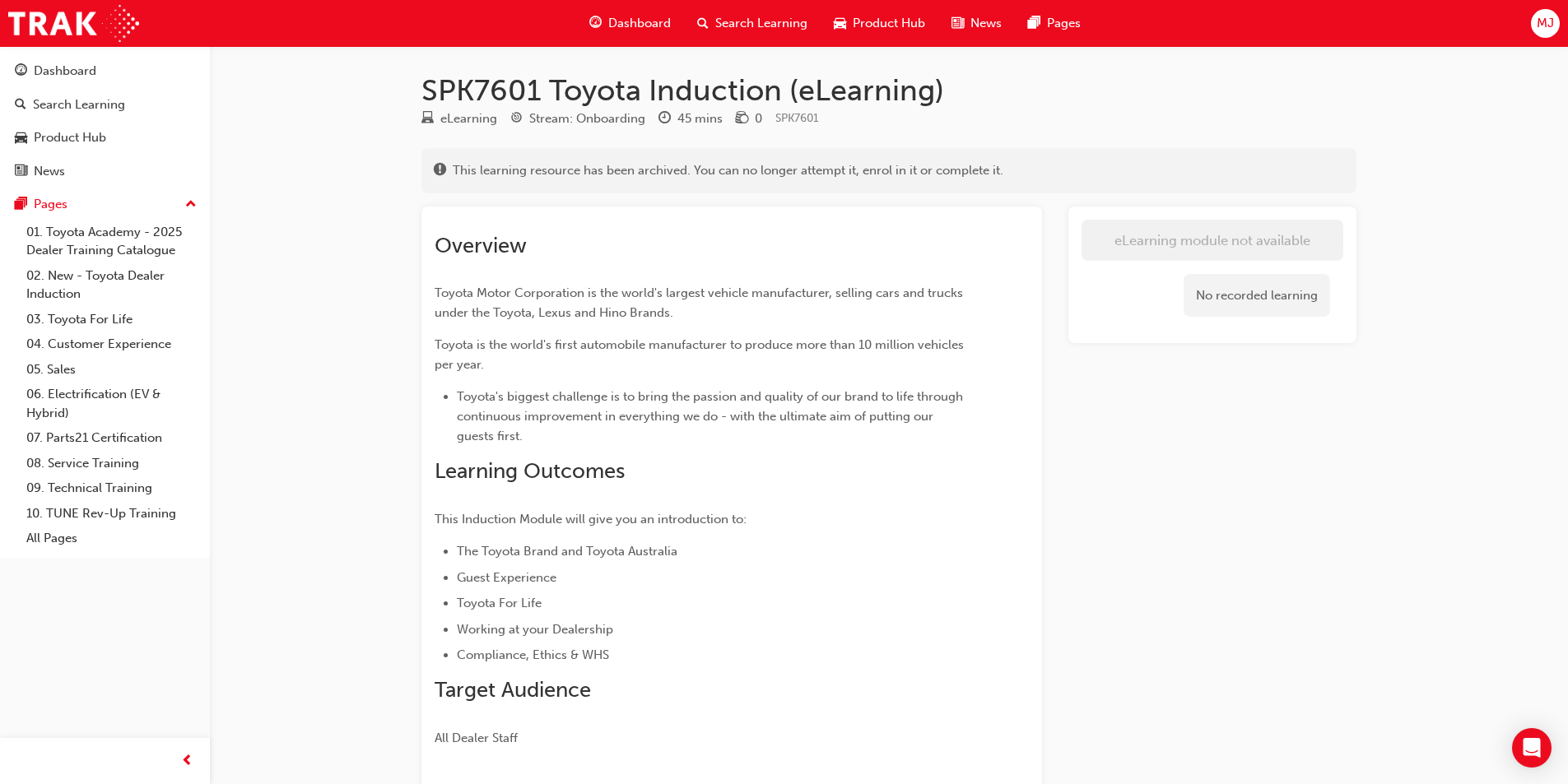
click at [636, 24] on span "Dashboard" at bounding box center [639, 23] width 63 height 19
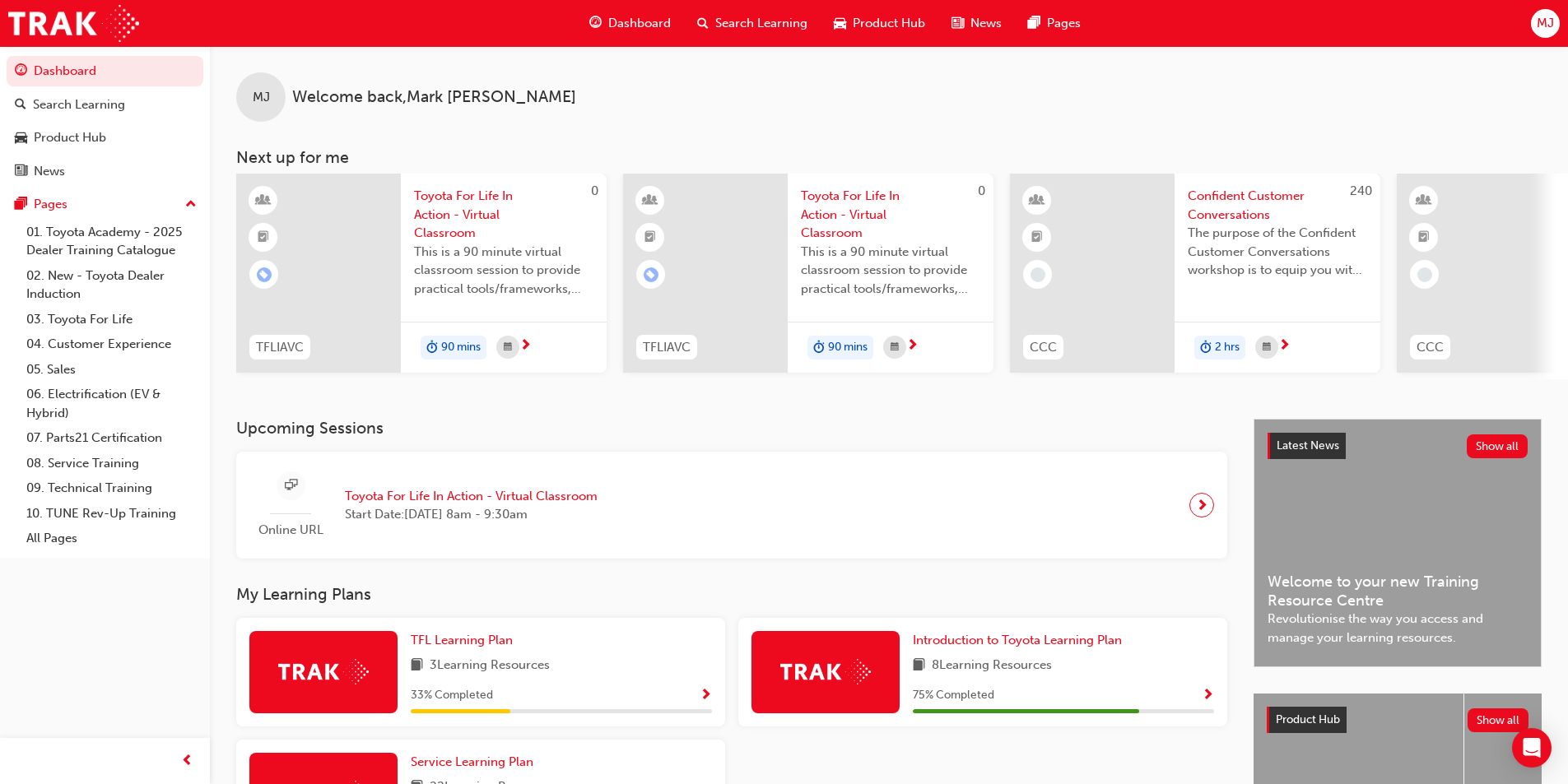
click at [707, 703] on span "Show Progress" at bounding box center [706, 696] width 13 height 15
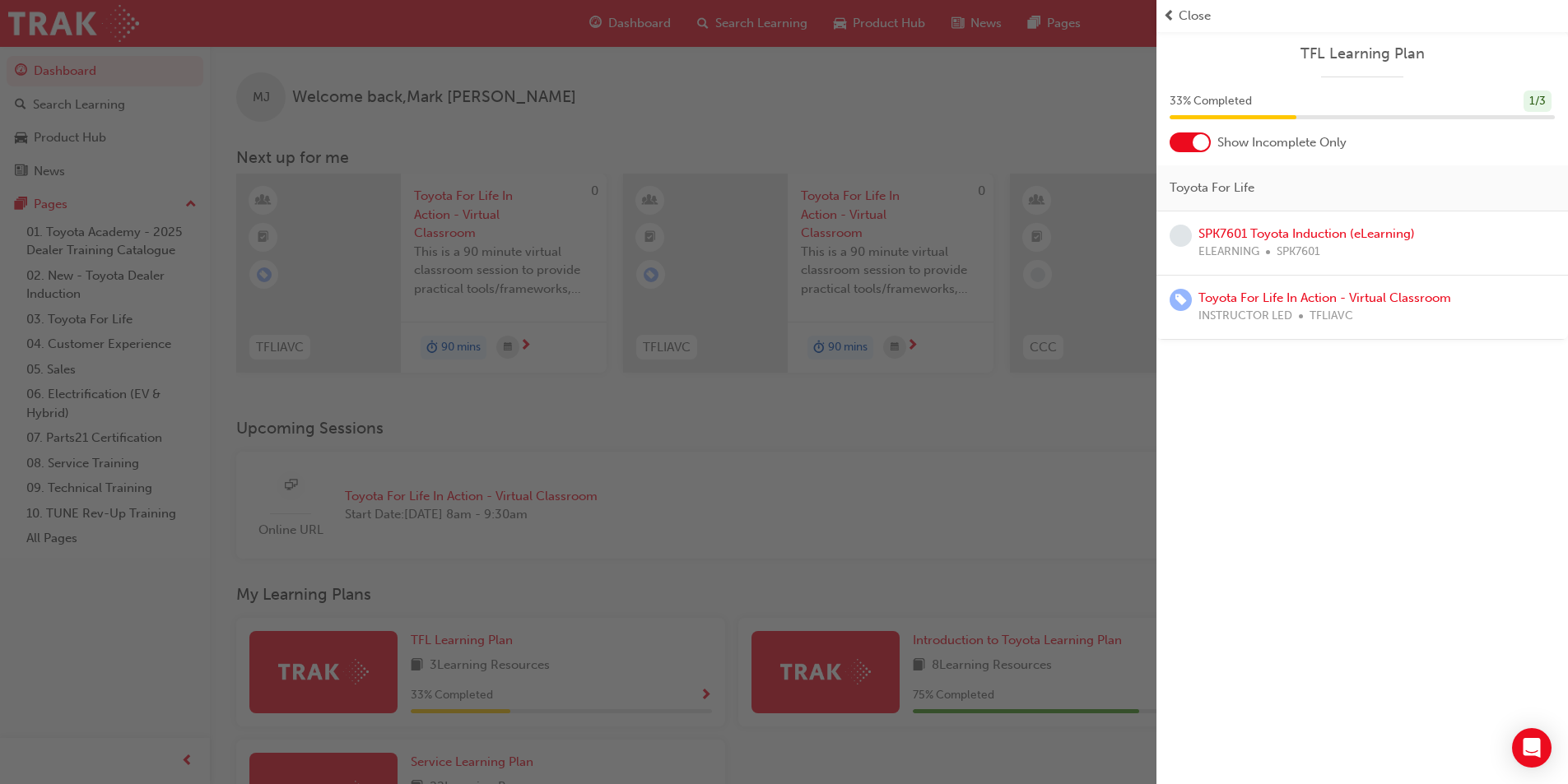
click at [764, 567] on div "button" at bounding box center [578, 392] width 1157 height 784
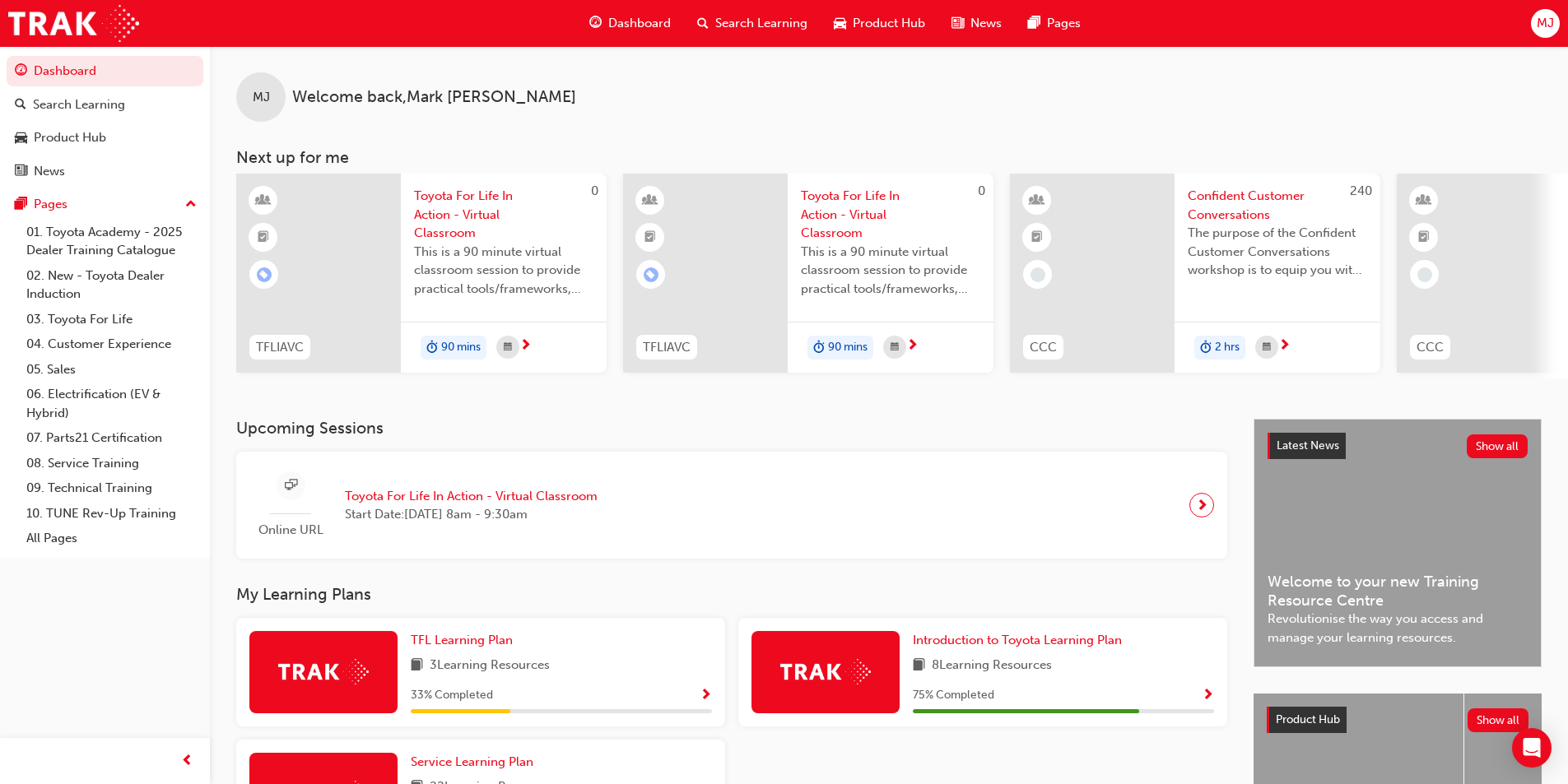
click at [1210, 701] on span "Show Progress" at bounding box center [1208, 696] width 13 height 15
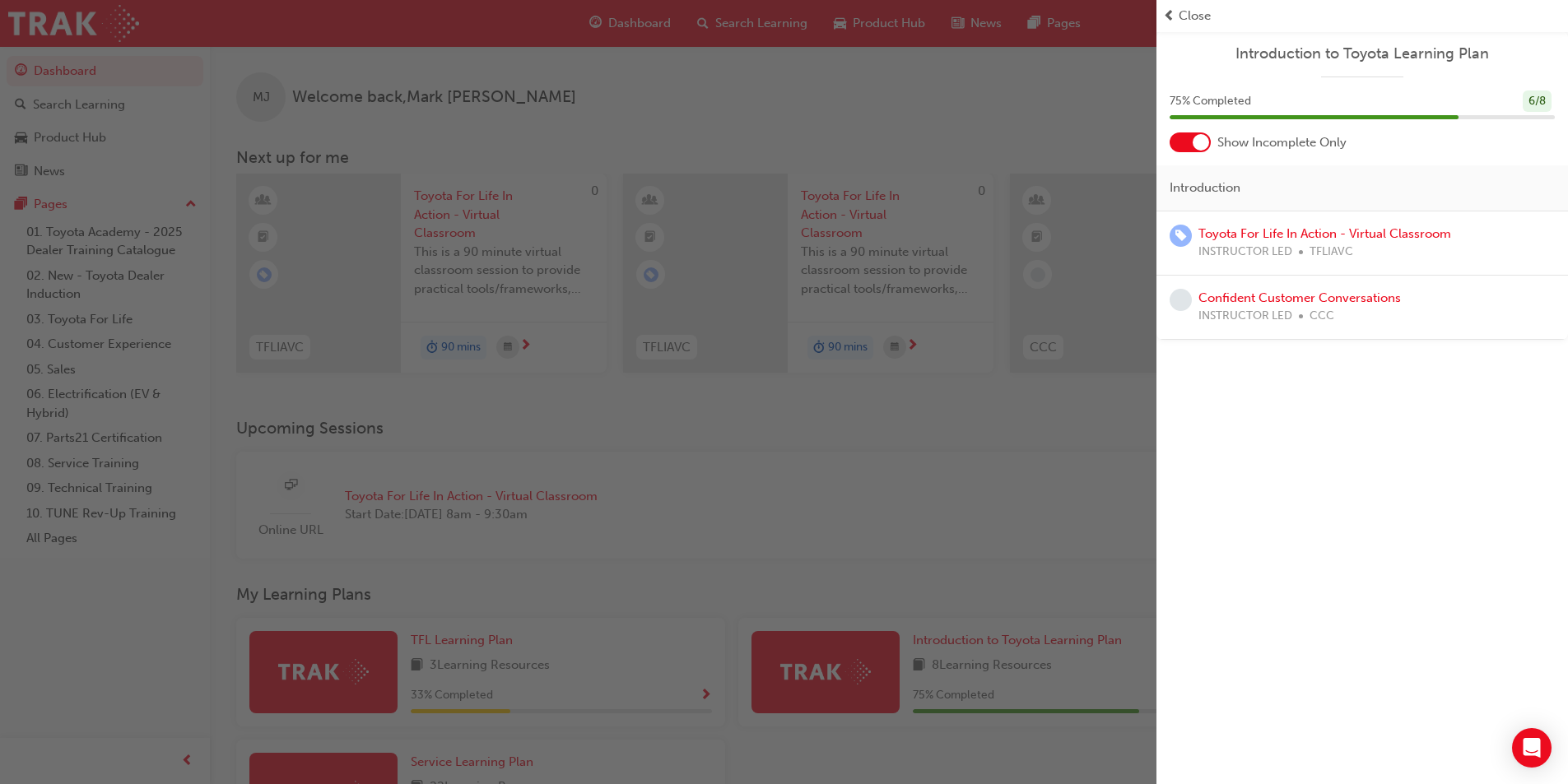
click at [792, 557] on div "button" at bounding box center [578, 392] width 1157 height 784
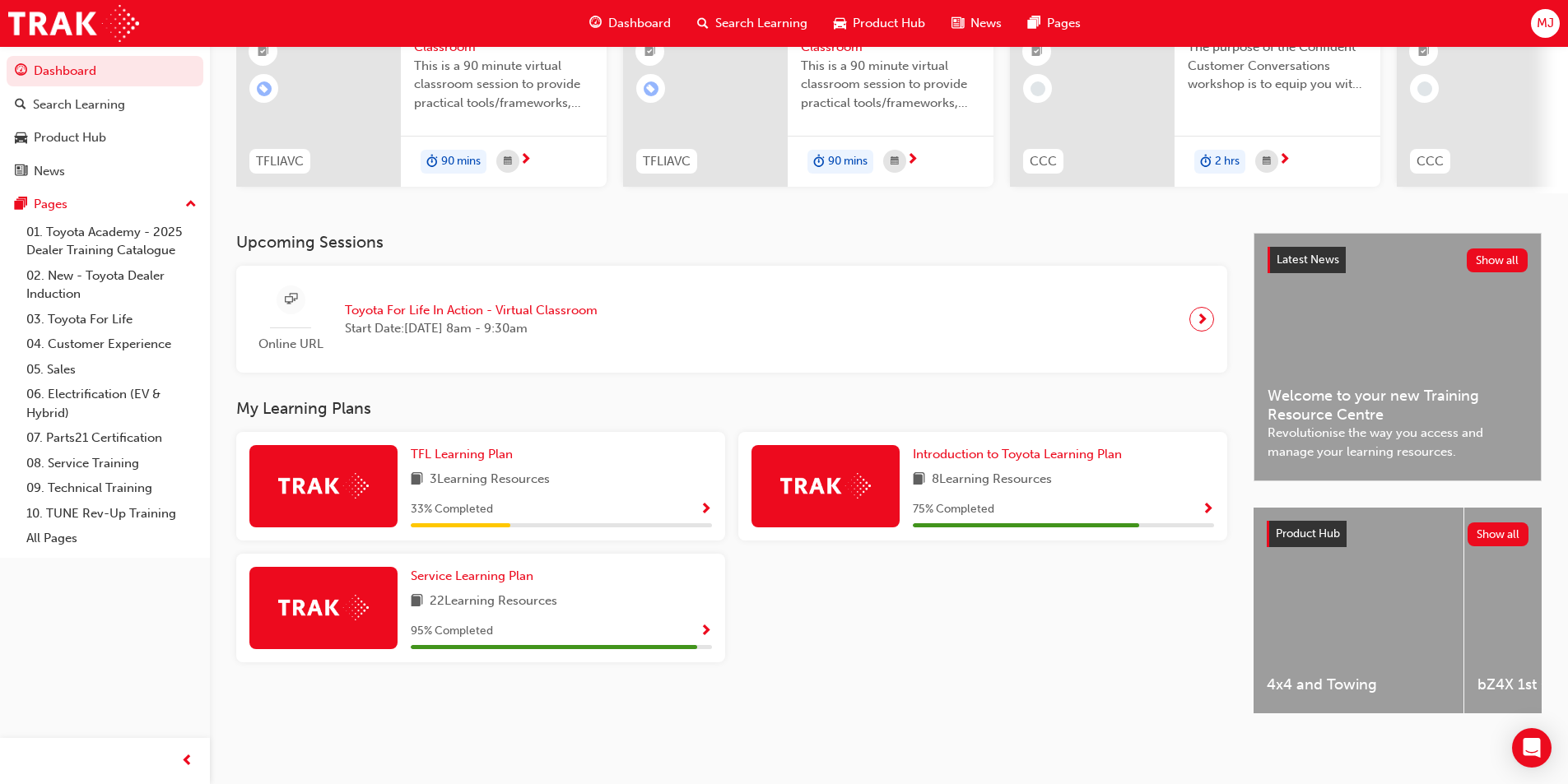
scroll to position [199, 0]
click at [706, 628] on span "Show Progress" at bounding box center [706, 632] width 13 height 15
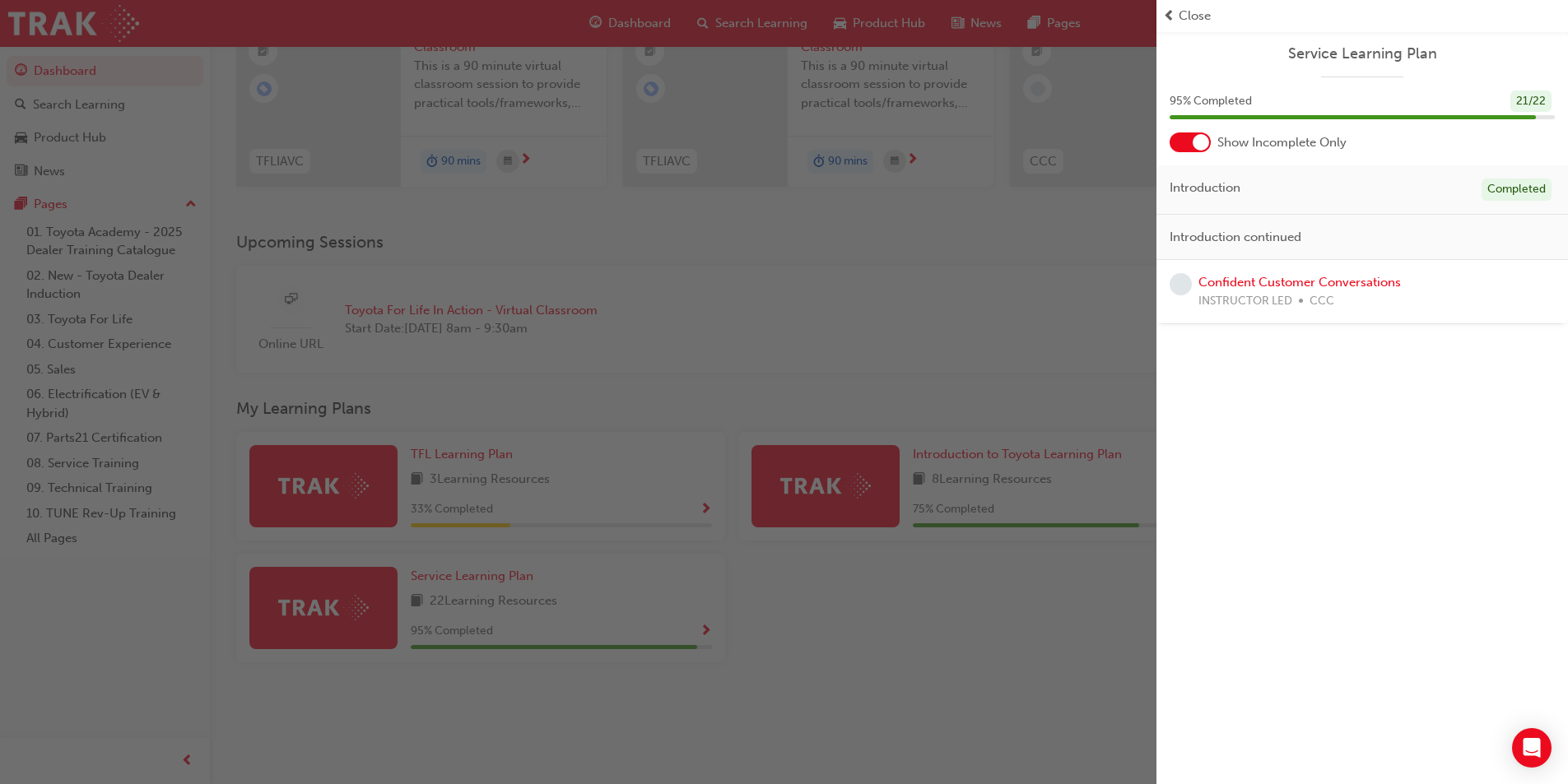
click at [842, 610] on div "button" at bounding box center [578, 392] width 1157 height 784
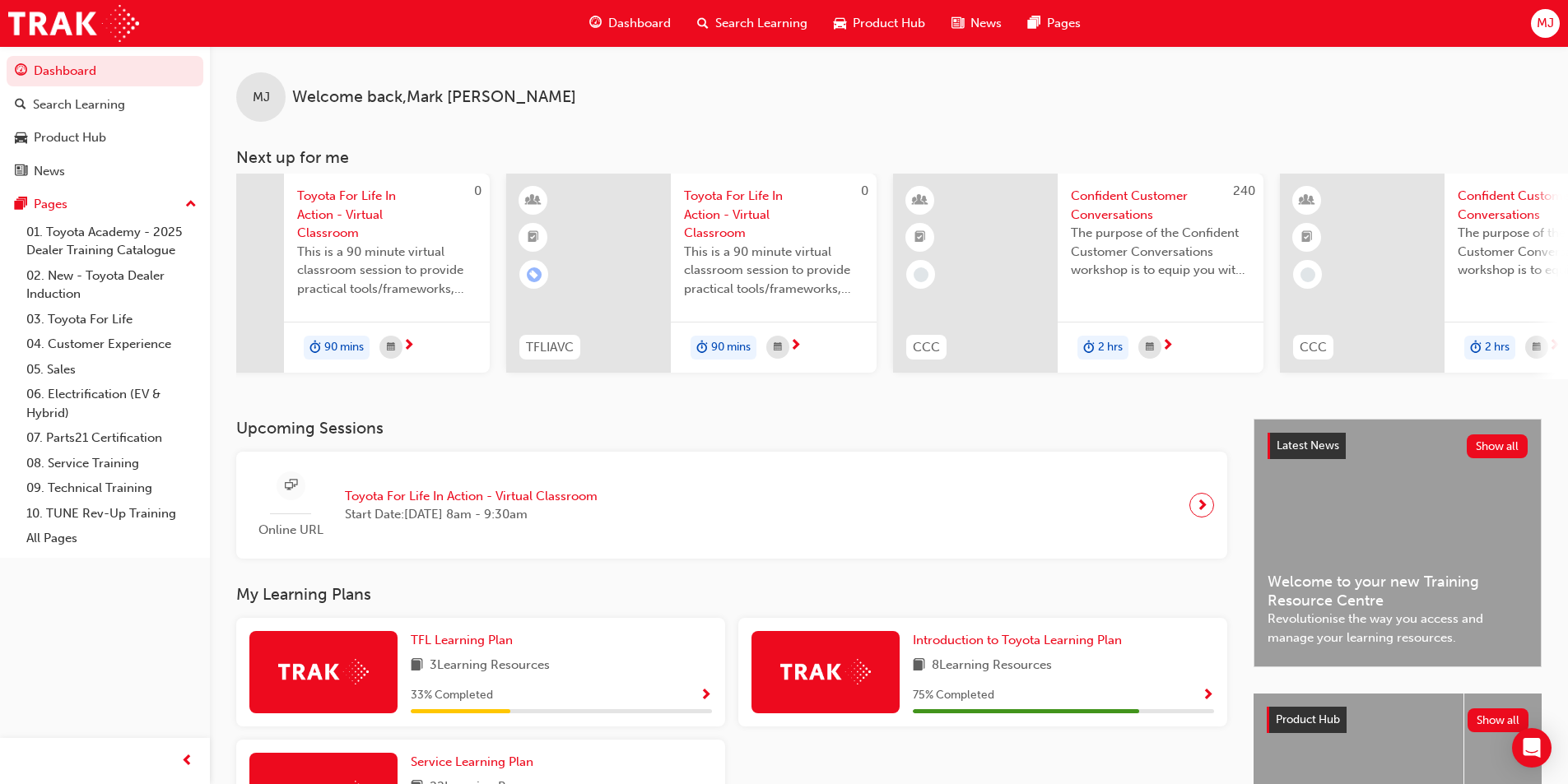
scroll to position [0, 0]
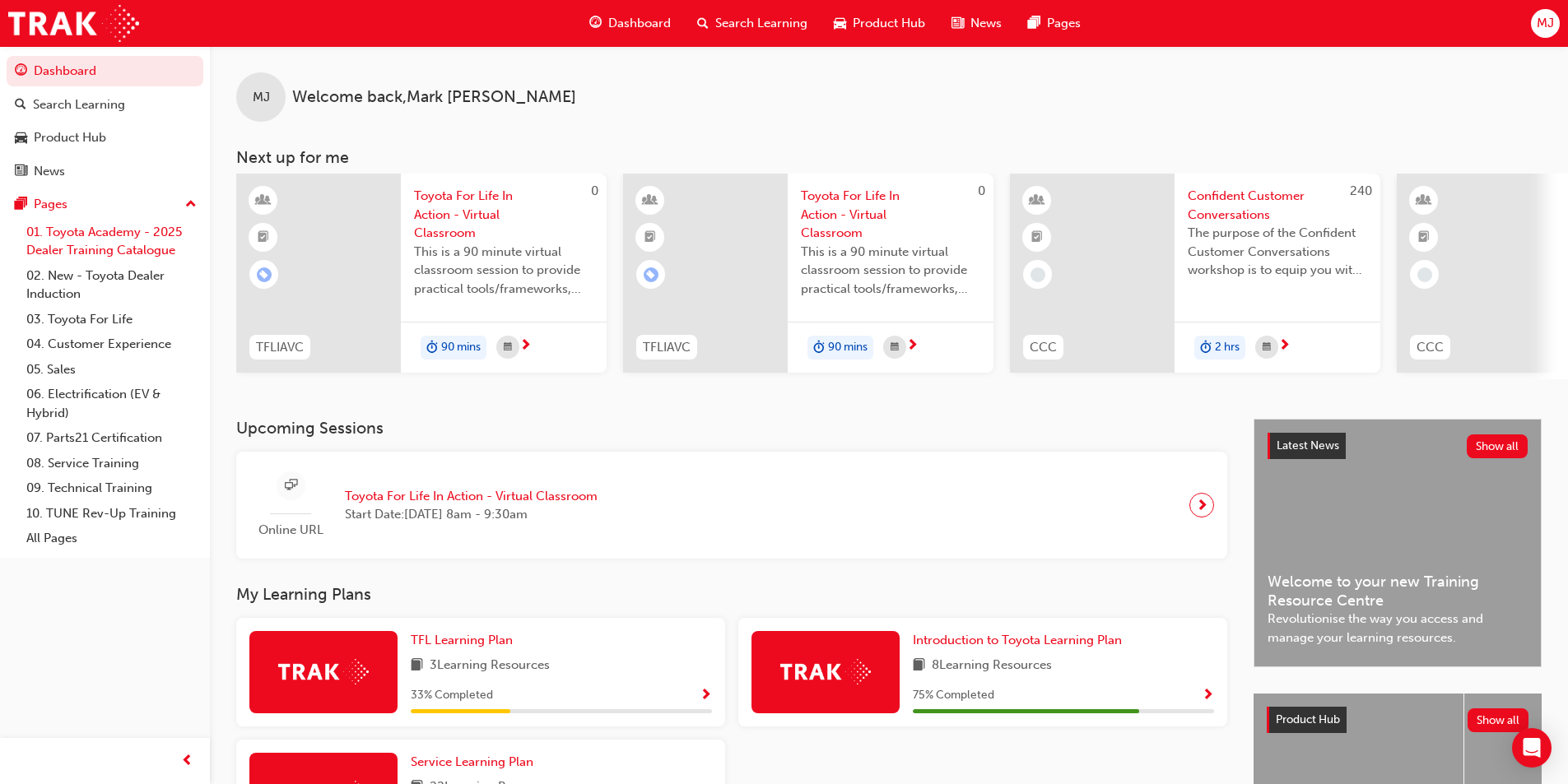
click at [113, 228] on link "01. Toyota Academy - 2025 Dealer Training Catalogue" at bounding box center [111, 241] width 183 height 44
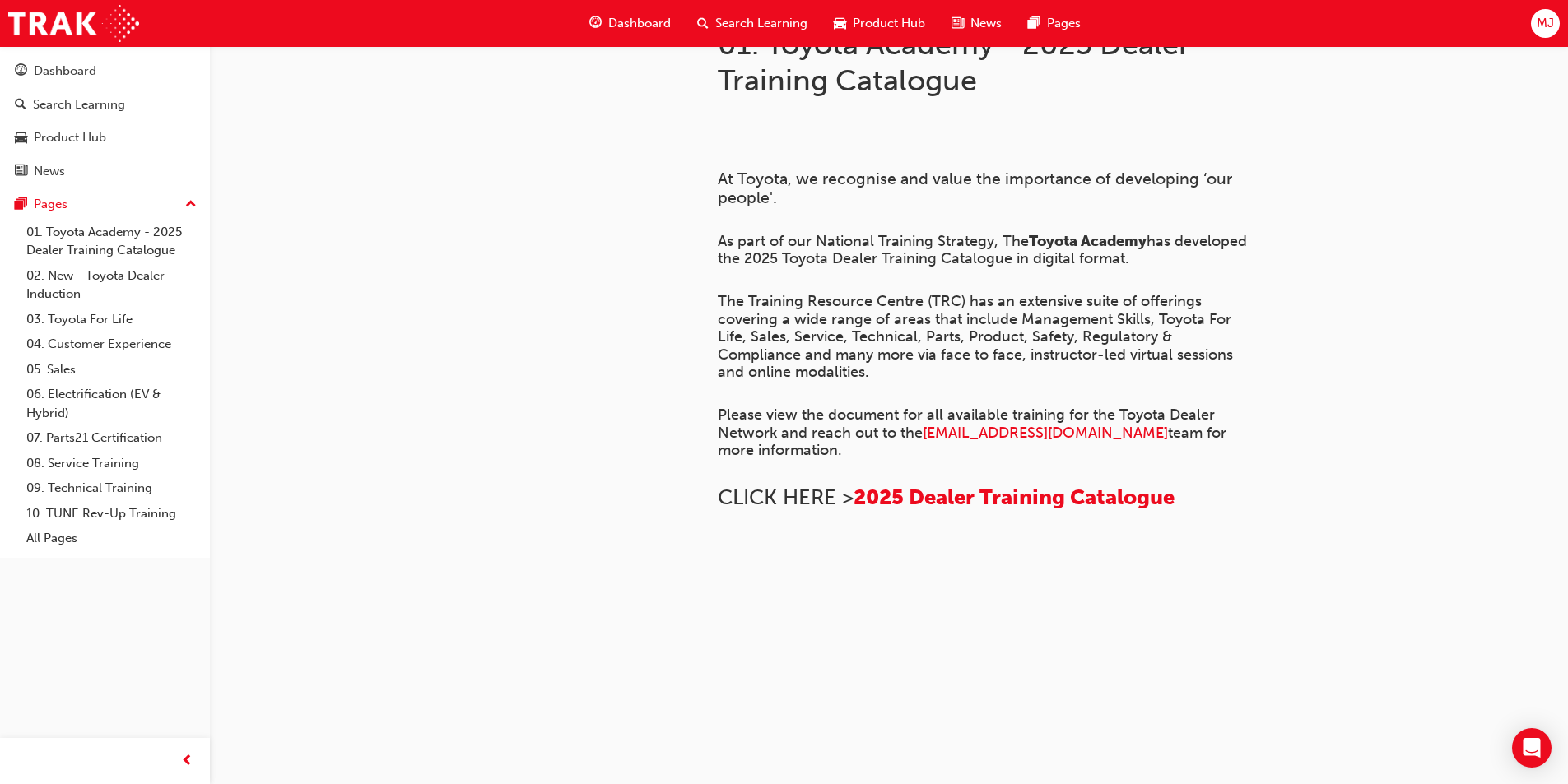
scroll to position [1091, 0]
click at [112, 273] on link "02. New - Toyota Dealer Induction" at bounding box center [111, 286] width 183 height 44
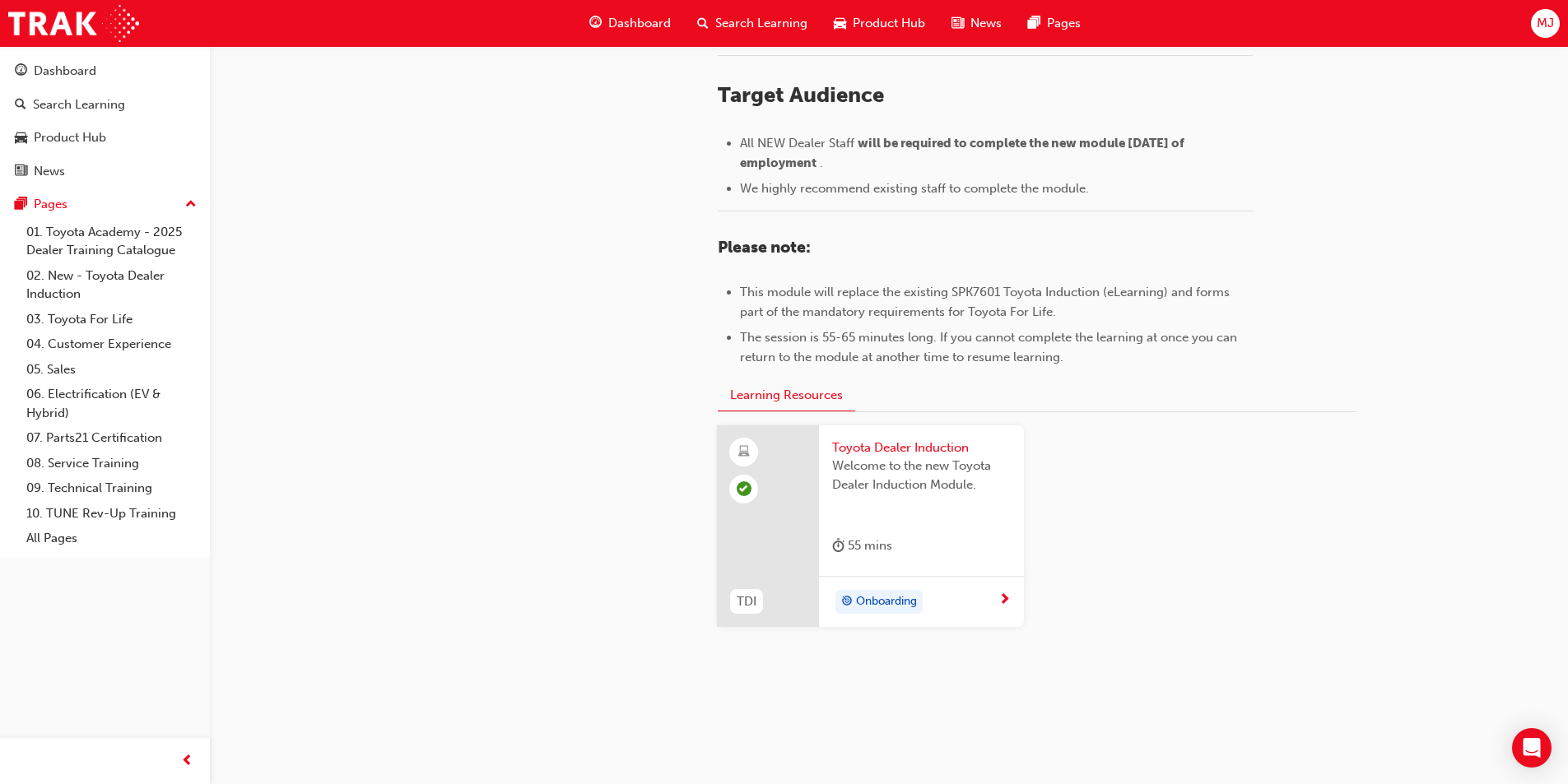
scroll to position [690, 0]
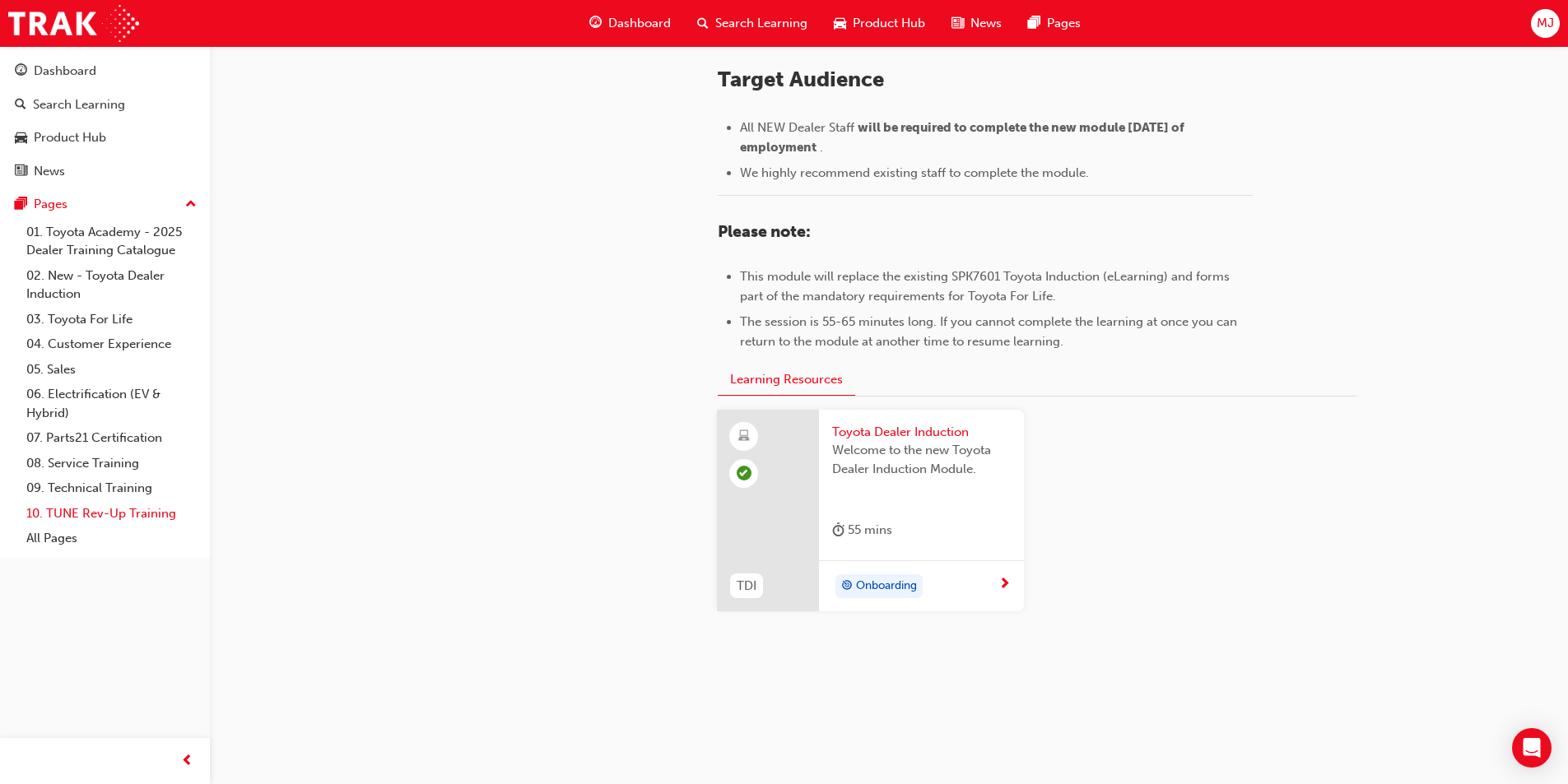
click at [111, 518] on link "10. TUNE Rev-Up Training" at bounding box center [111, 514] width 183 height 25
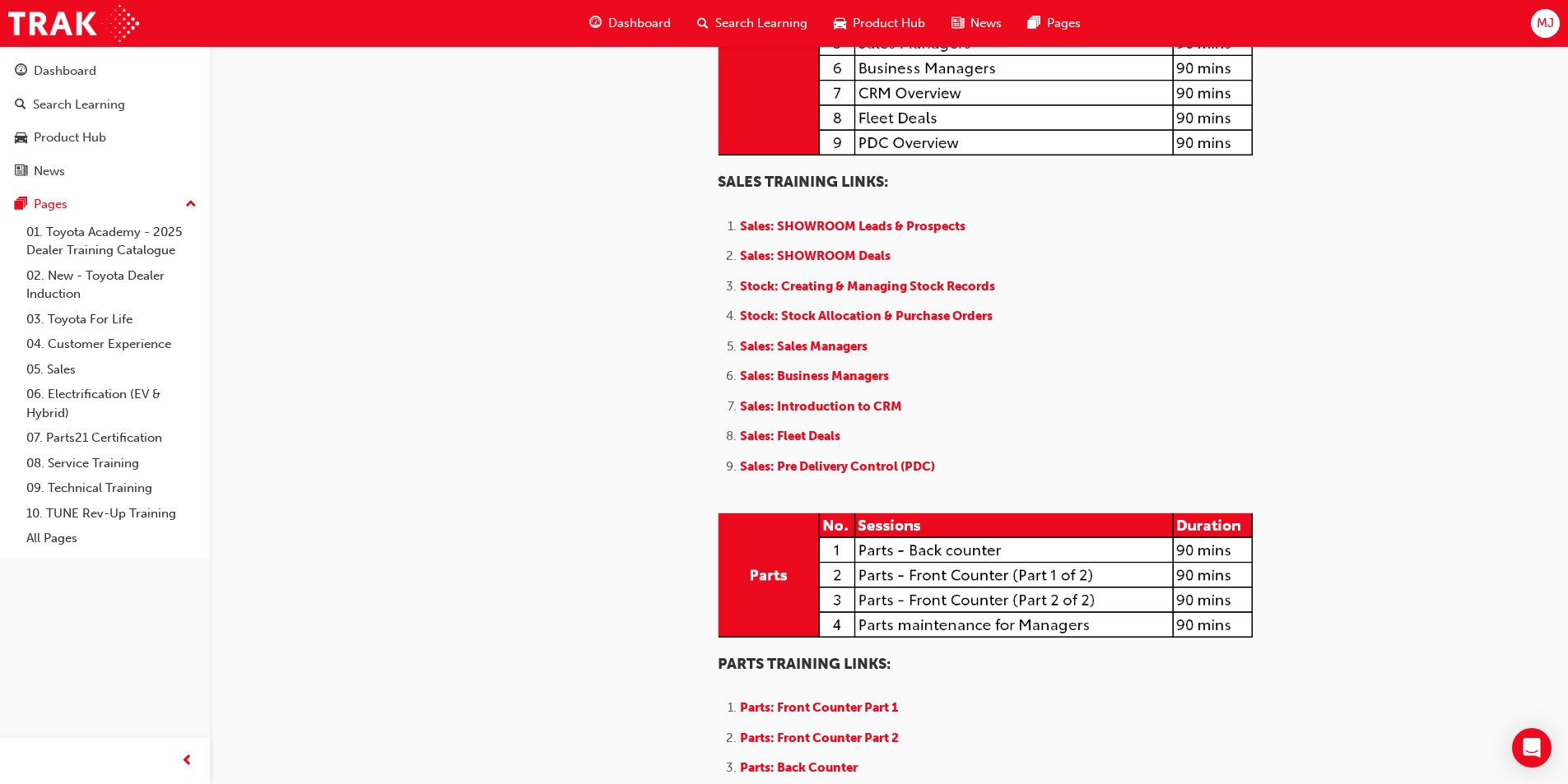
scroll to position [1646, 0]
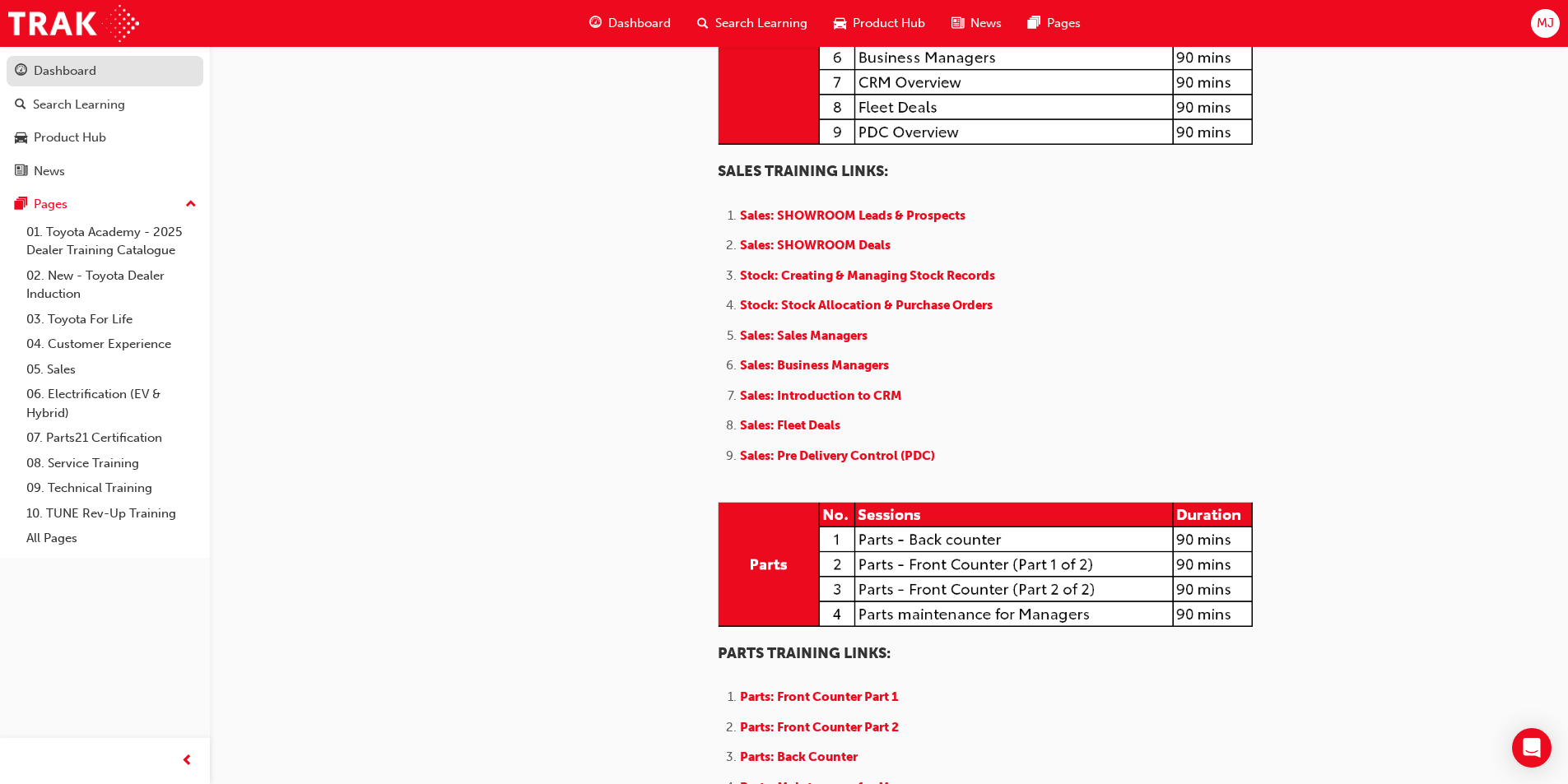
click at [51, 75] on div "Dashboard" at bounding box center [64, 71] width 63 height 19
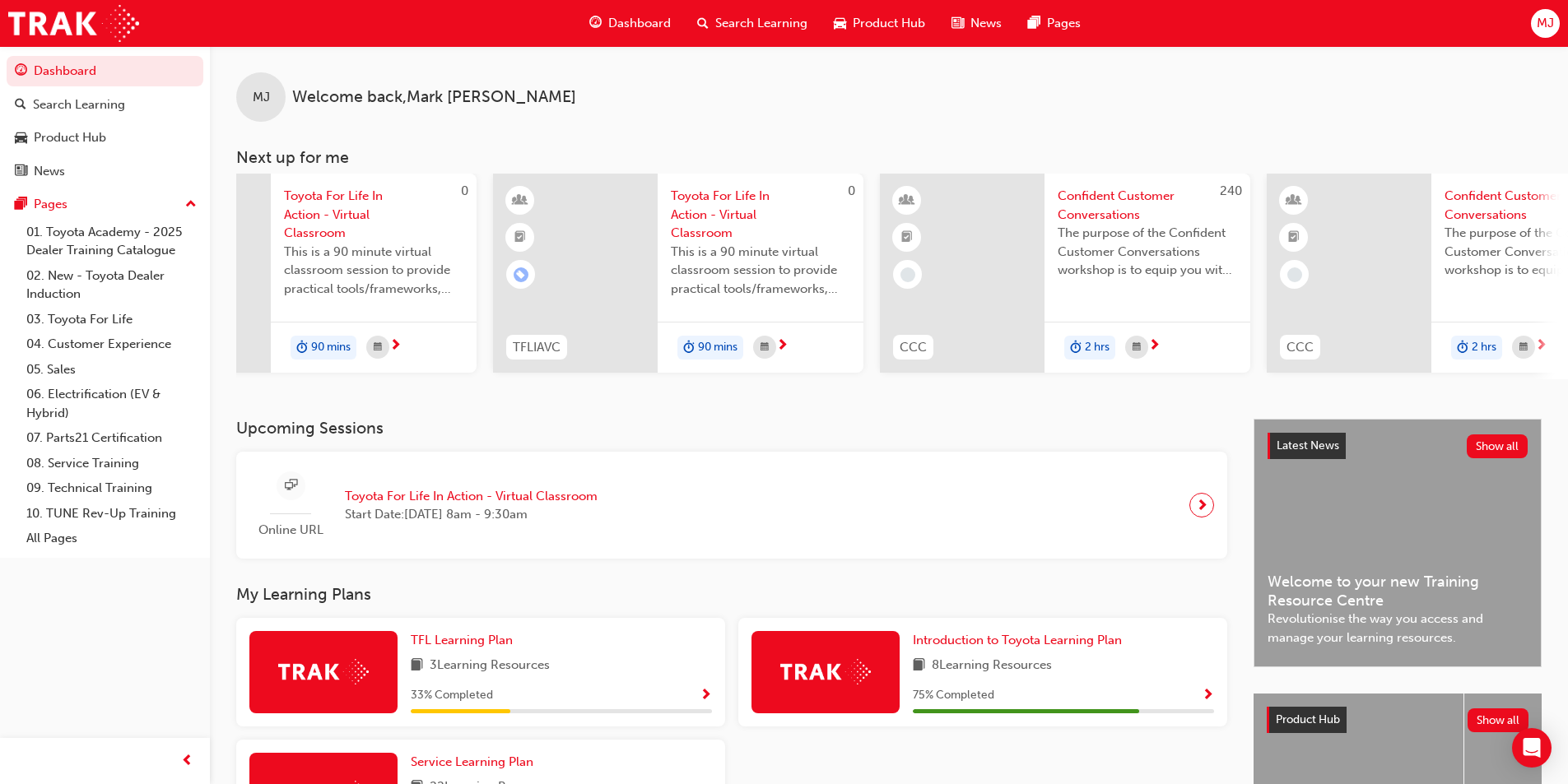
scroll to position [0, 211]
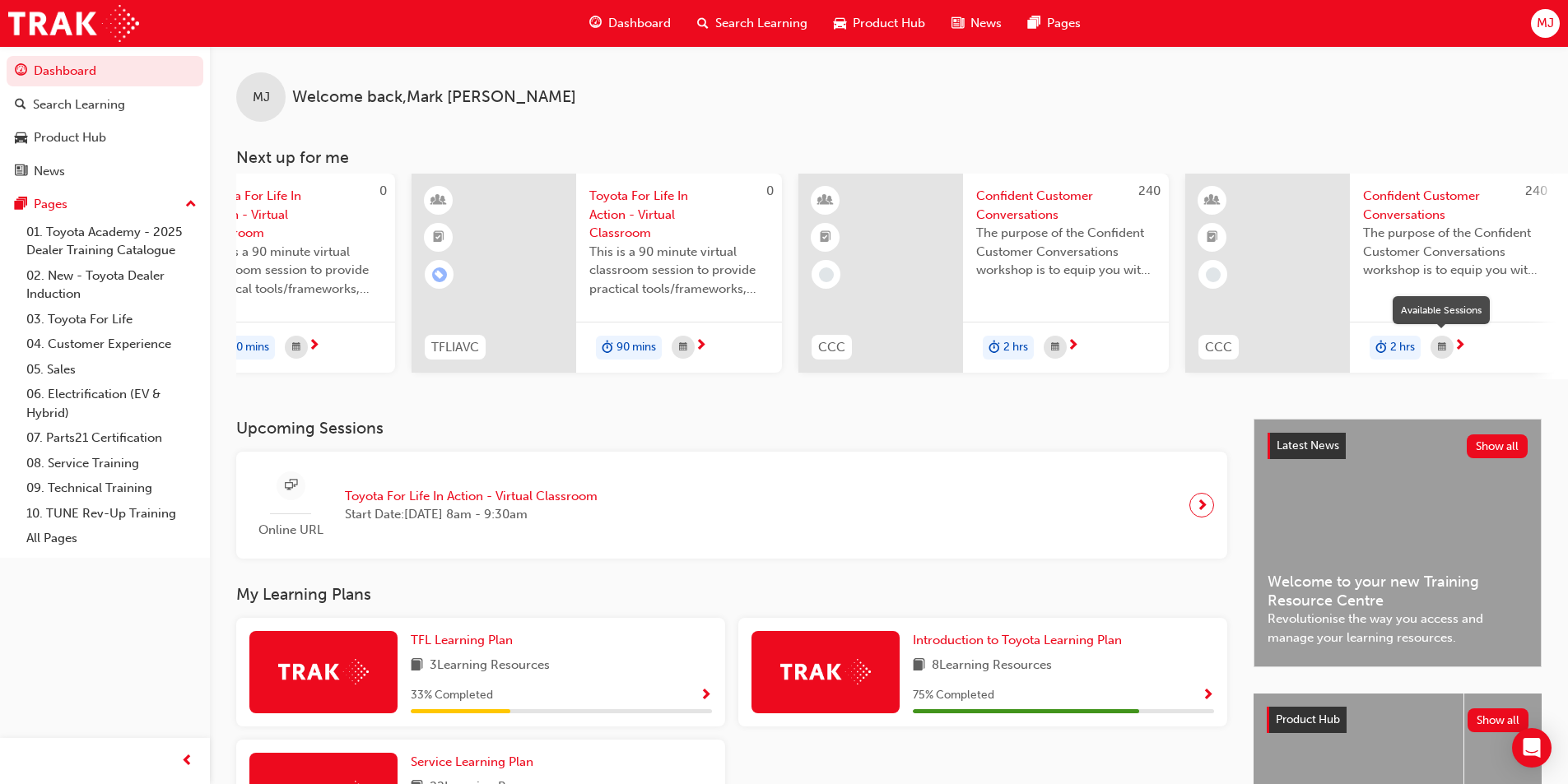
click at [1447, 346] on div "button" at bounding box center [1441, 346] width 23 height 23
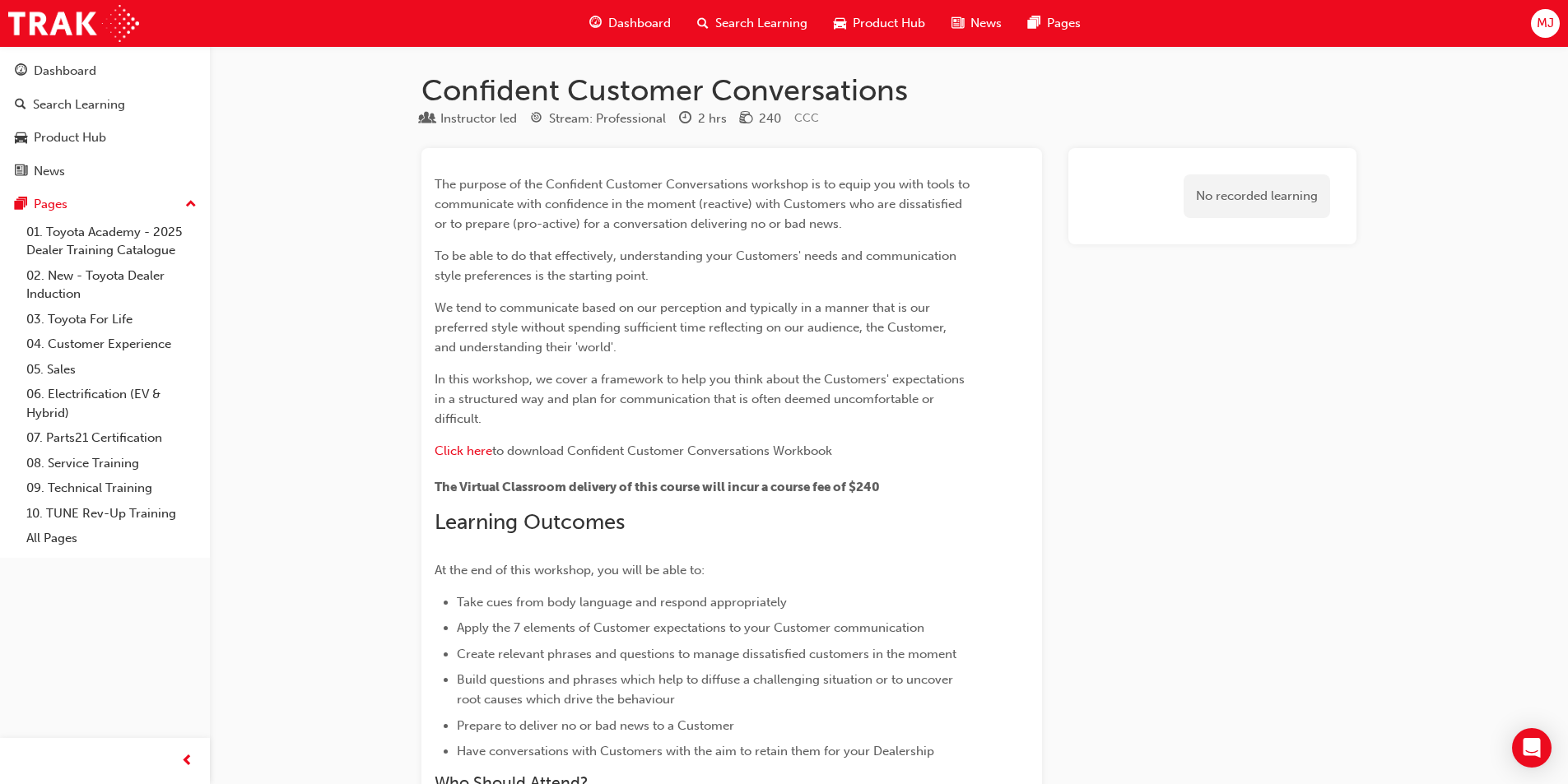
click at [648, 17] on span "Dashboard" at bounding box center [639, 23] width 63 height 19
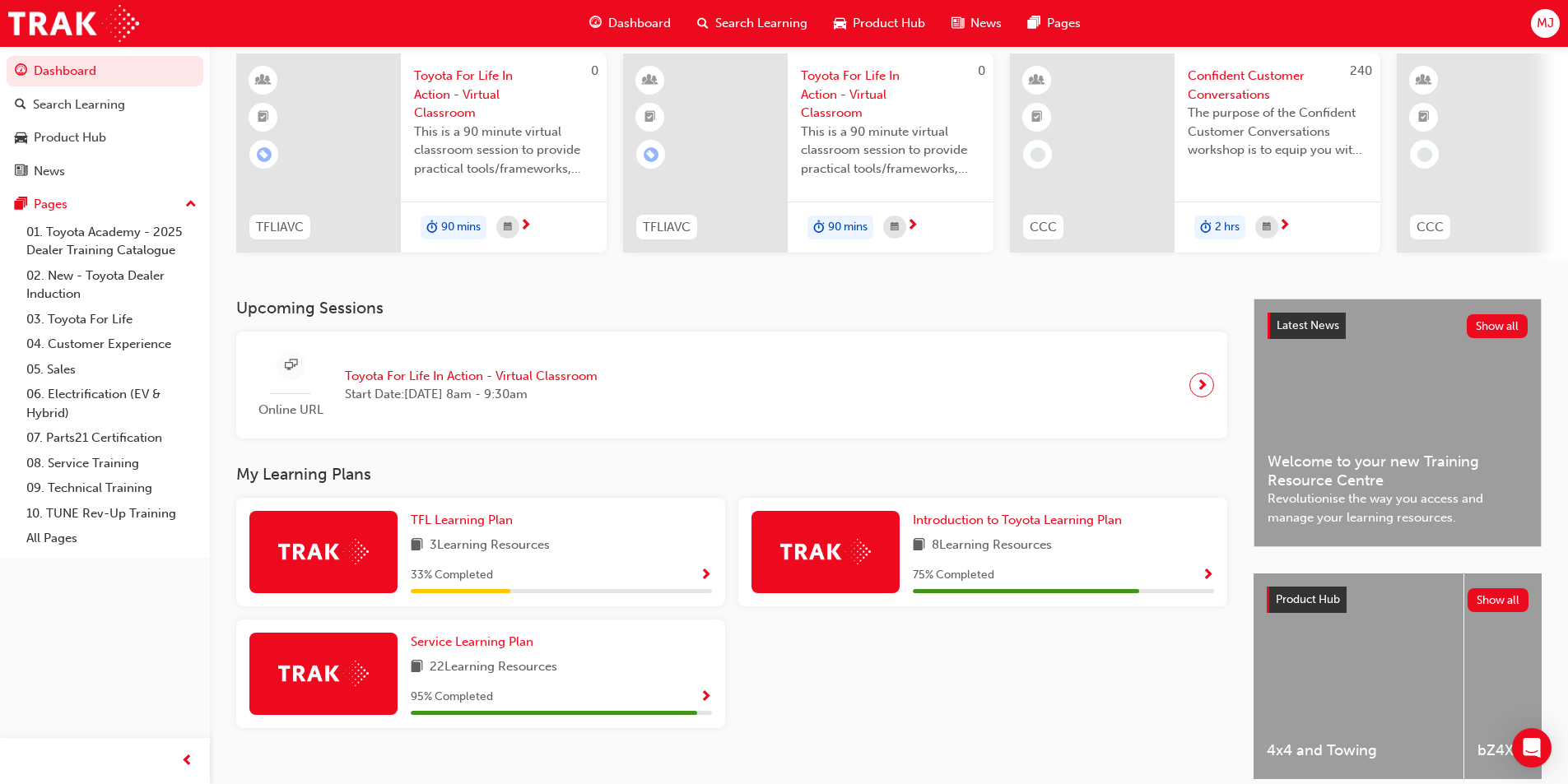
scroll to position [199, 0]
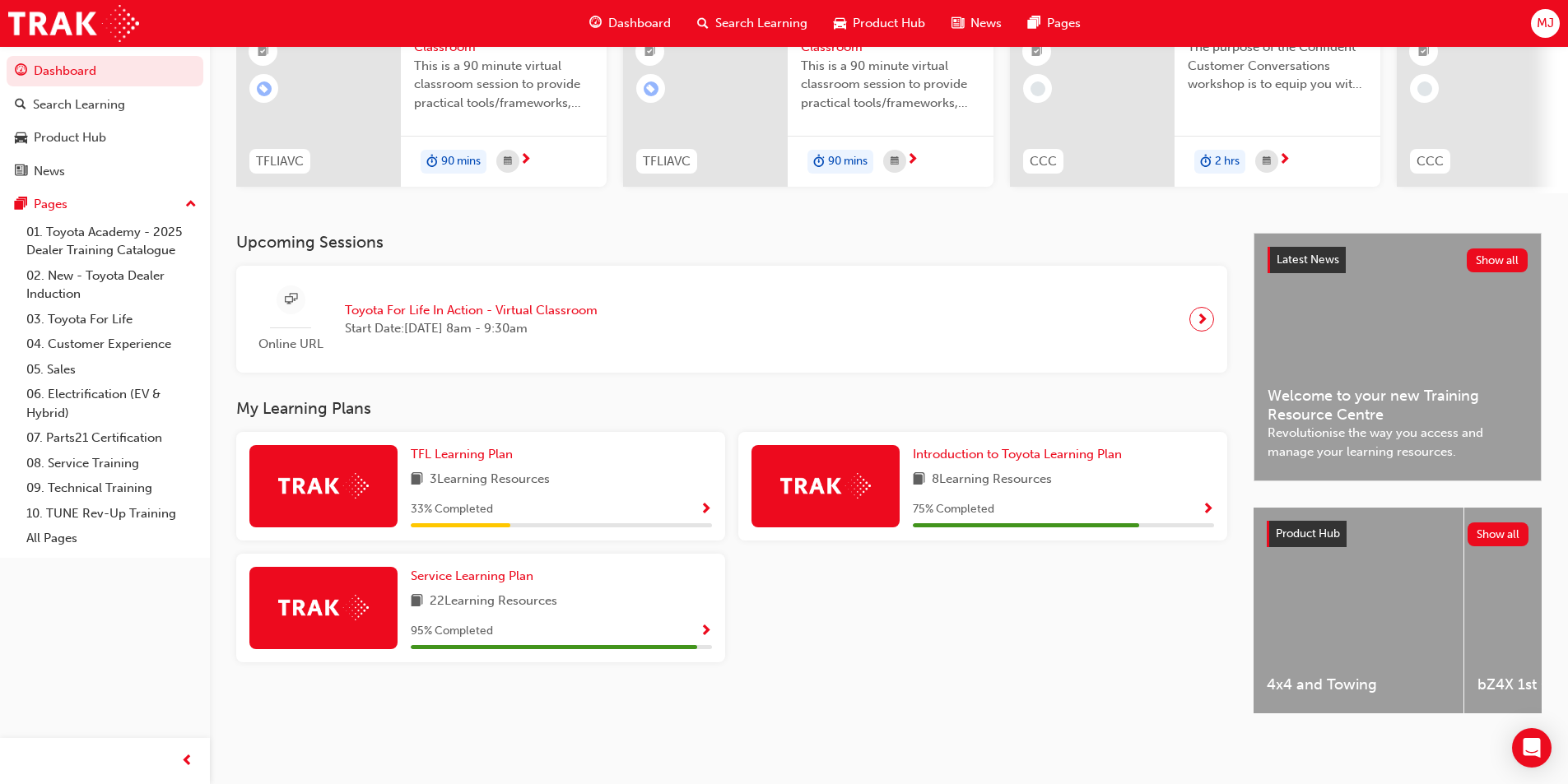
click at [708, 627] on span "Show Progress" at bounding box center [706, 632] width 13 height 15
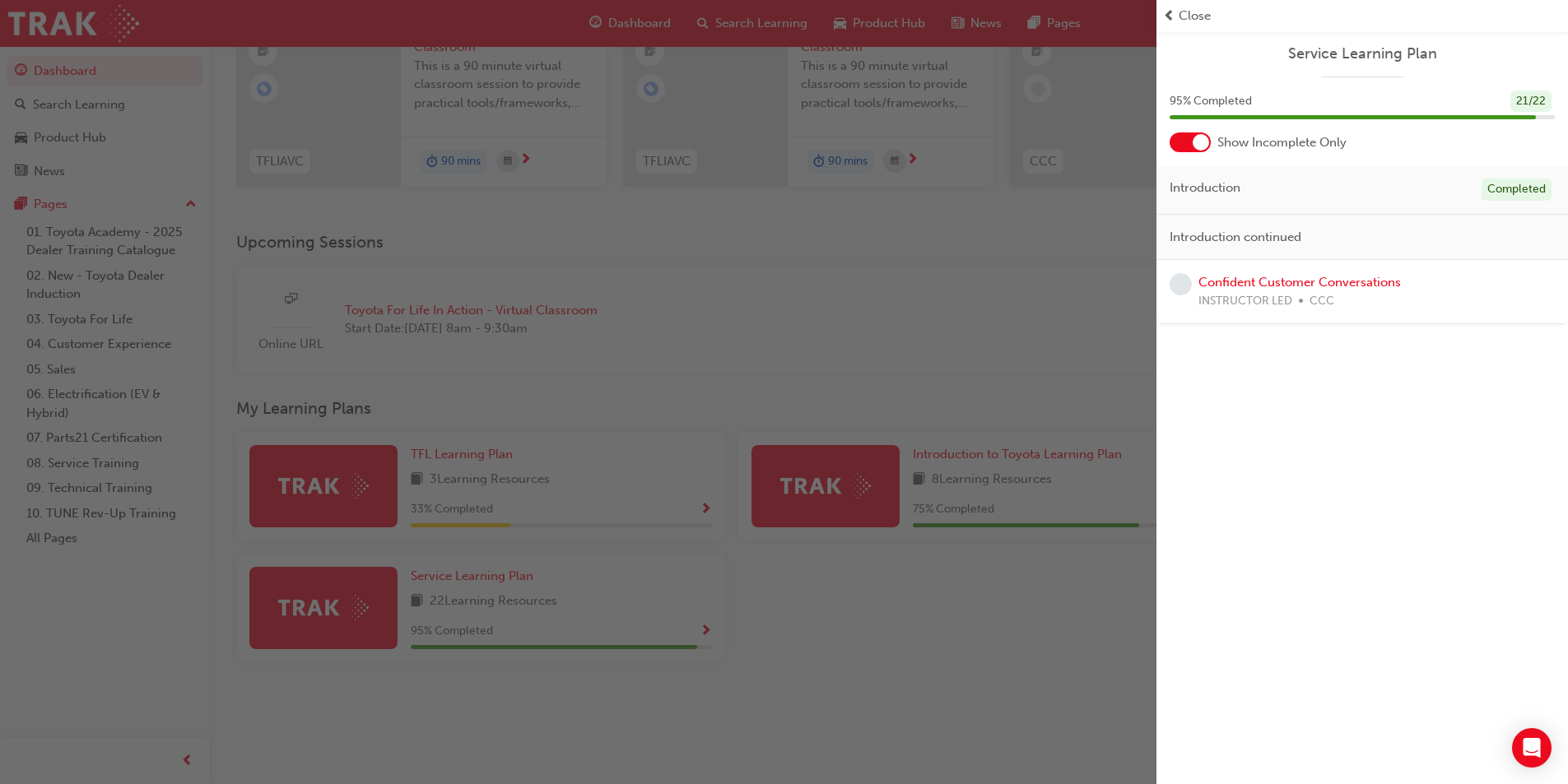
click at [783, 612] on div "button" at bounding box center [578, 392] width 1157 height 784
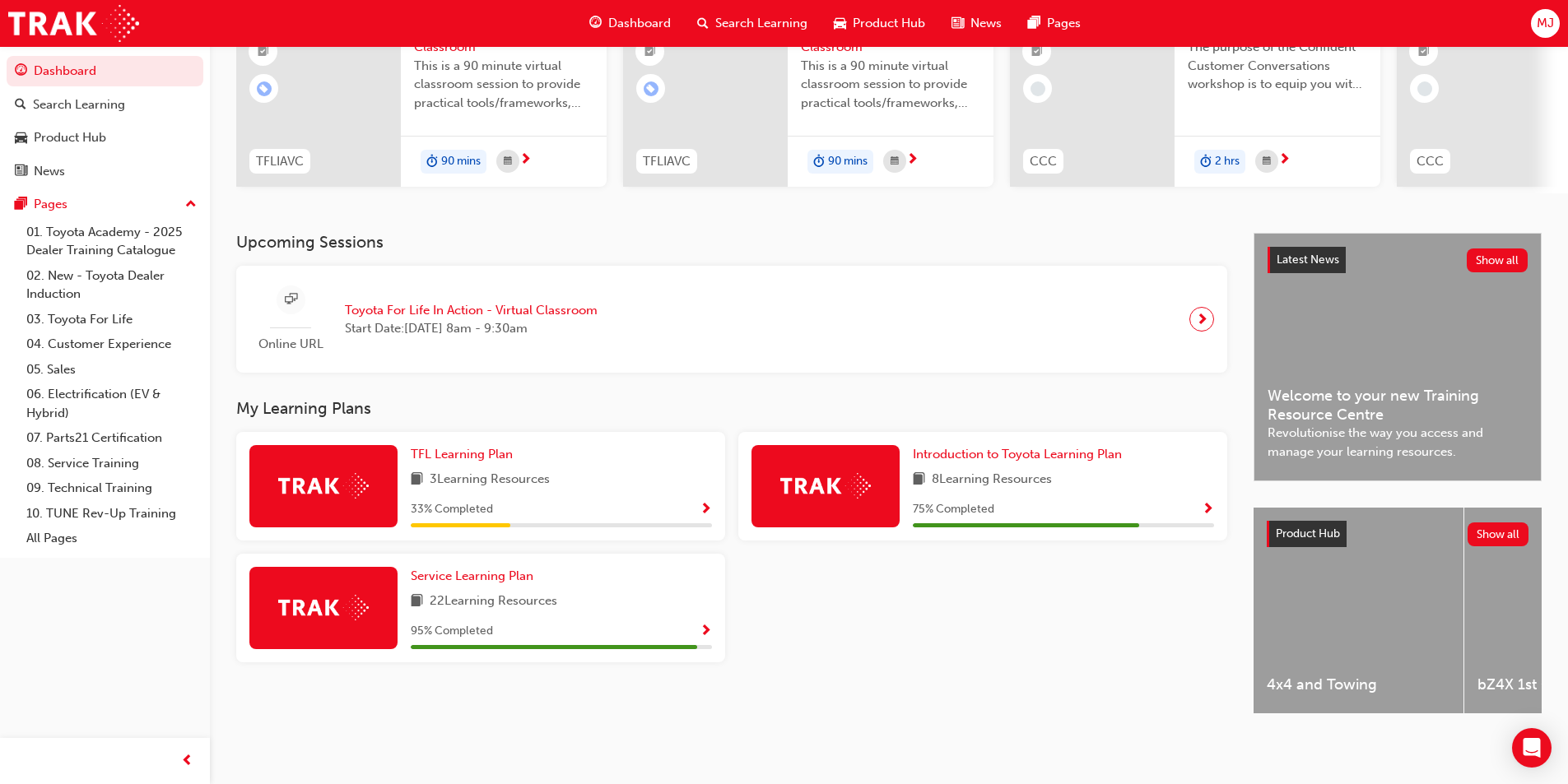
click at [1209, 505] on span "Show Progress" at bounding box center [1208, 510] width 13 height 15
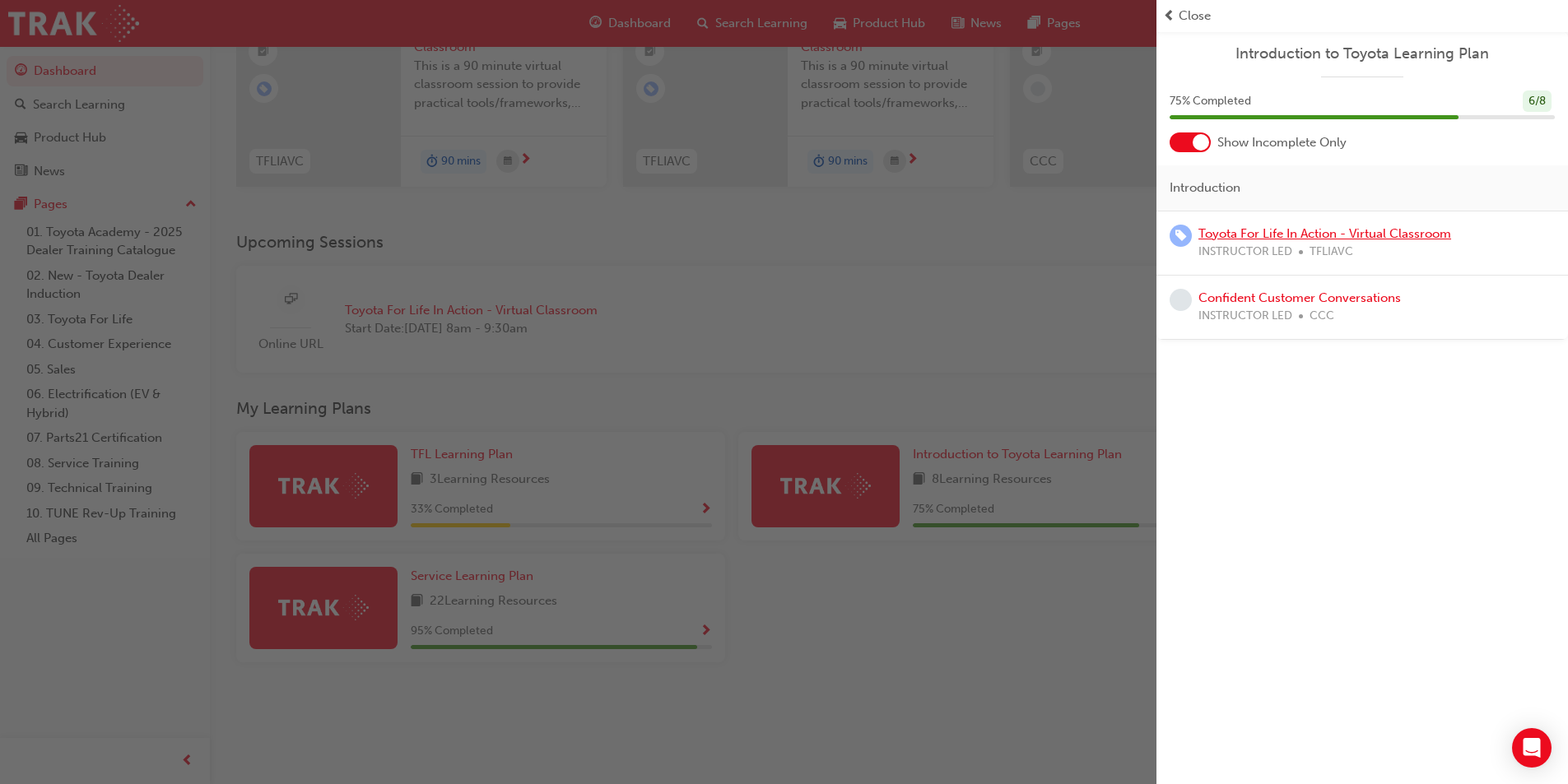
click at [1264, 238] on link "Toyota For Life In Action - Virtual Classroom" at bounding box center [1324, 234] width 253 height 15
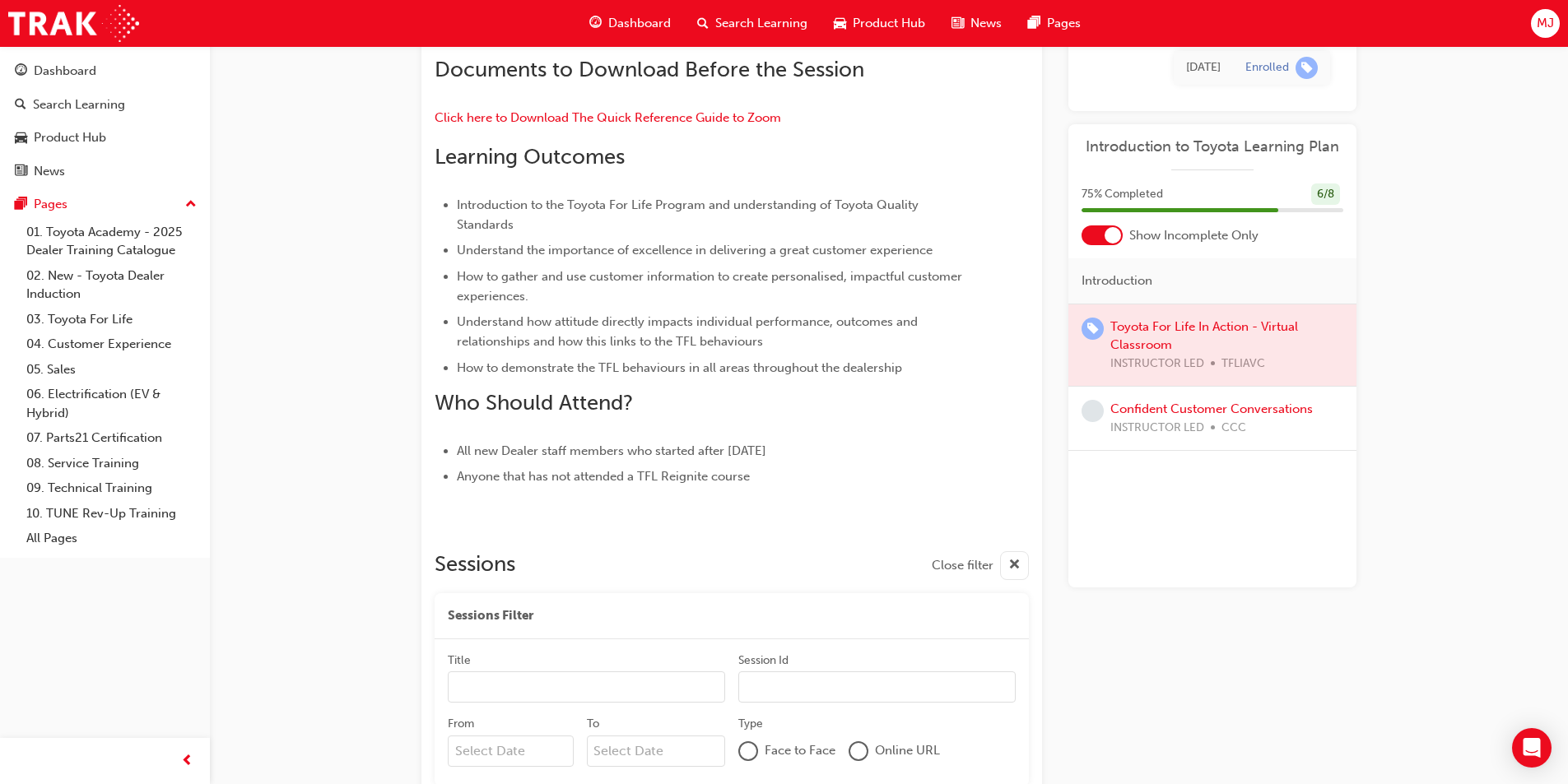
scroll to position [488, 0]
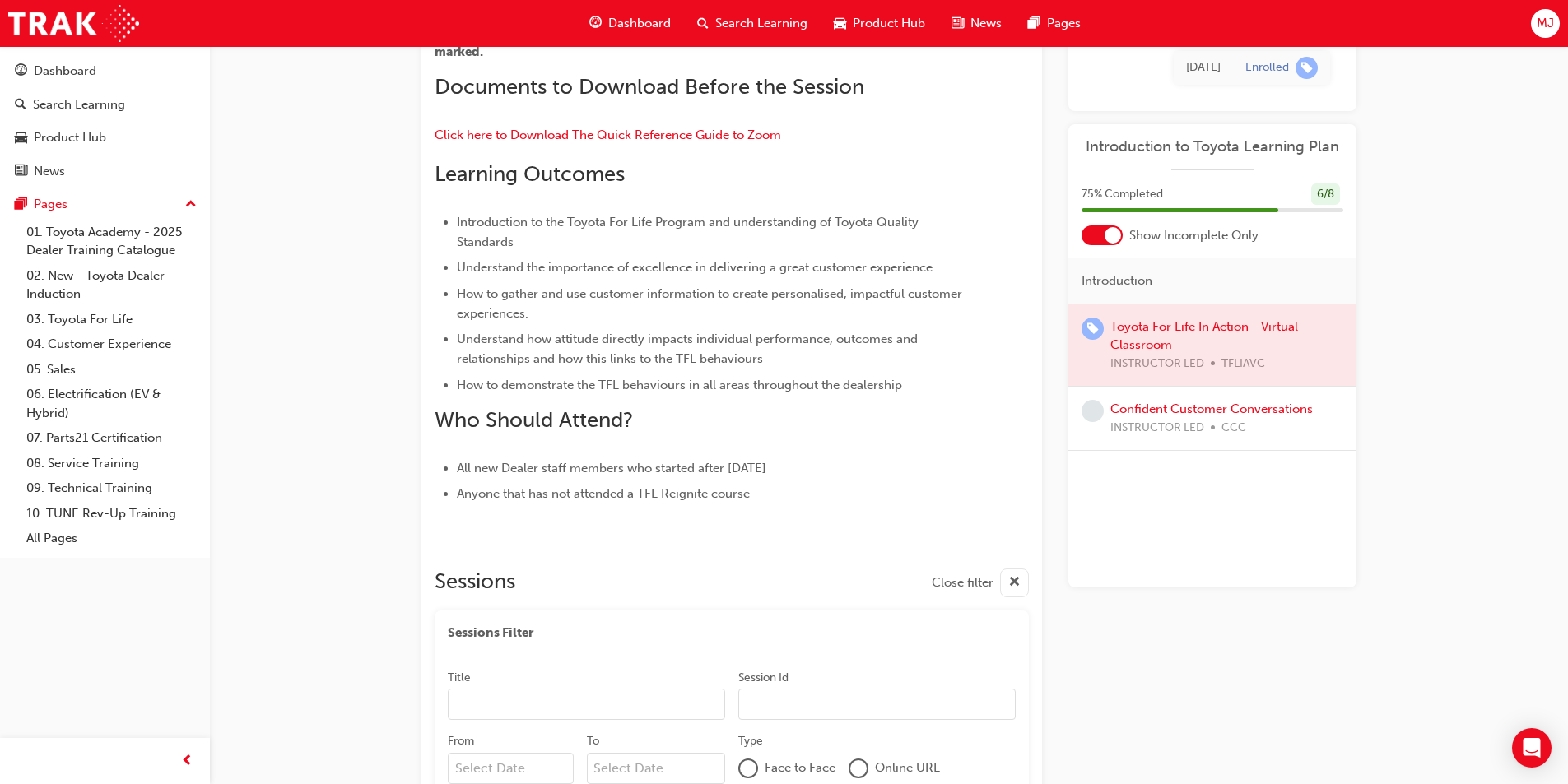
click at [650, 18] on span "Dashboard" at bounding box center [639, 23] width 63 height 19
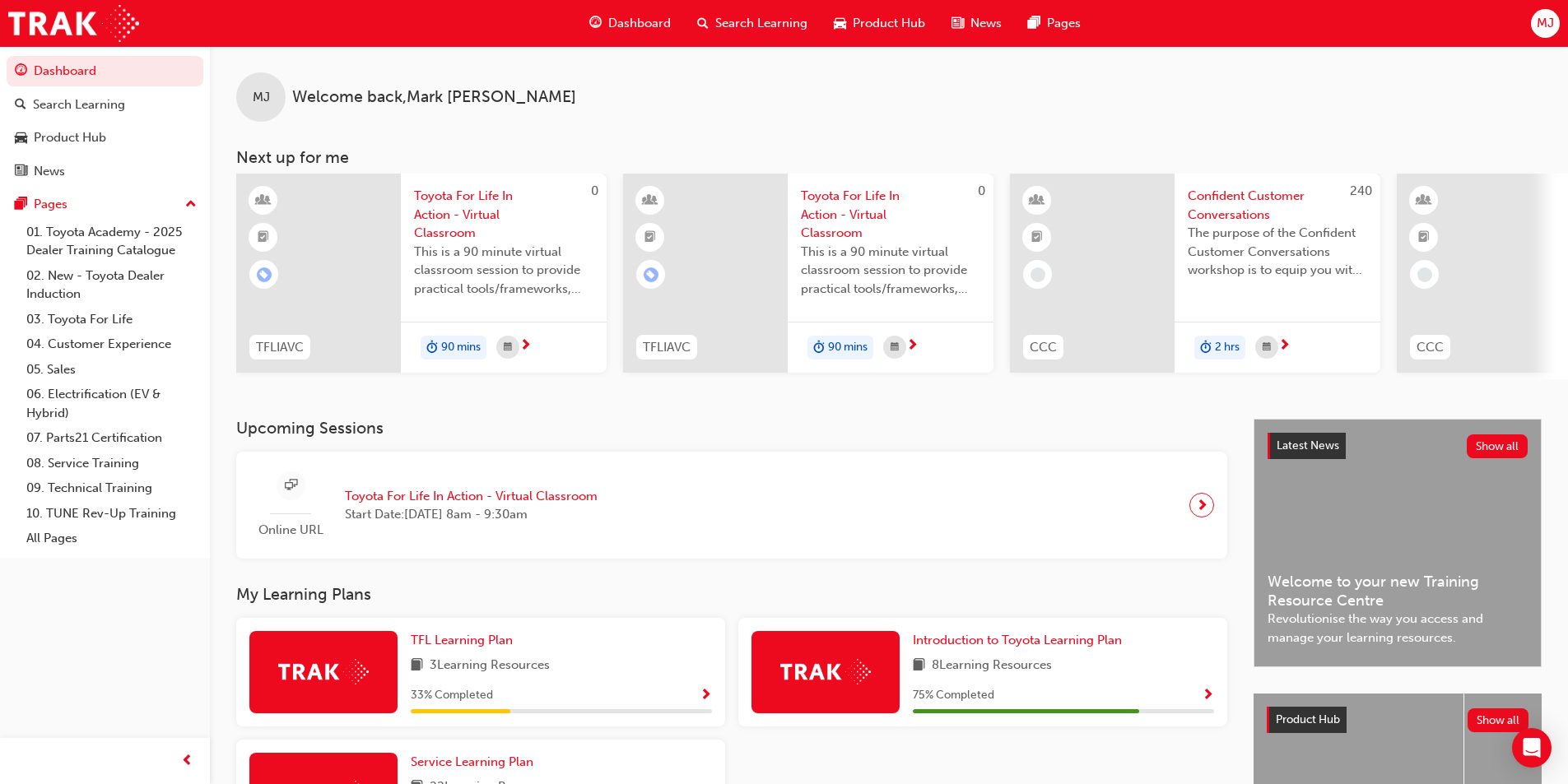
click at [709, 703] on span "Show Progress" at bounding box center [706, 696] width 13 height 15
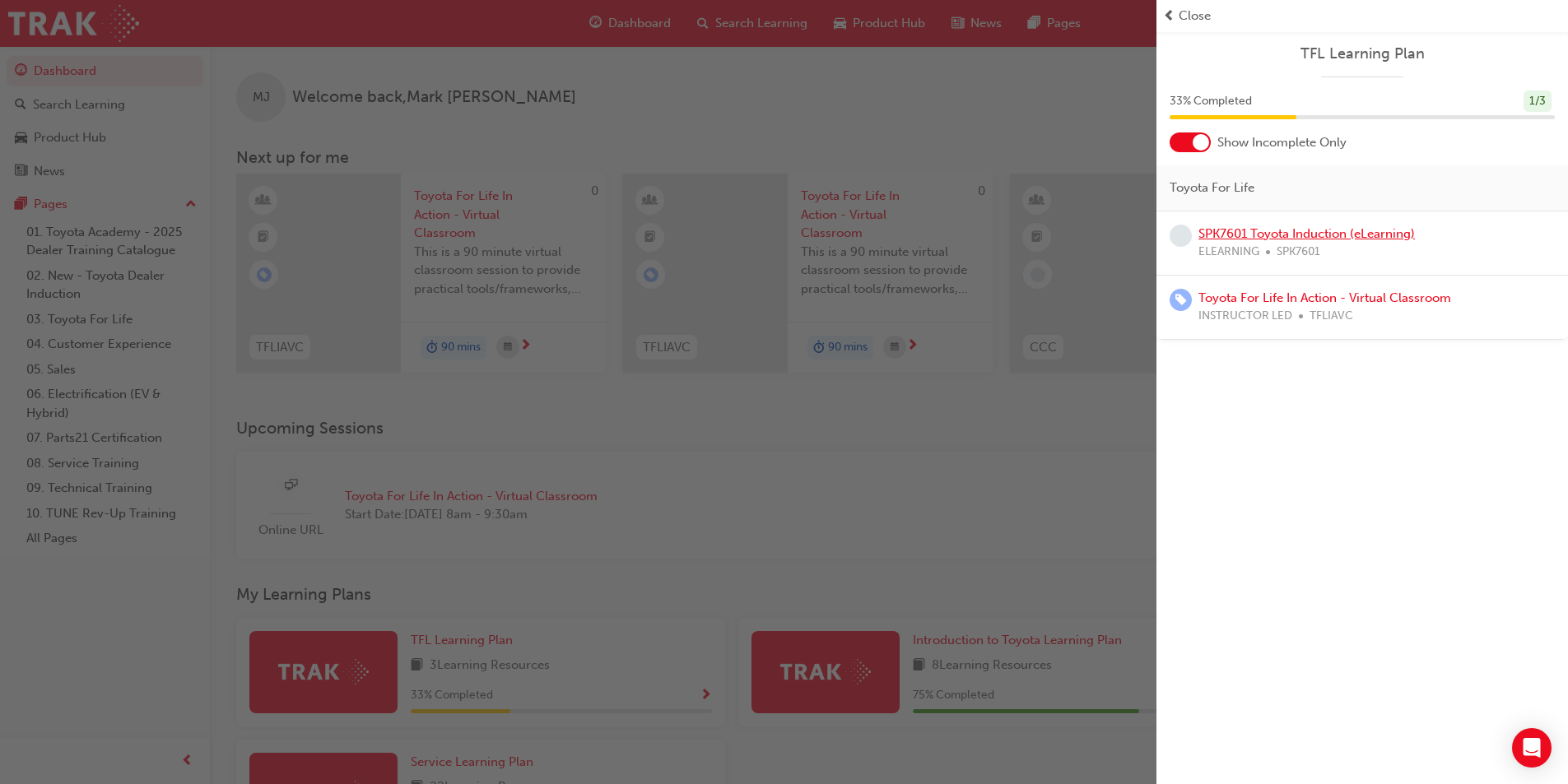
click at [1332, 236] on link "SPK7601 Toyota Induction (eLearning)" at bounding box center [1306, 234] width 217 height 15
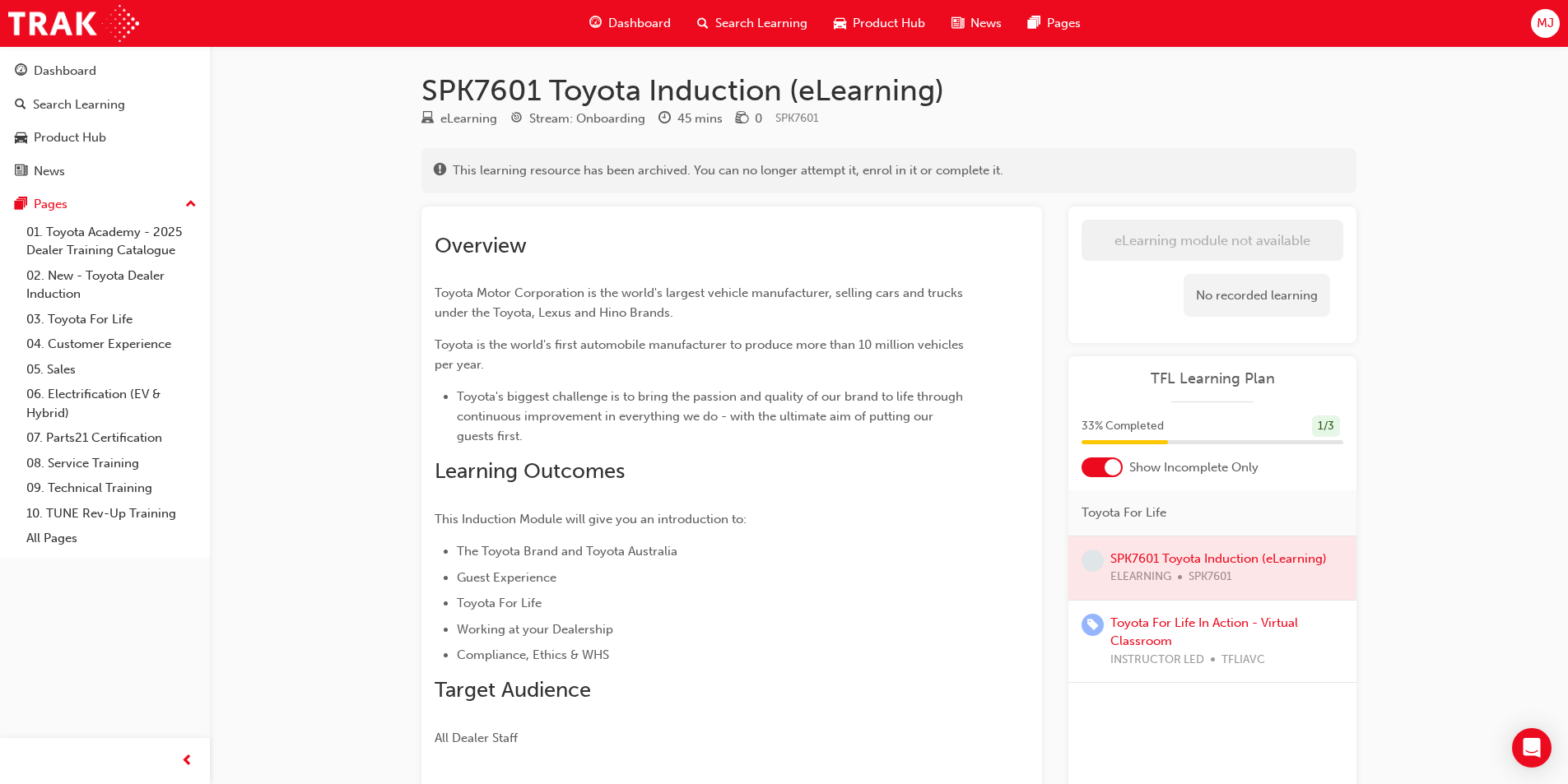
click at [635, 18] on span "Dashboard" at bounding box center [639, 23] width 63 height 19
